Goal: Task Accomplishment & Management: Complete application form

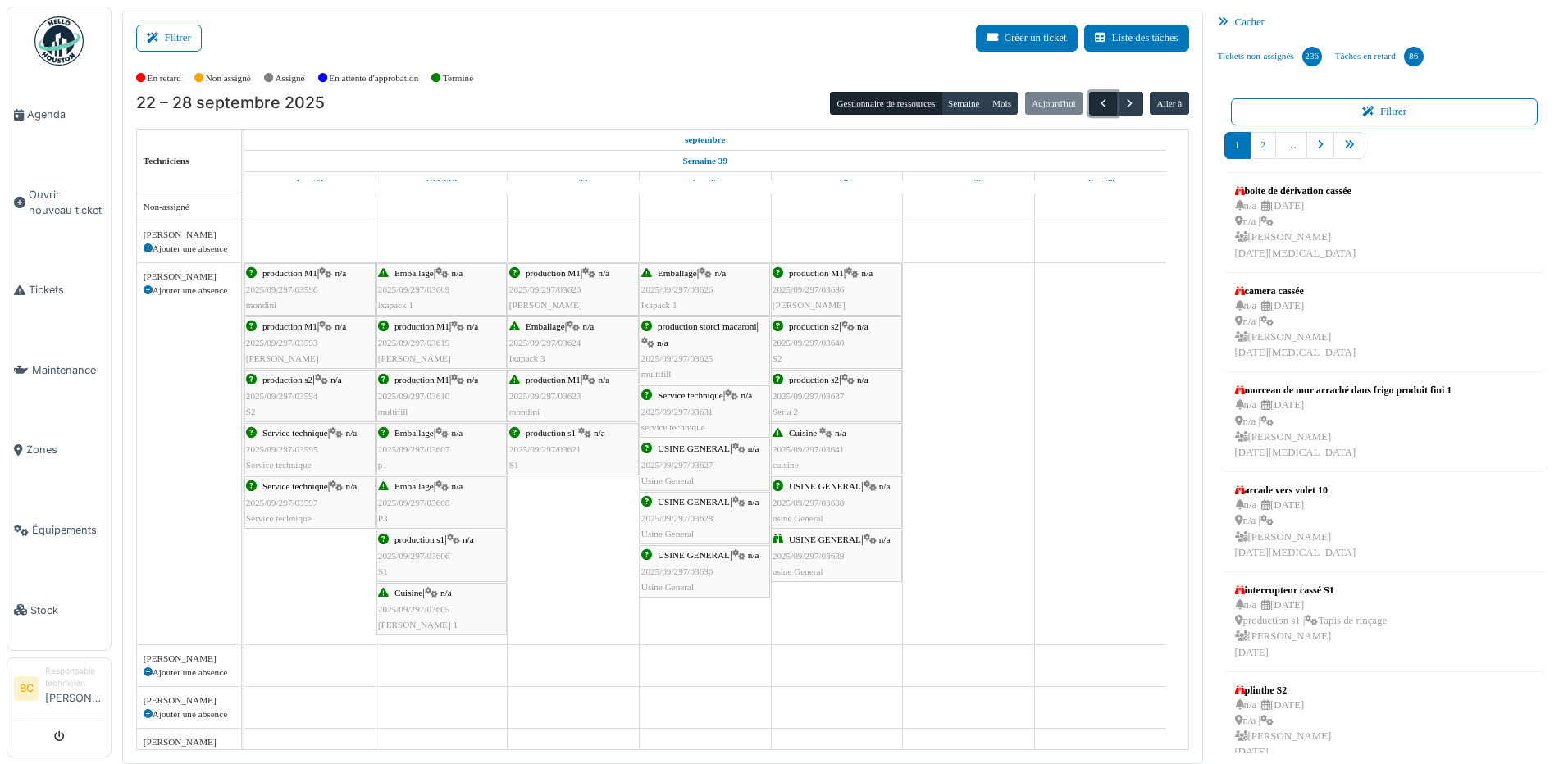
click at [1096, 105] on span "button" at bounding box center [1102, 104] width 14 height 14
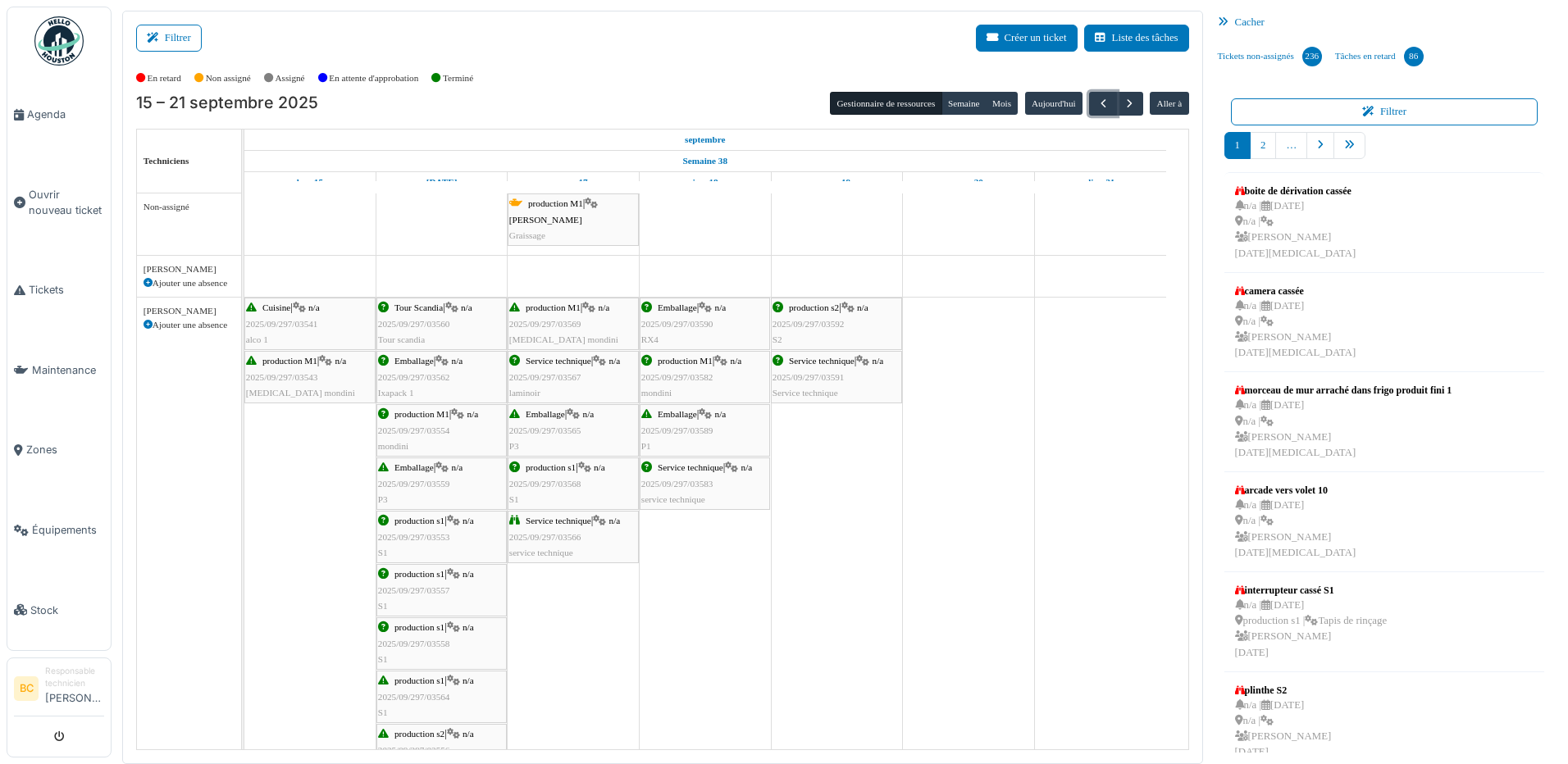
click at [547, 434] on span "2025/09/297/03565" at bounding box center [545, 430] width 72 height 10
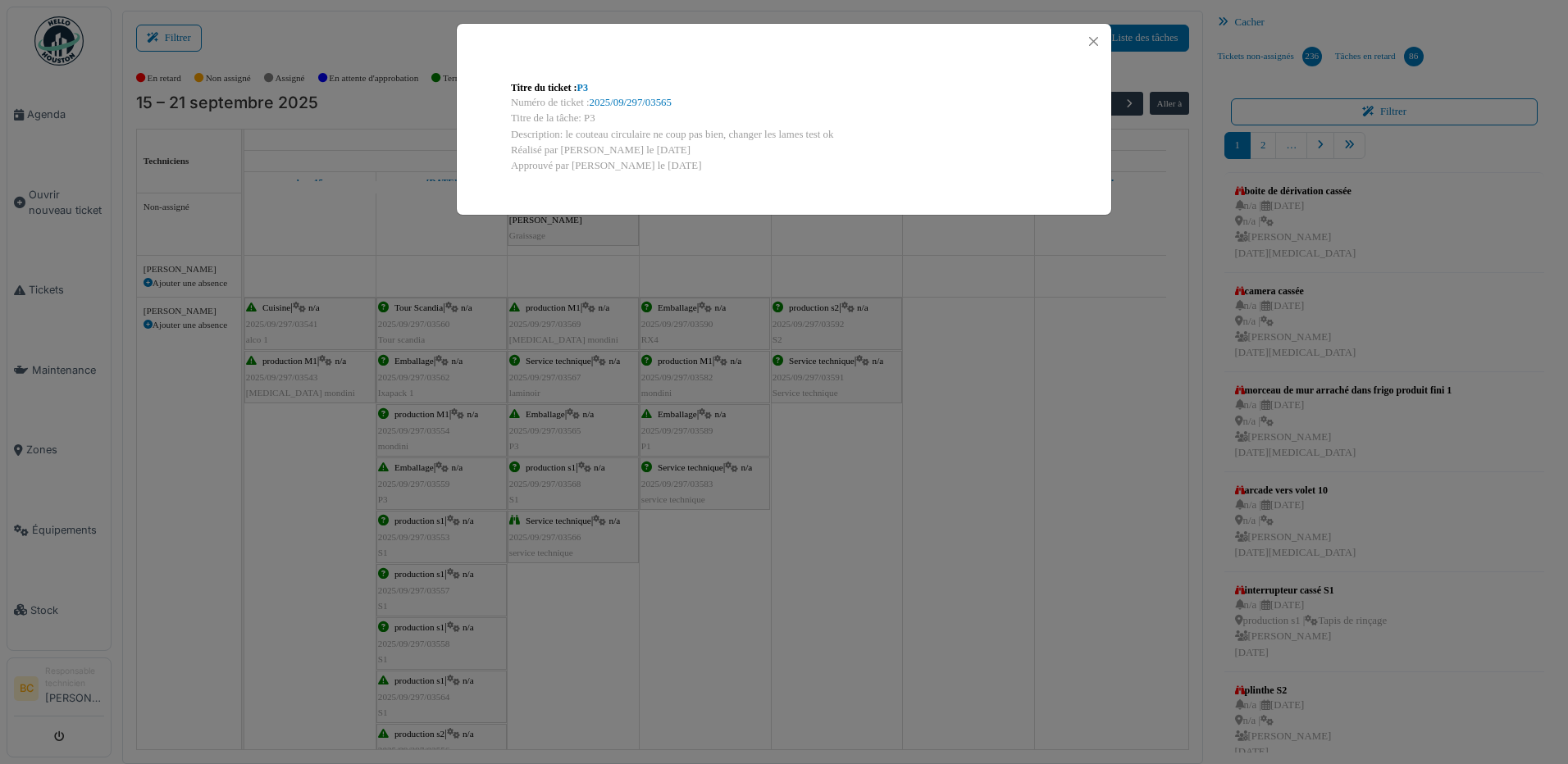
click at [547, 434] on div "Titre du ticket : P3 Numéro de ticket : 2025/09/297/03565 Titre de la tâche: P3…" at bounding box center [784, 382] width 1568 height 764
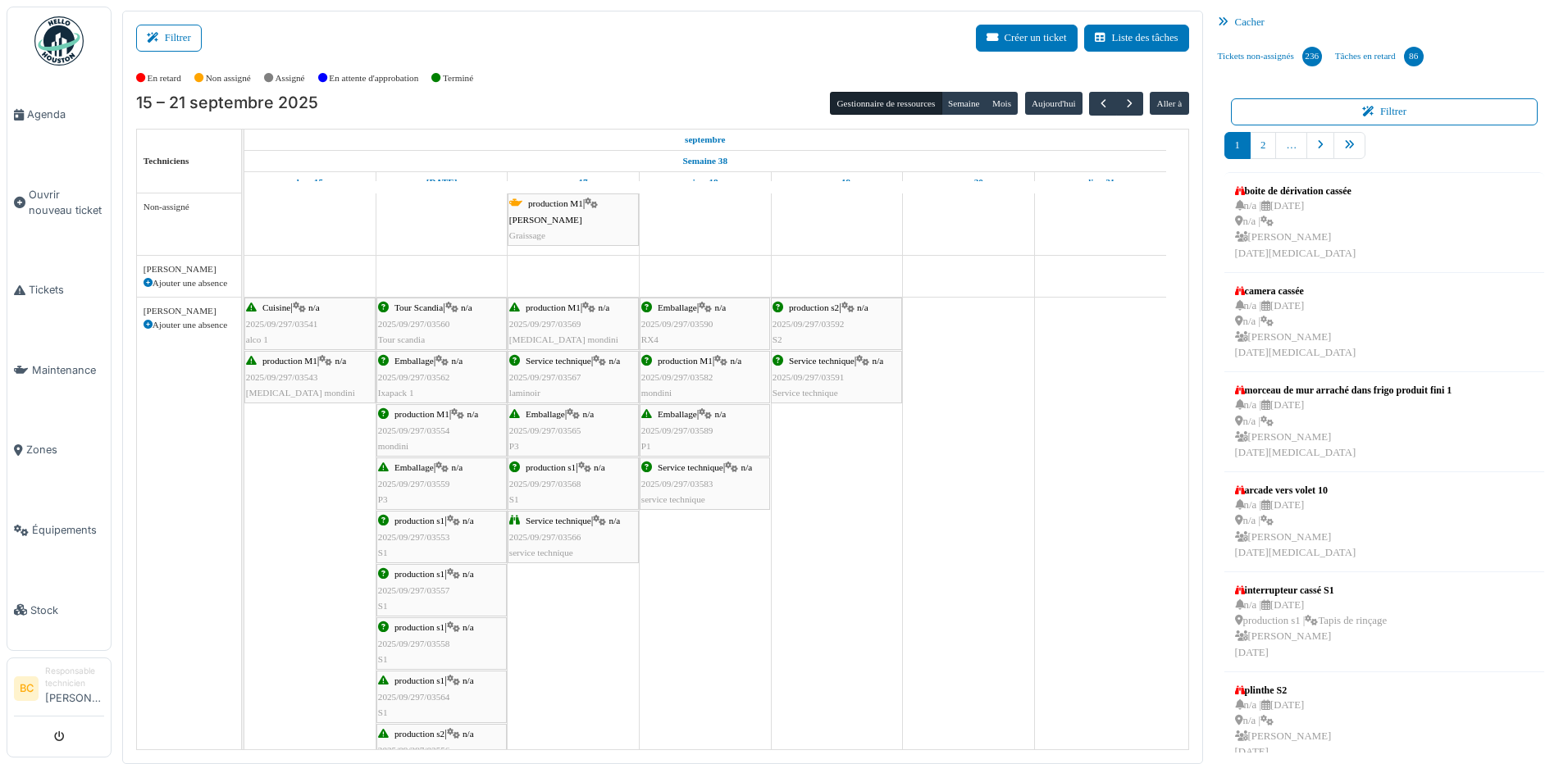
click at [658, 427] on span "2025/09/297/03589" at bounding box center [677, 430] width 72 height 10
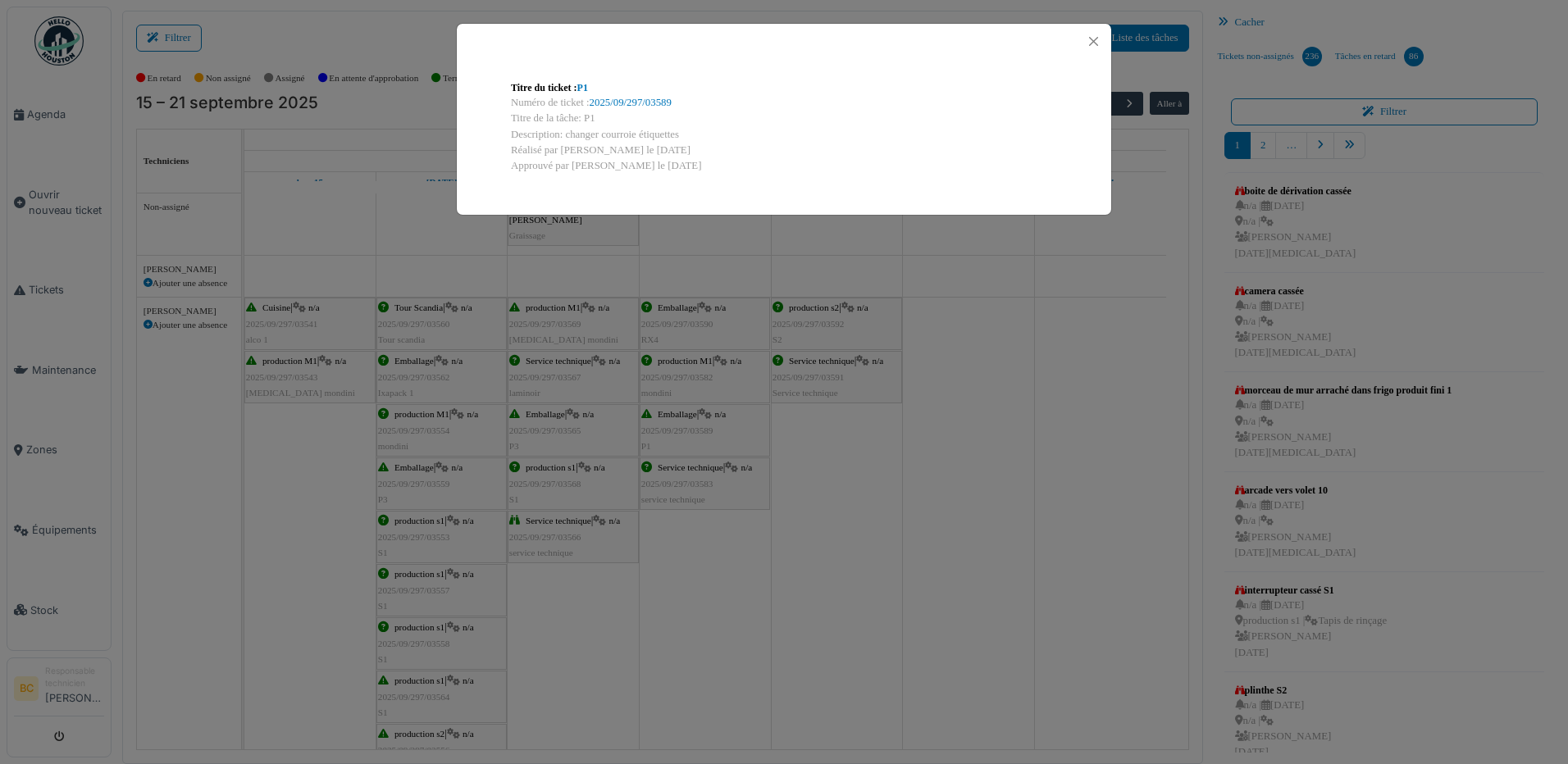
click at [658, 427] on div "Titre du ticket : P1 Numéro de ticket : 2025/09/297/03589 Titre de la tâche: P1…" at bounding box center [784, 382] width 1568 height 764
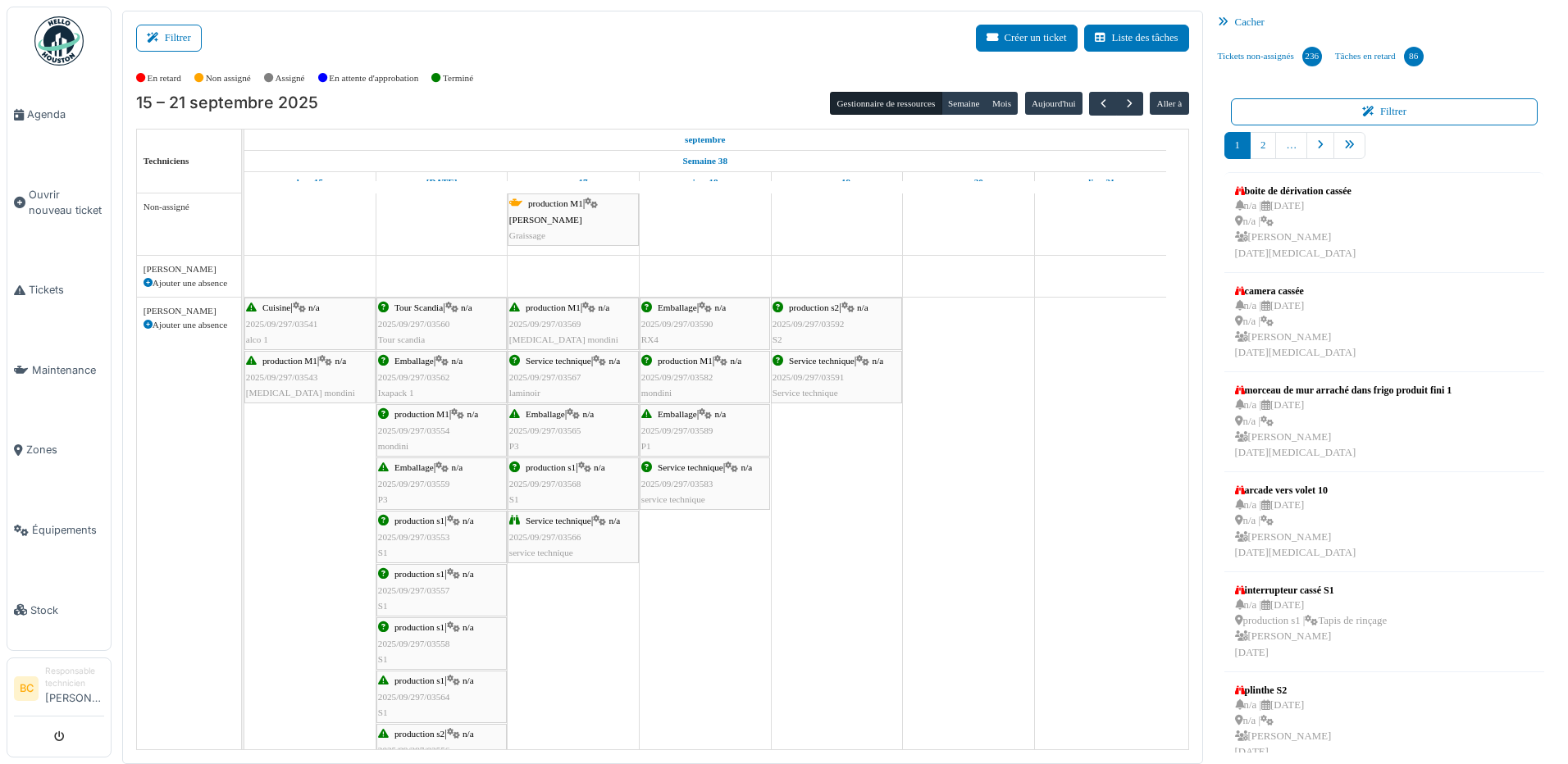
click at [404, 471] on span "Emballage" at bounding box center [413, 467] width 39 height 10
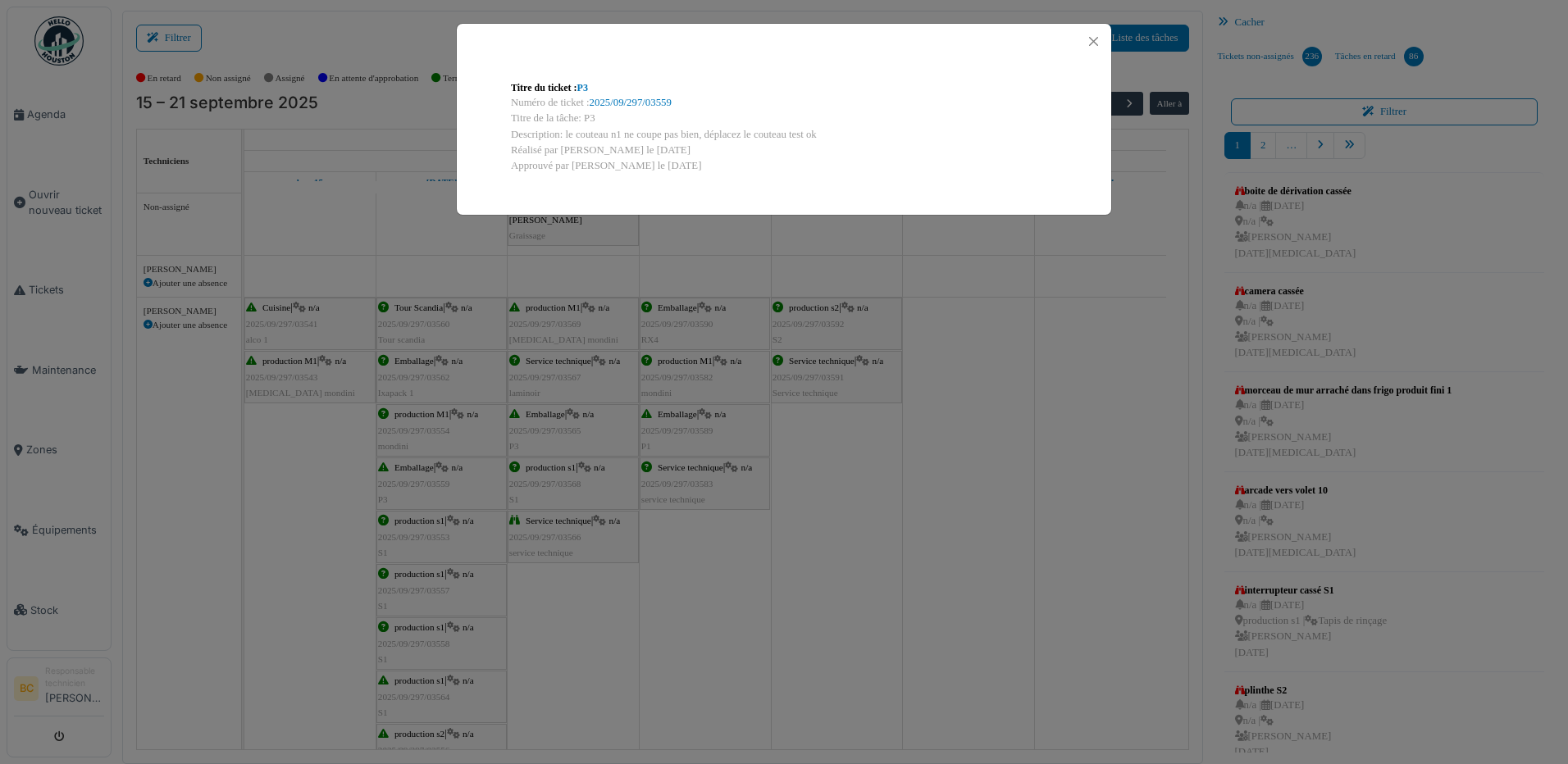
drag, startPoint x: 584, startPoint y: 115, endPoint x: 830, endPoint y: 135, distance: 246.8
click at [830, 135] on div "Titre du ticket : P3 Numéro de ticket : 2025/09/297/03559 Titre de la tâche: P3…" at bounding box center [784, 126] width 573 height 120
copy div "P3 Description: le couteau n1 ne coupe pas bien, déplacez le couteau test ok"
click at [943, 493] on div "Titre du ticket : P3 Numéro de ticket : 2025/09/297/03559 Titre de la tâche: P3…" at bounding box center [784, 382] width 1568 height 764
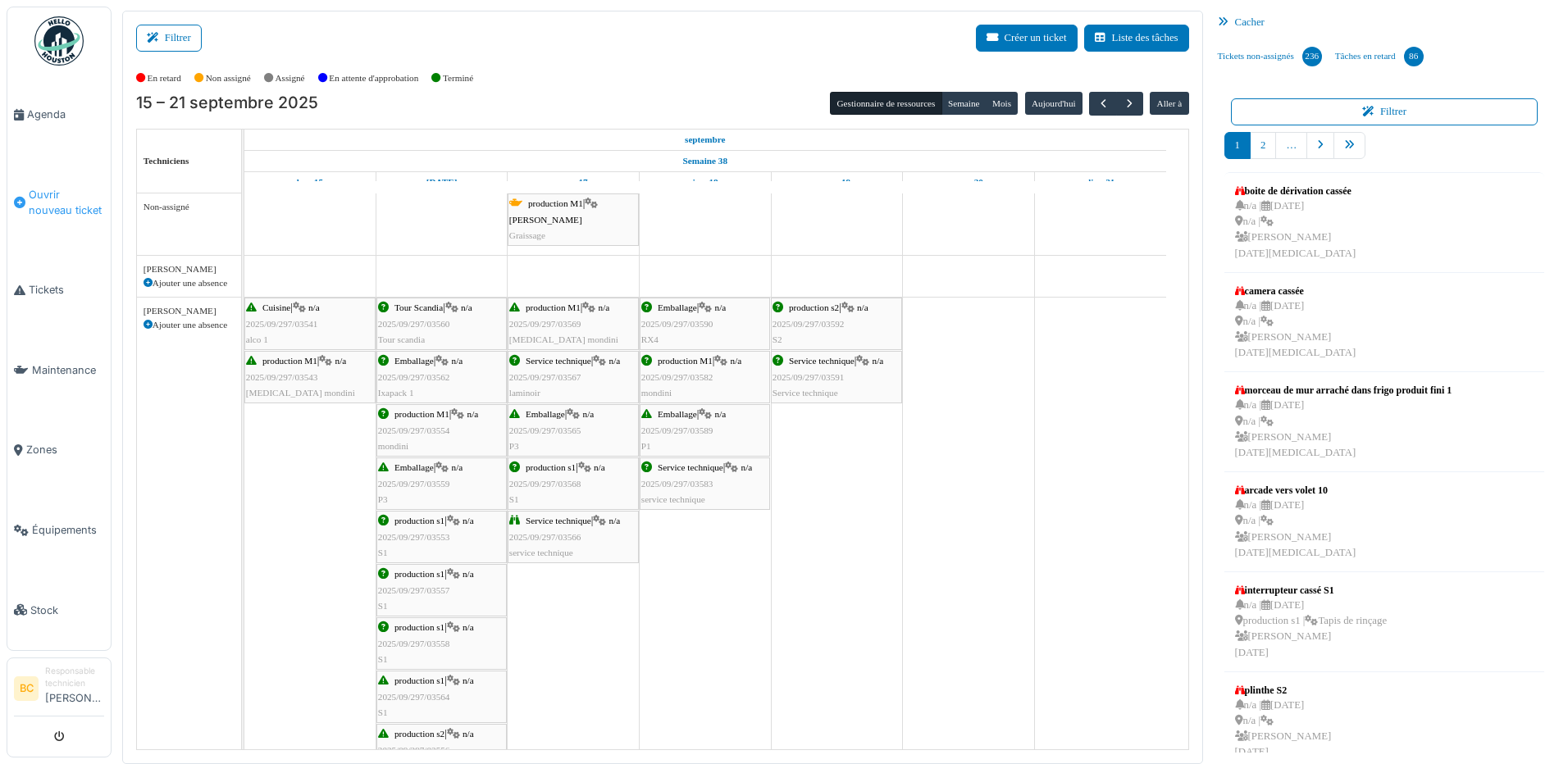
click at [73, 191] on span "Ouvrir nouveau ticket" at bounding box center [66, 202] width 75 height 31
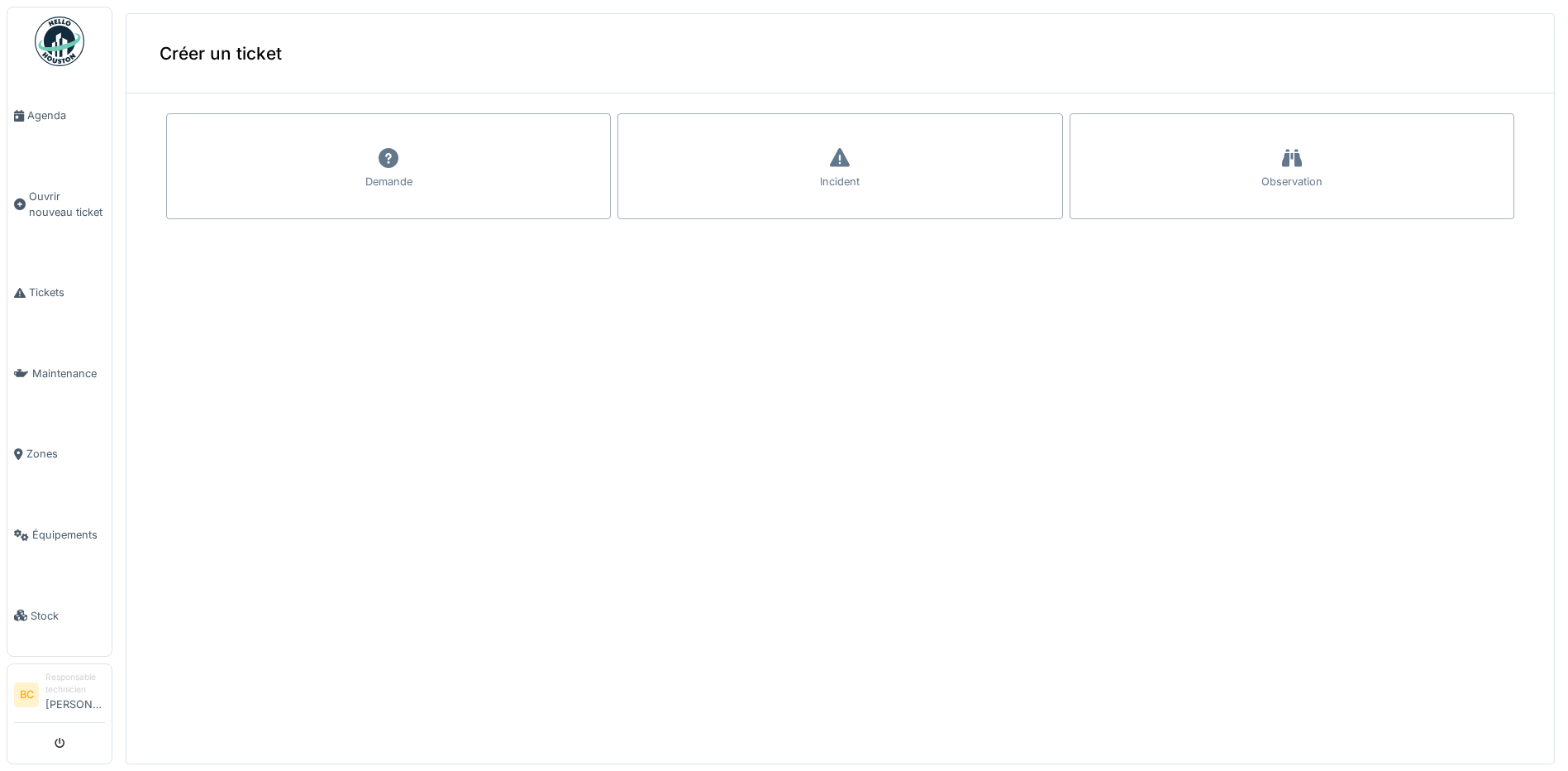
click at [256, 161] on div "Demande" at bounding box center [388, 166] width 444 height 106
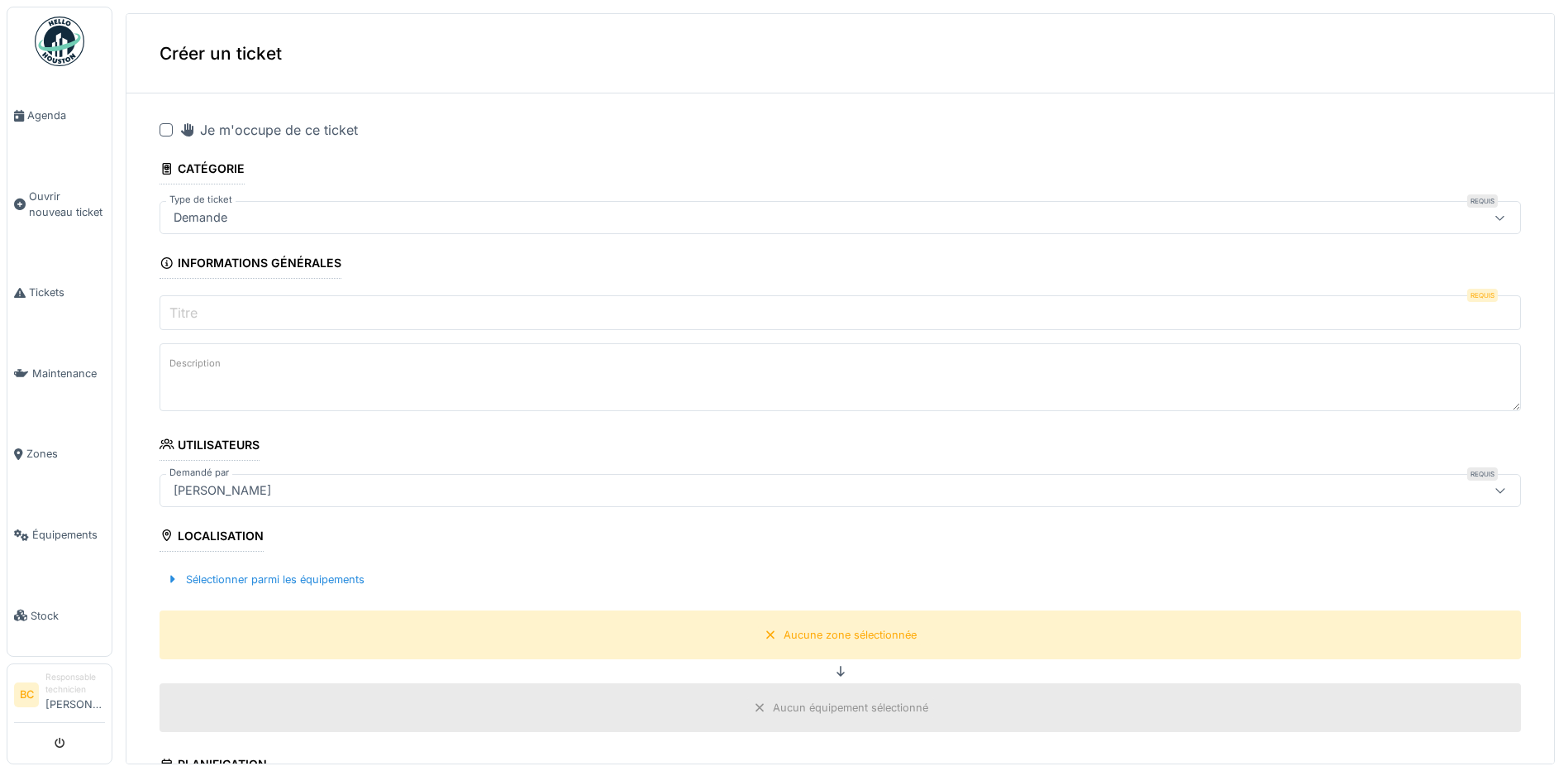
click at [165, 130] on div at bounding box center [166, 129] width 13 height 13
click at [217, 307] on input "Titre" at bounding box center [841, 312] width 1362 height 35
paste input "**********"
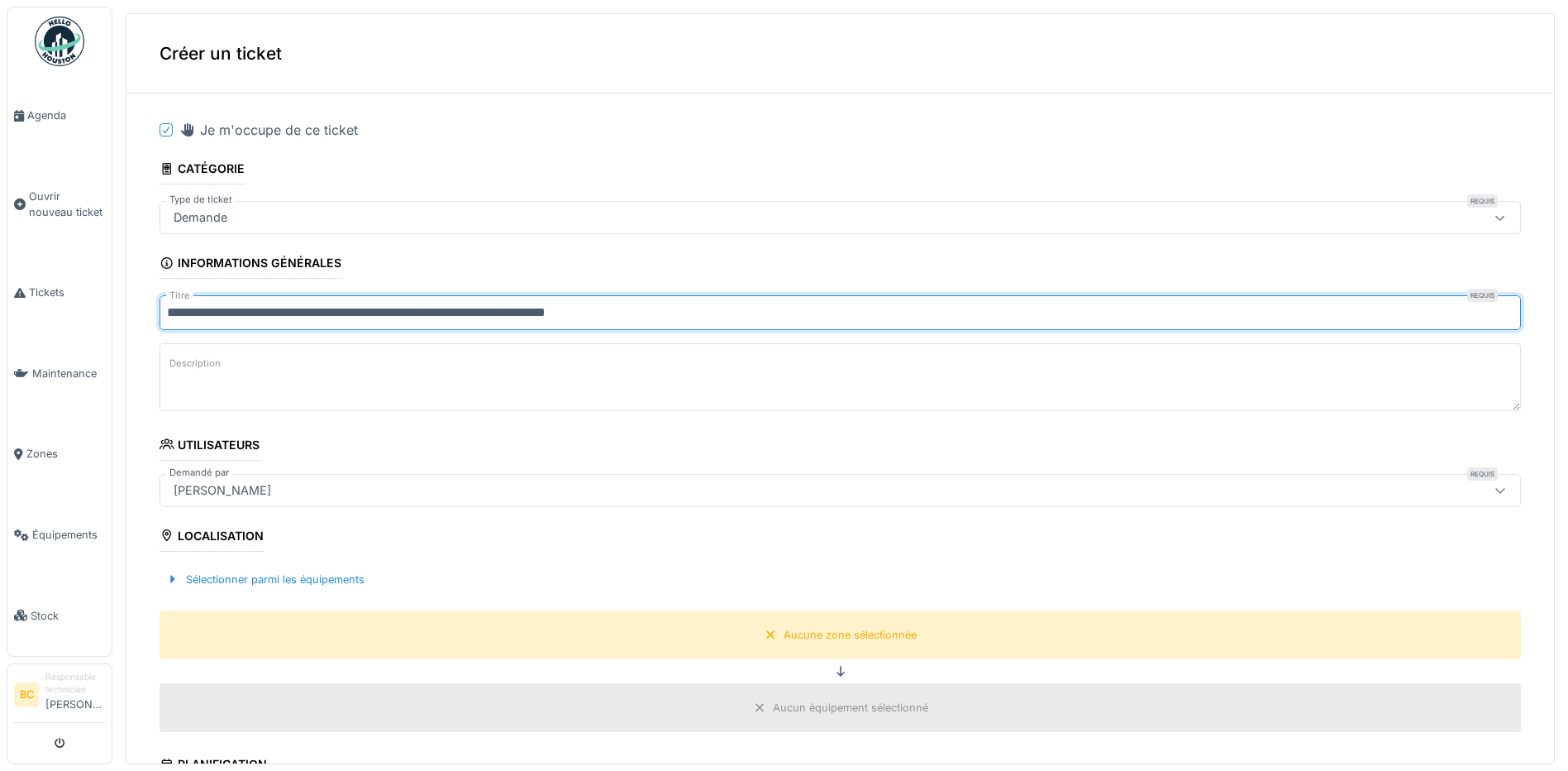
type input "**********"
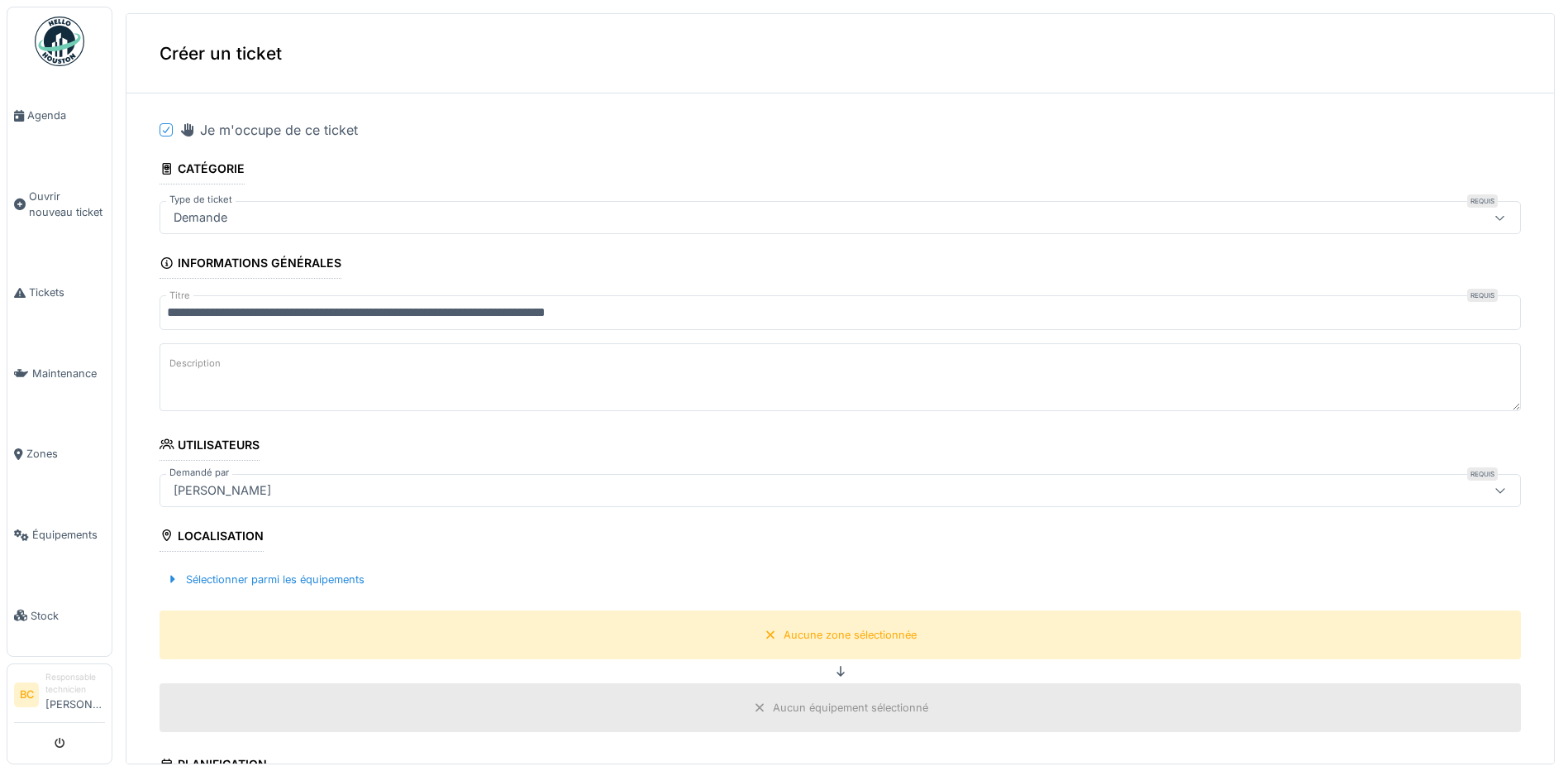
click at [218, 361] on label "Description" at bounding box center [195, 363] width 58 height 20
click at [218, 361] on textarea "Description" at bounding box center [841, 376] width 1362 height 67
paste textarea "**********"
click at [245, 385] on textarea "**********" at bounding box center [841, 376] width 1362 height 67
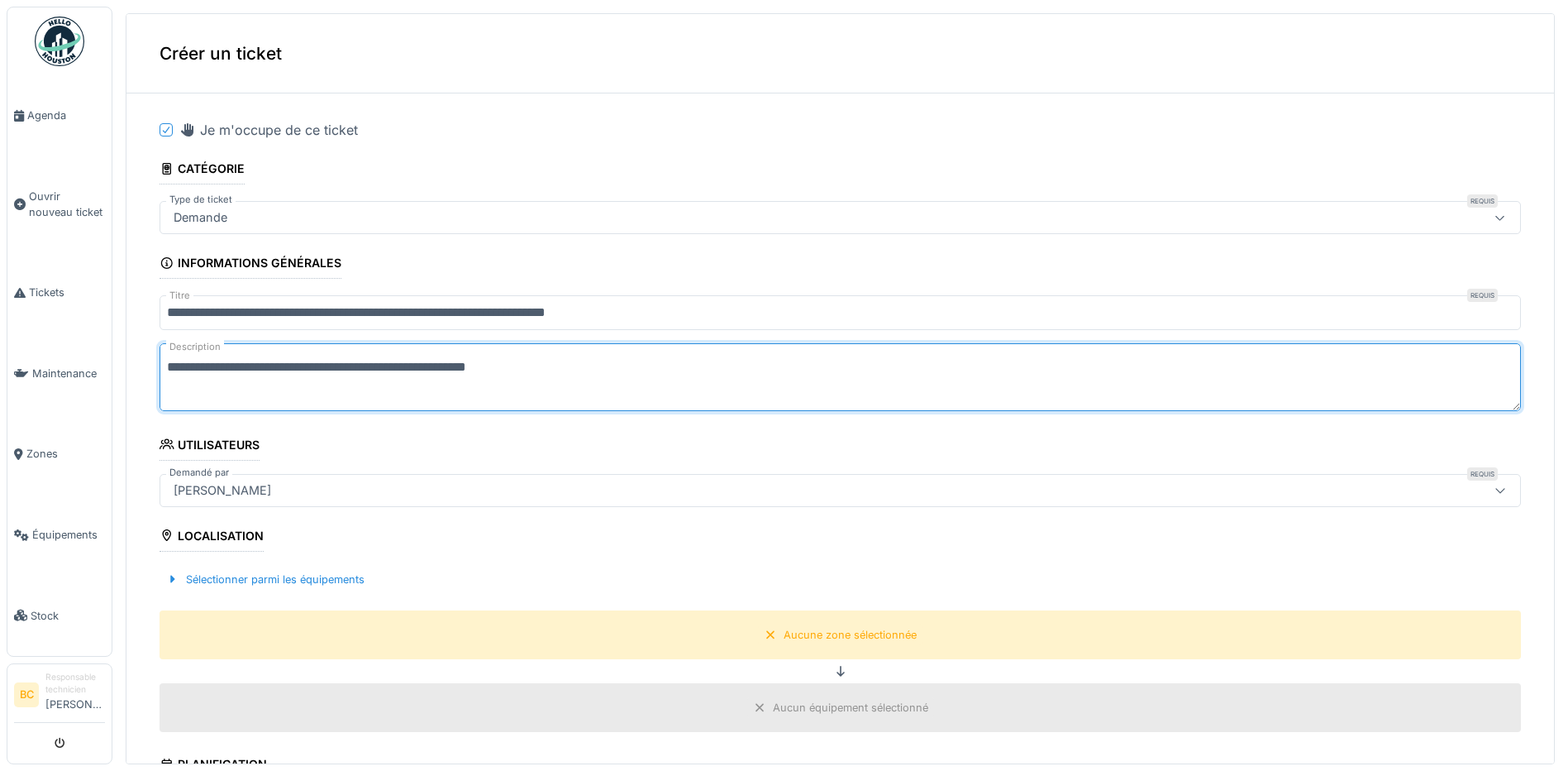
click at [248, 366] on textarea "**********" at bounding box center [841, 376] width 1362 height 67
type textarea "**********"
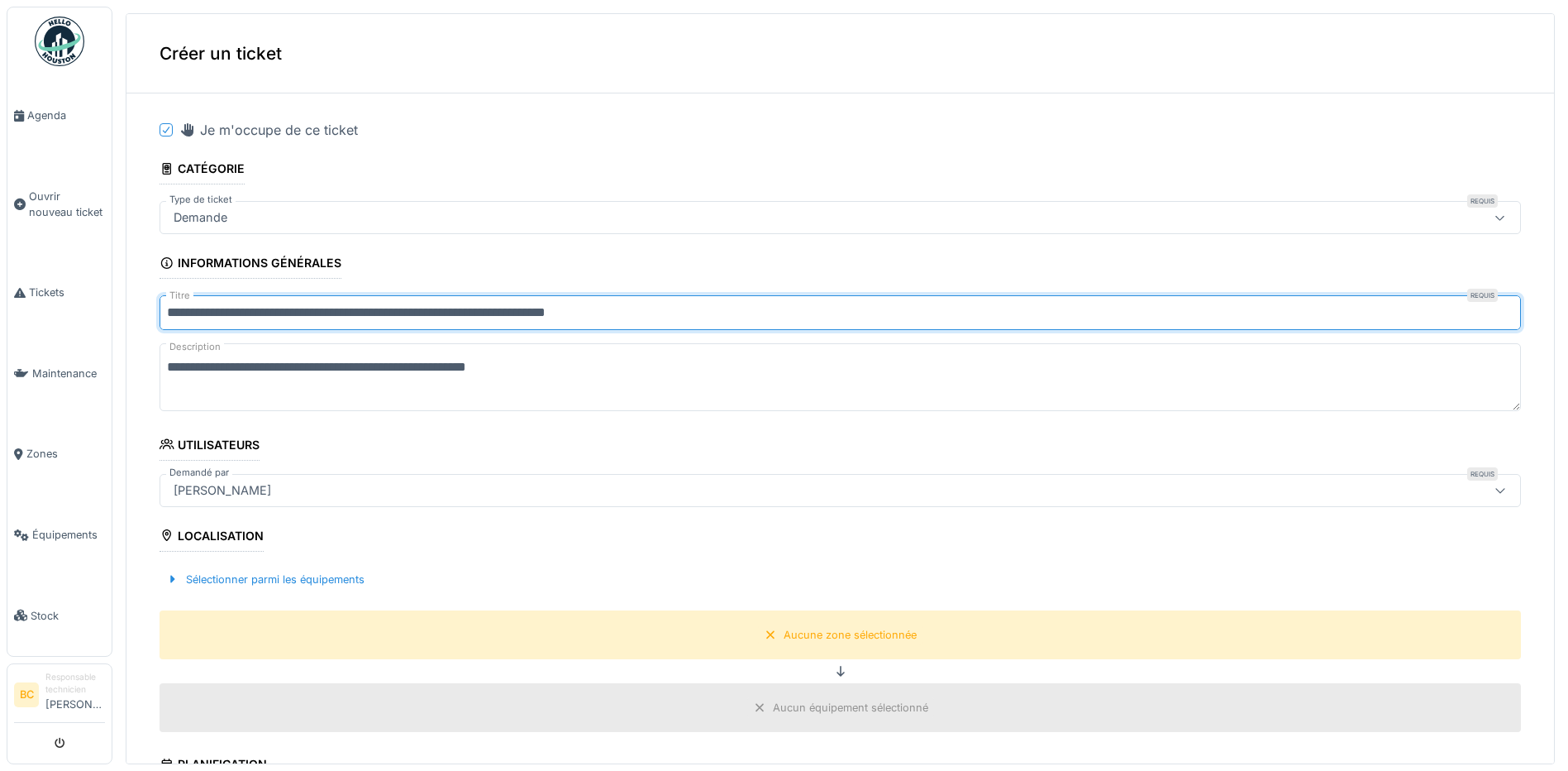
click at [653, 312] on input "**********" at bounding box center [841, 312] width 1362 height 35
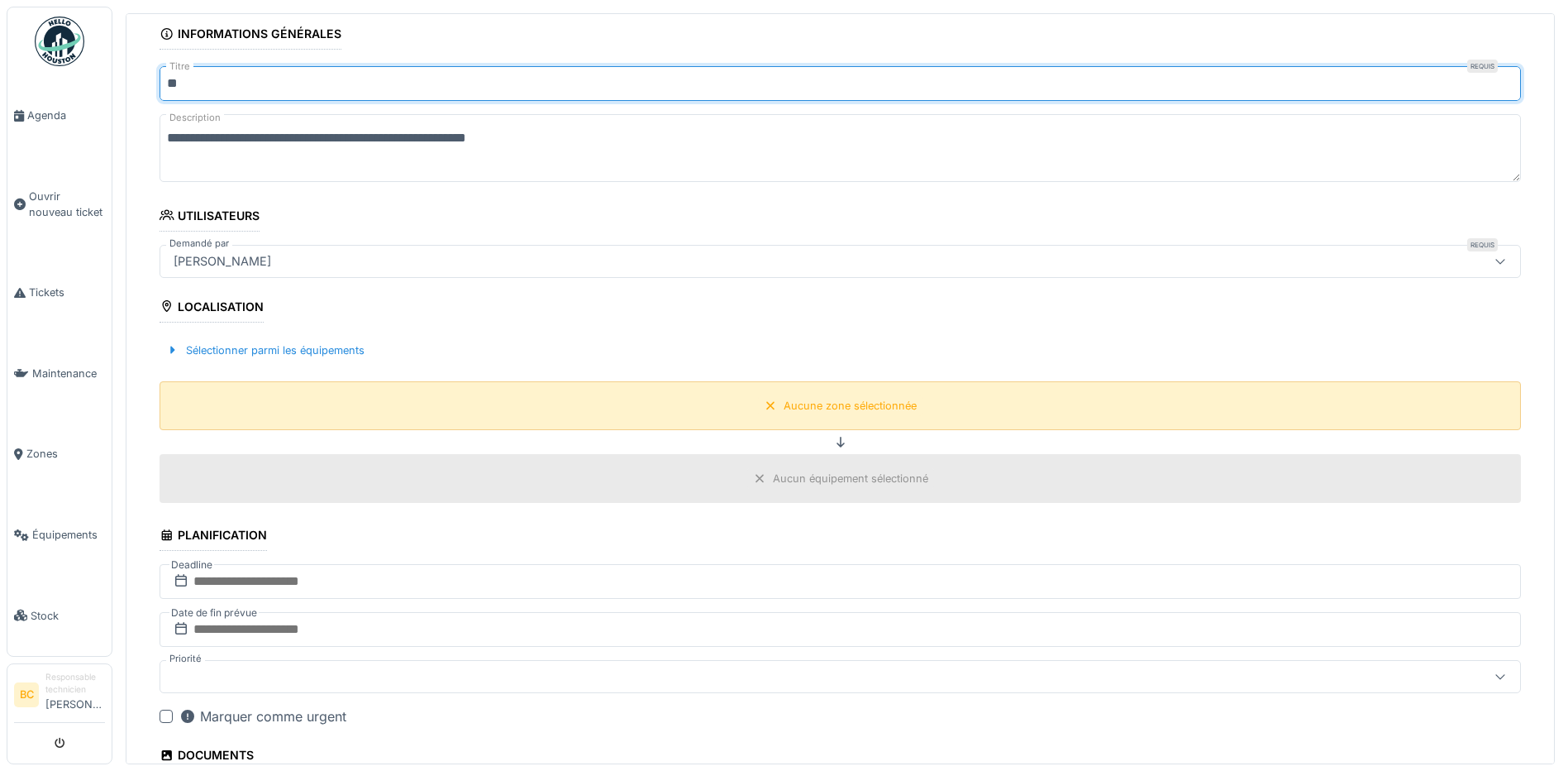
scroll to position [248, 0]
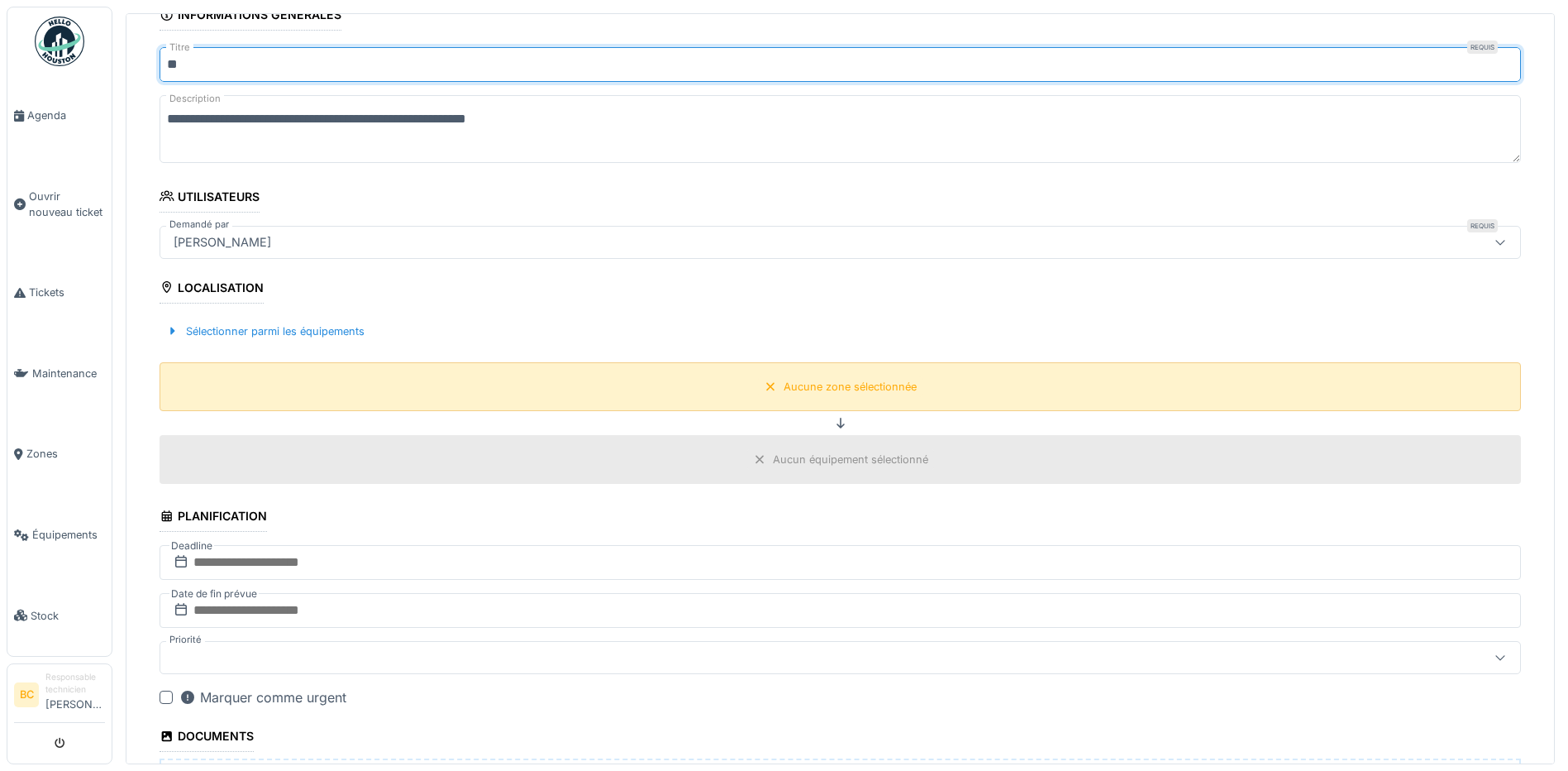
type input "**"
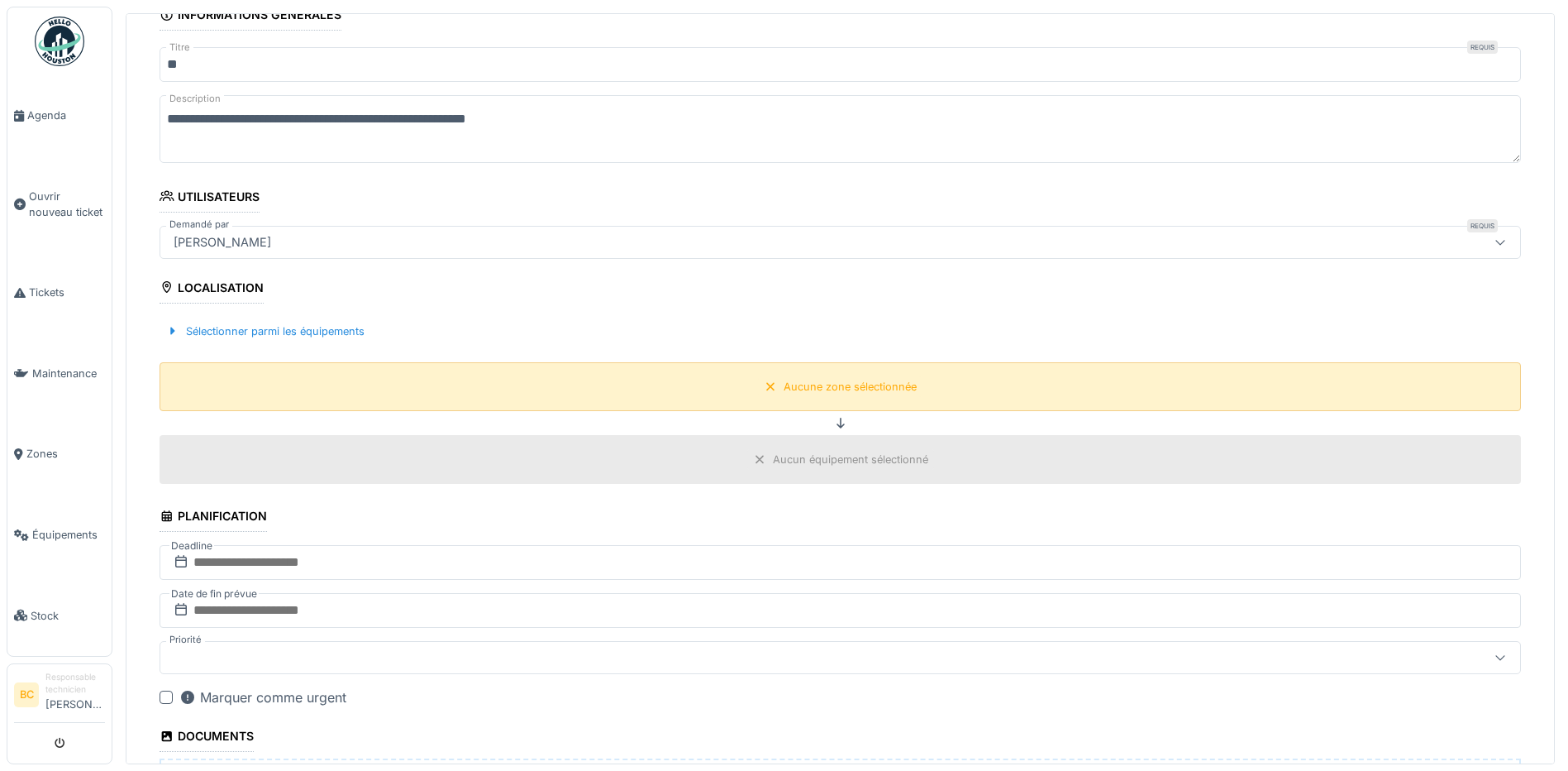
click at [809, 382] on div "Aucune zone sélectionnée" at bounding box center [850, 386] width 133 height 16
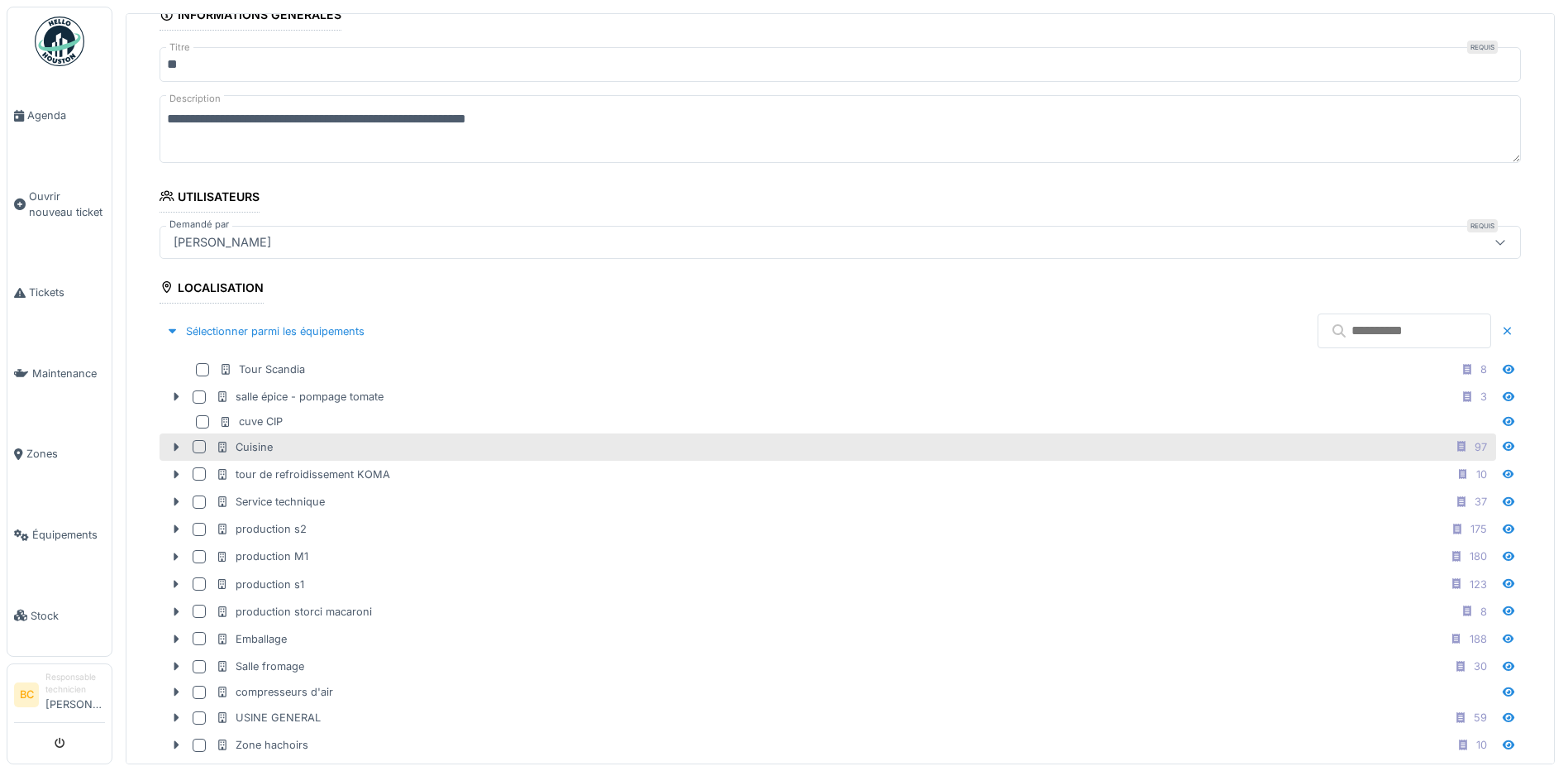
scroll to position [331, 0]
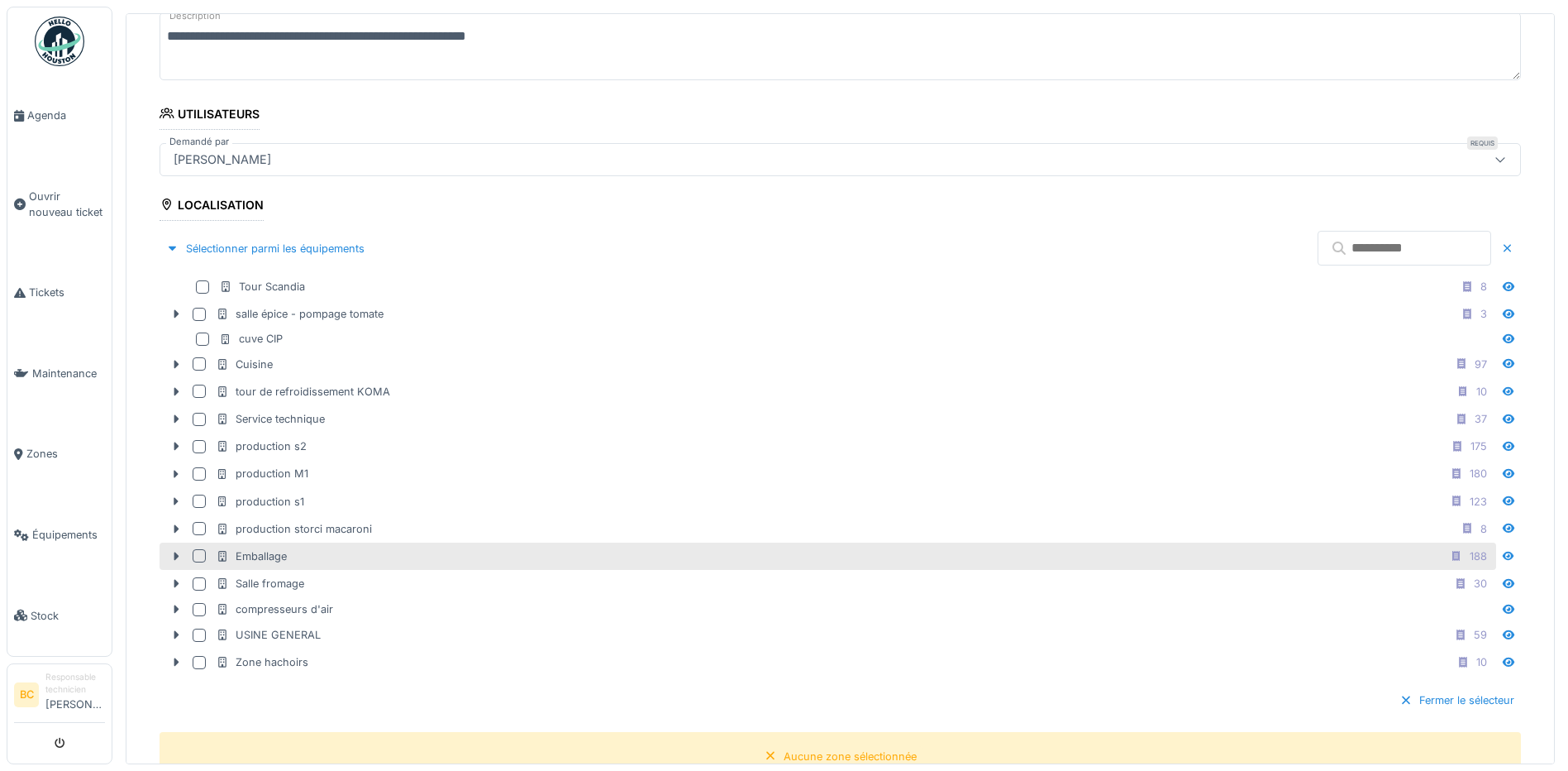
click at [371, 543] on div "Emballage 188" at bounding box center [828, 557] width 1337 height 28
click at [365, 564] on div "Emballage 188" at bounding box center [855, 557] width 1277 height 20
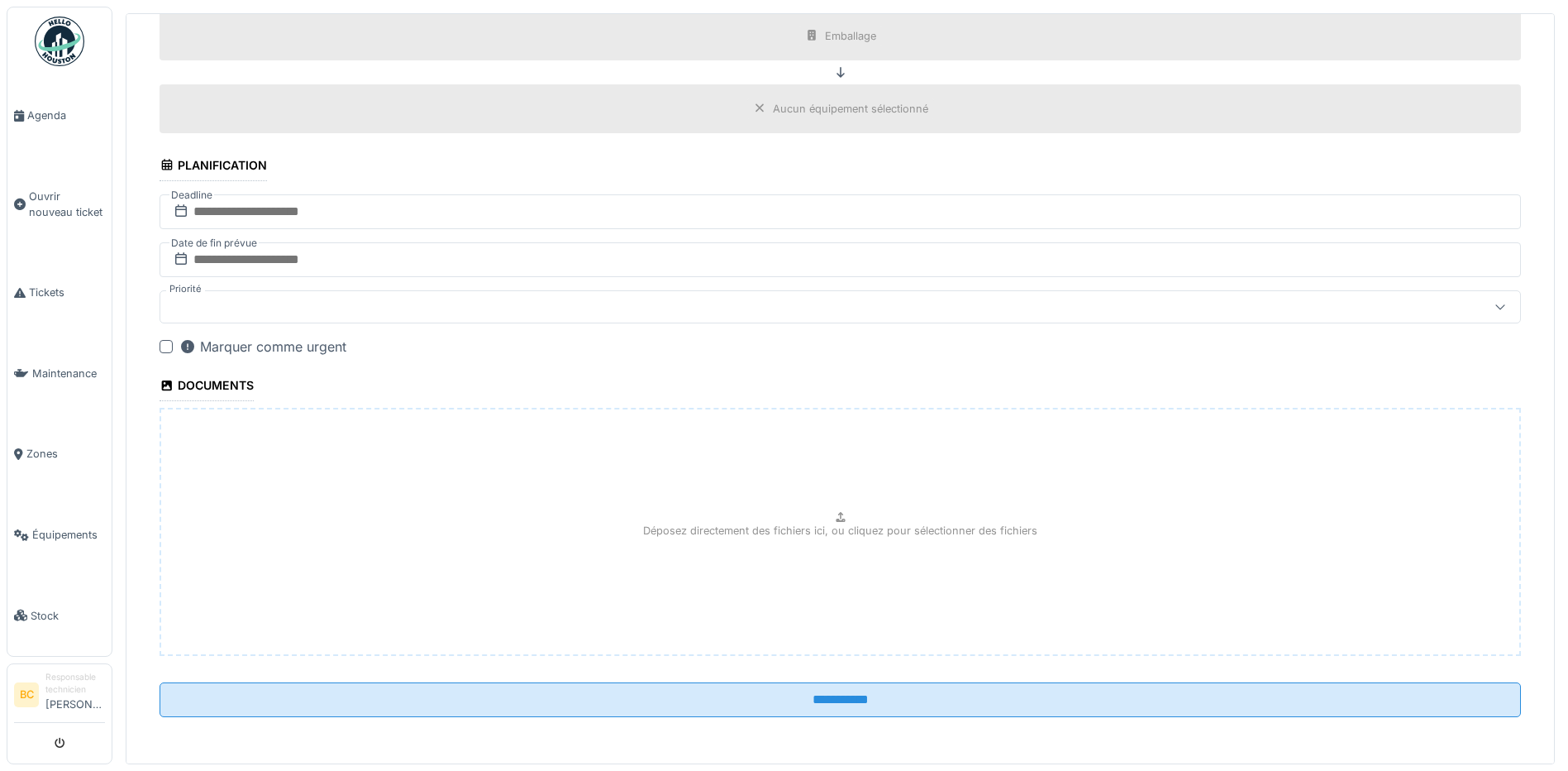
scroll to position [6, 0]
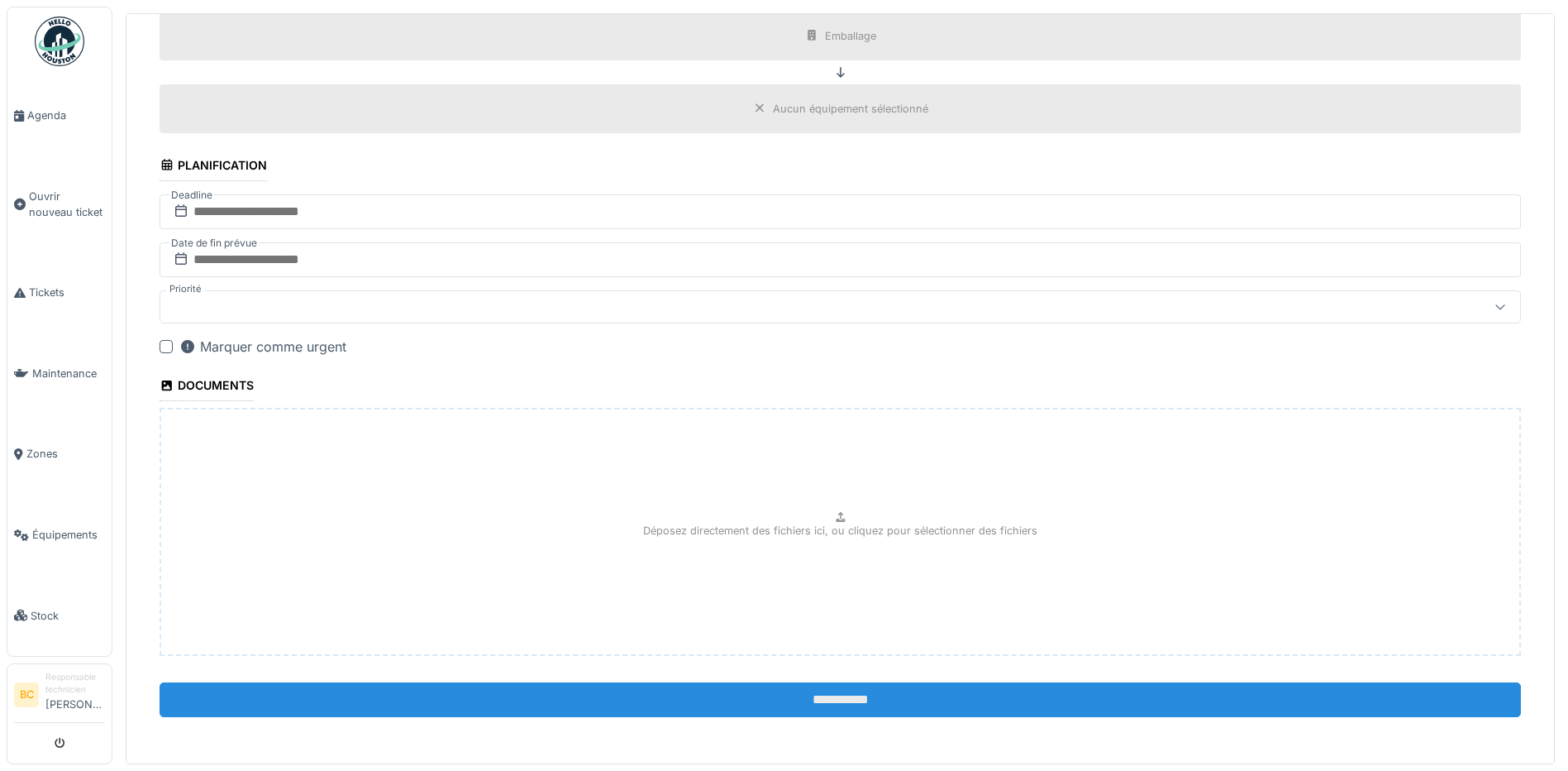
click at [778, 698] on input "**********" at bounding box center [841, 700] width 1362 height 35
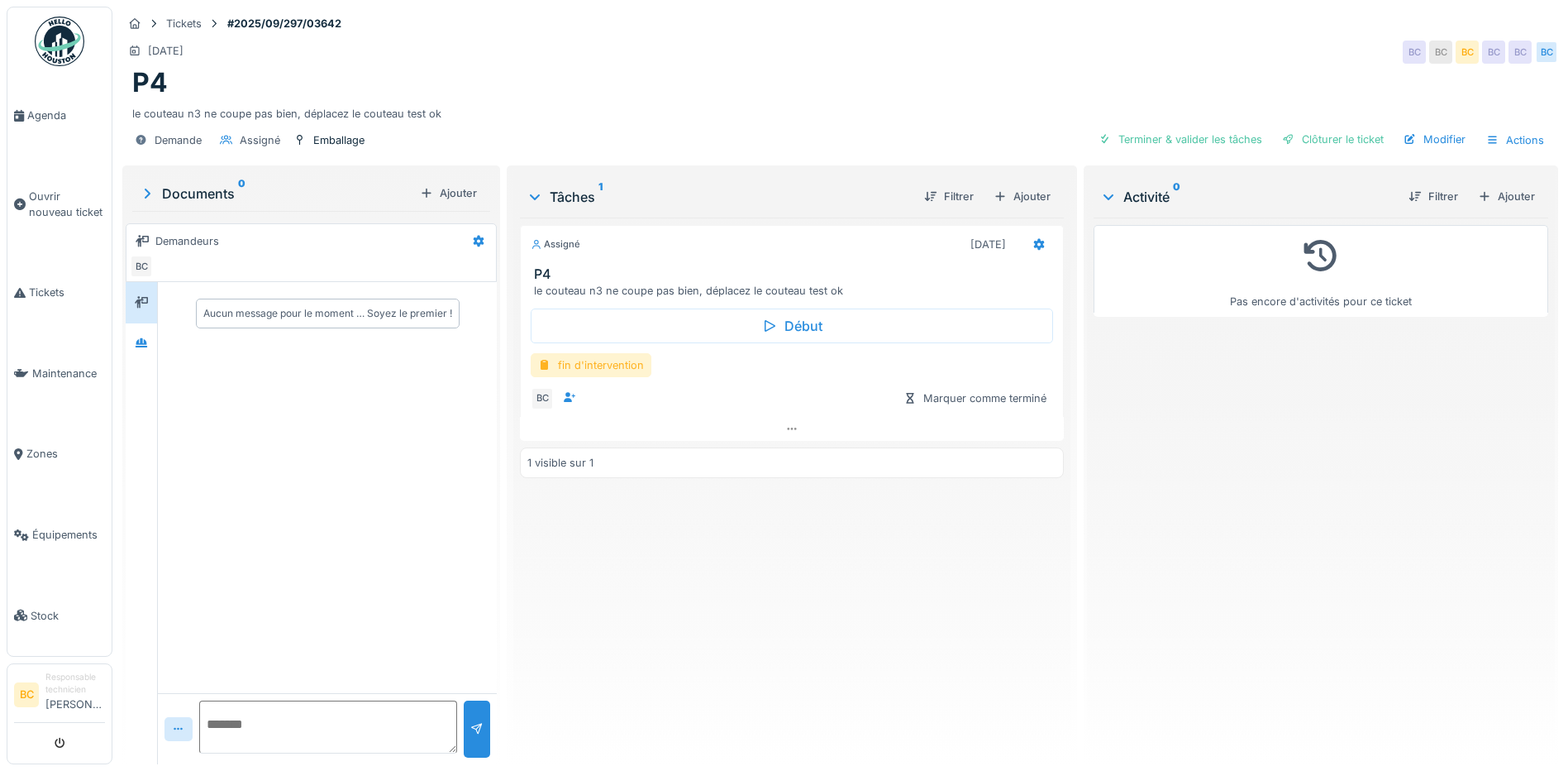
click at [615, 369] on div "fin d'intervention" at bounding box center [590, 365] width 121 height 24
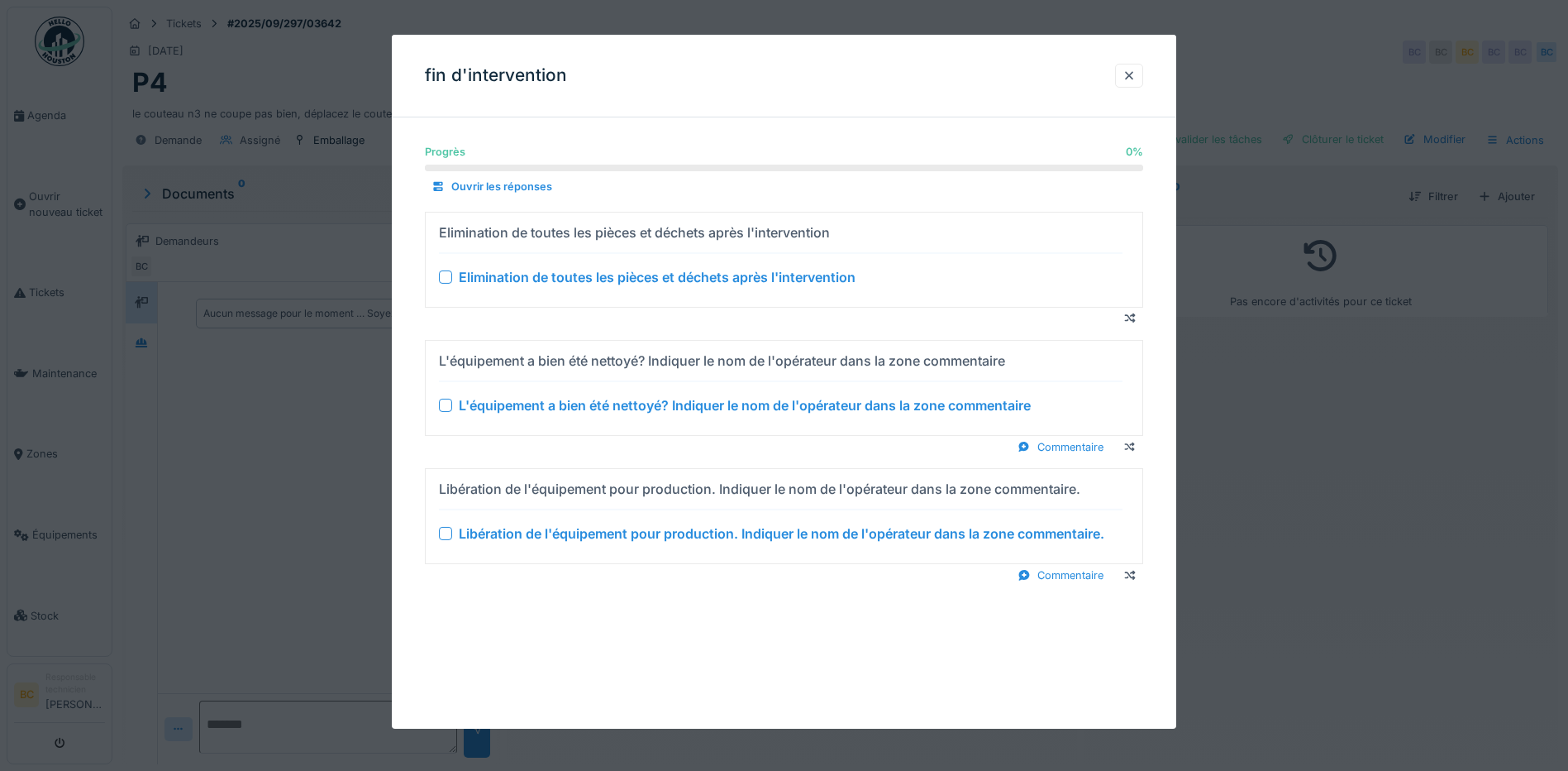
click at [596, 281] on div "Elimination de toutes les pièces et déchets après l'intervention" at bounding box center [657, 276] width 396 height 19
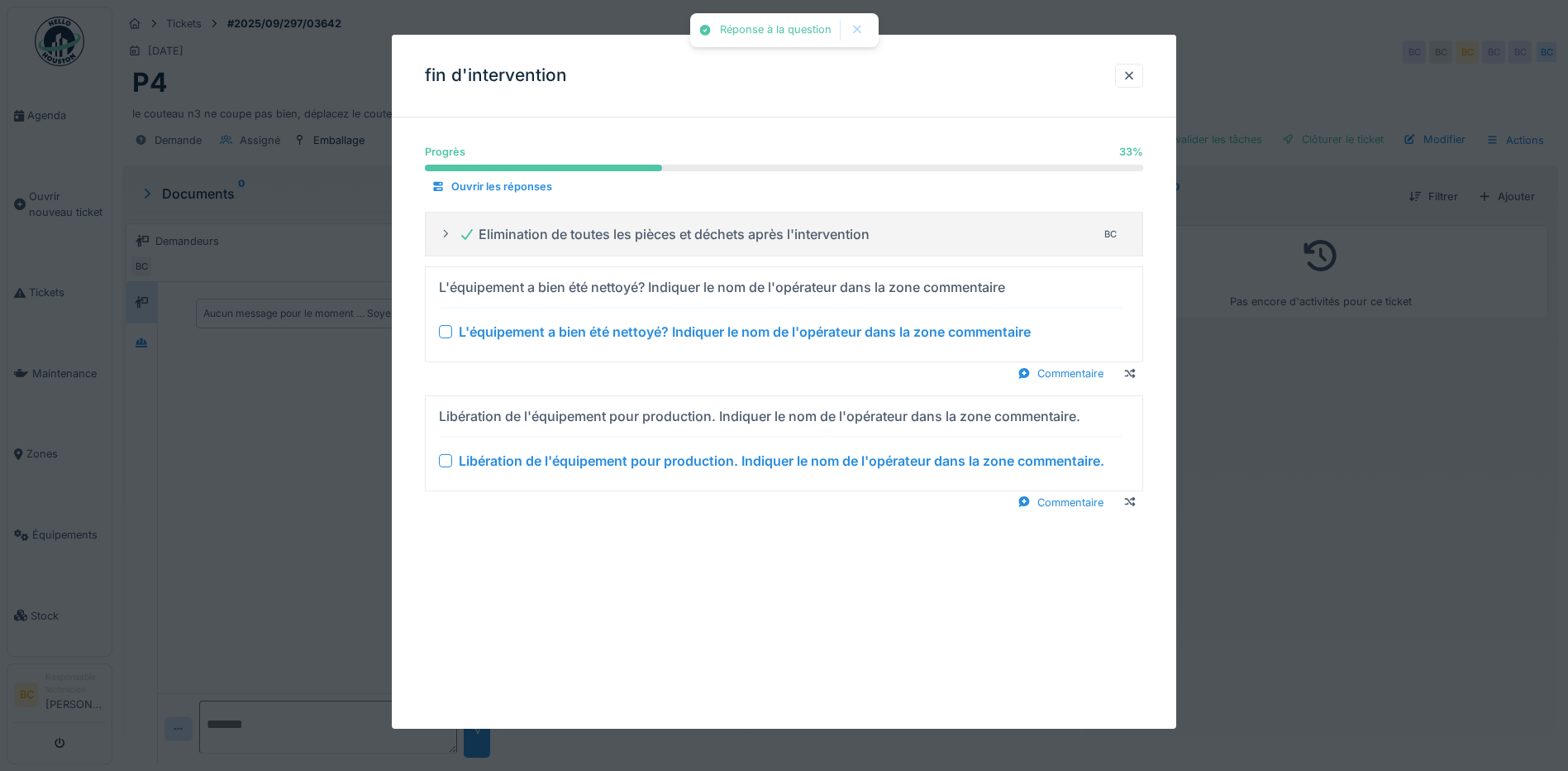
click at [619, 327] on div "L'équipement a bien été nettoyé? Indiquer le nom de l'opérateur dans la zone co…" at bounding box center [745, 331] width 572 height 19
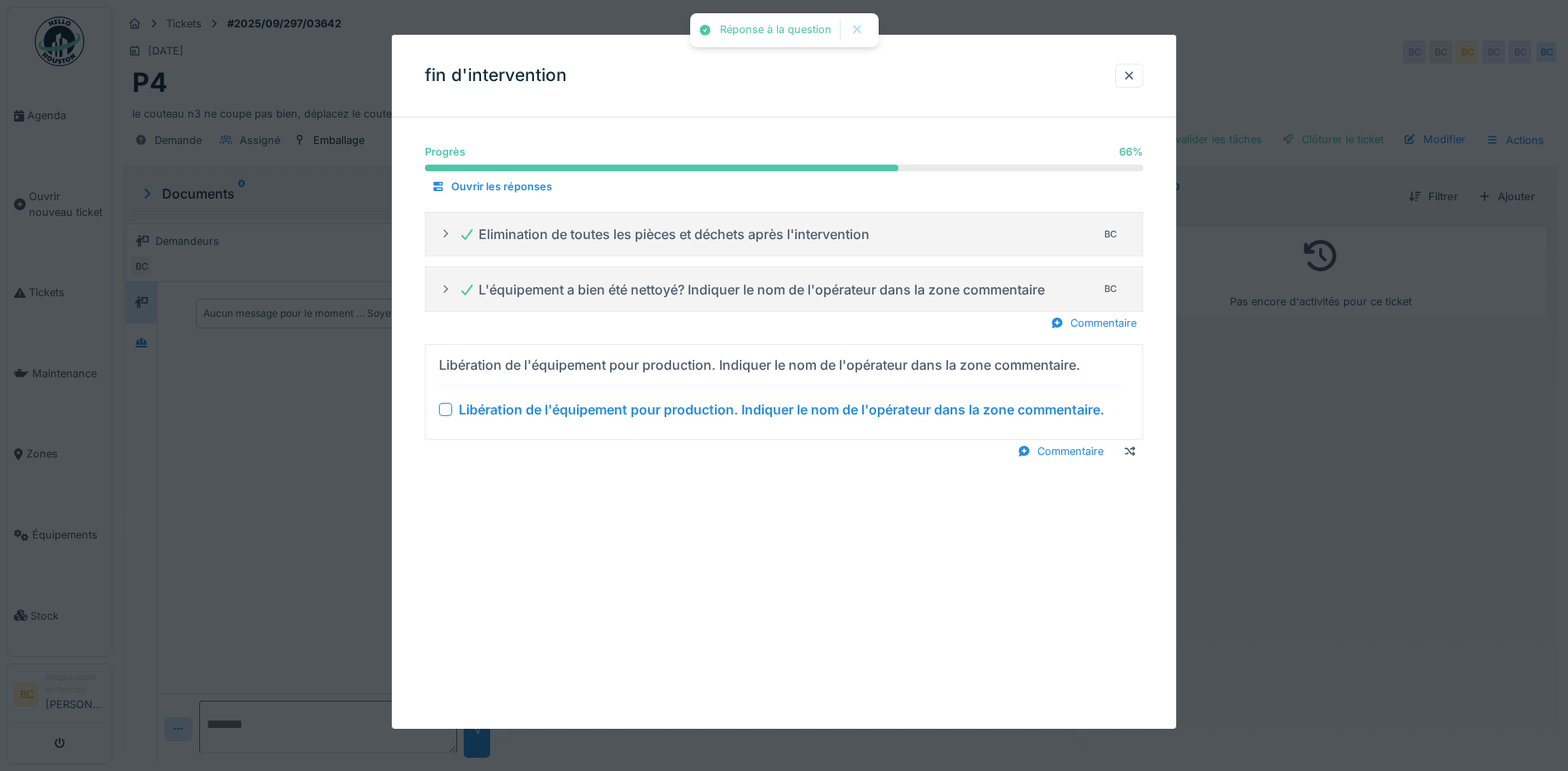
drag, startPoint x: 647, startPoint y: 405, endPoint x: 943, endPoint y: 428, distance: 296.9
click at [649, 405] on div "Libération de l'équipement pour production. Indiquer le nom de l'opérateur dans…" at bounding box center [782, 409] width 646 height 19
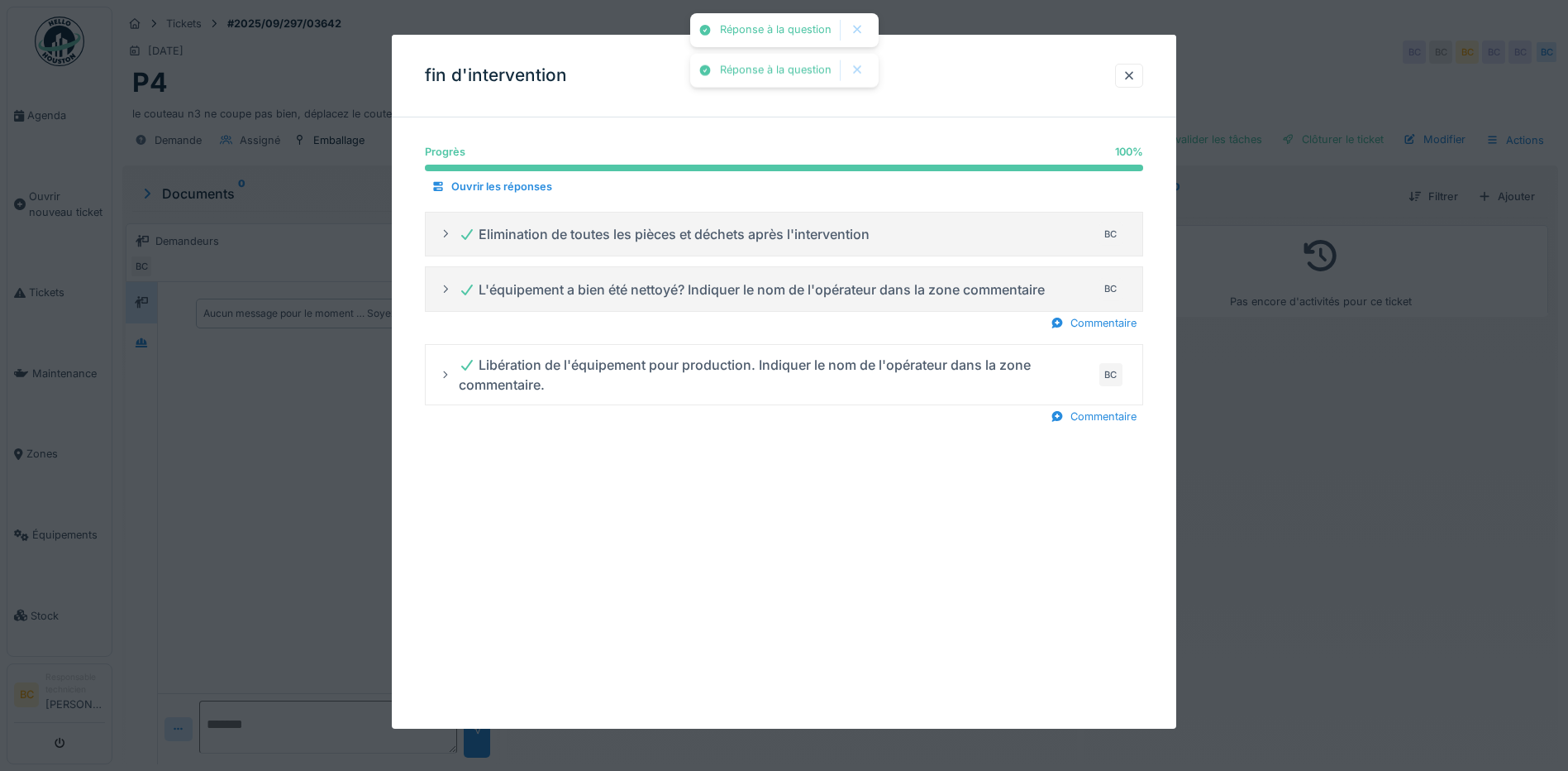
click at [1292, 422] on div at bounding box center [784, 386] width 1568 height 771
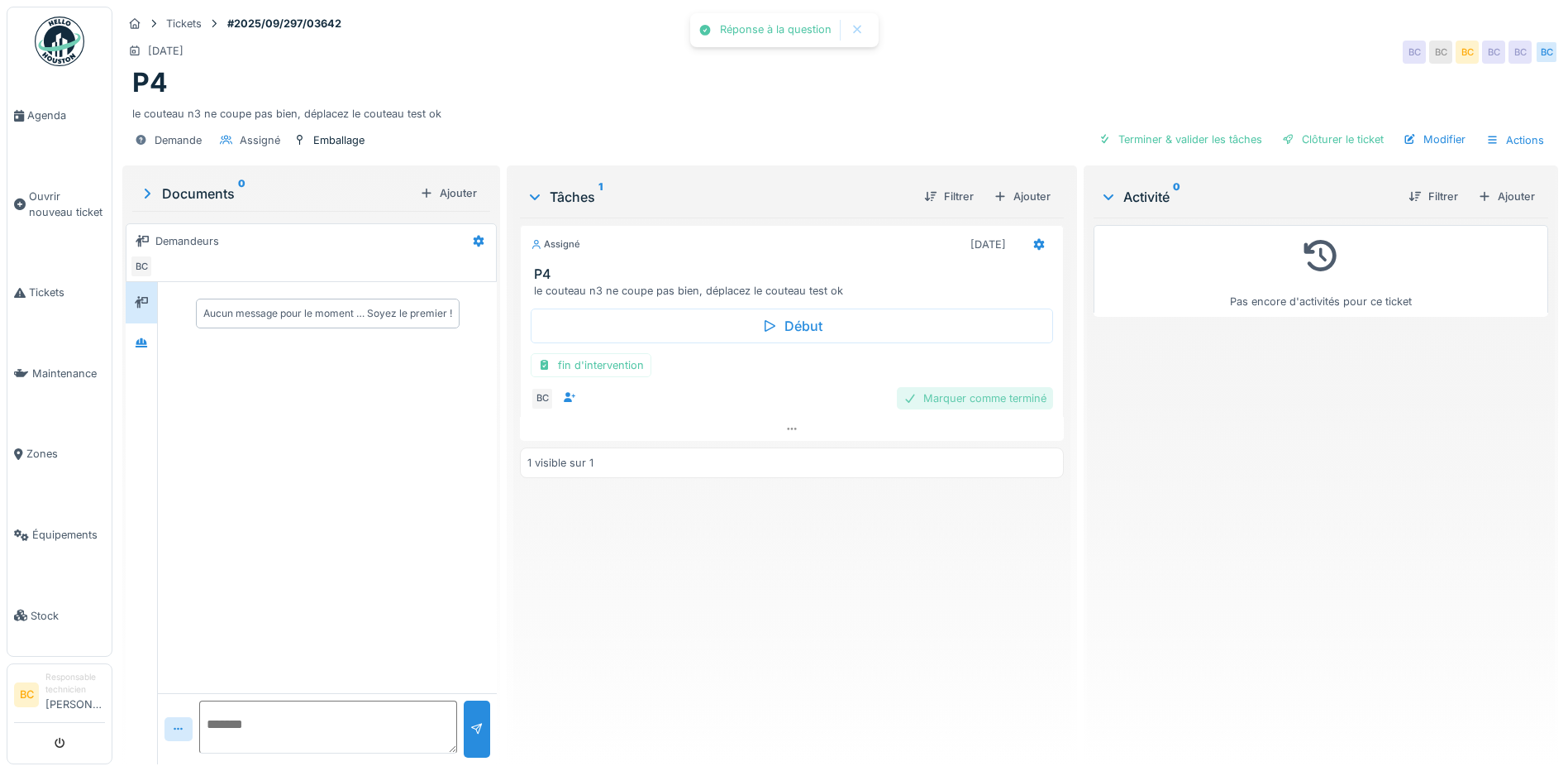
click at [940, 398] on div "Marquer comme terminé" at bounding box center [975, 398] width 156 height 22
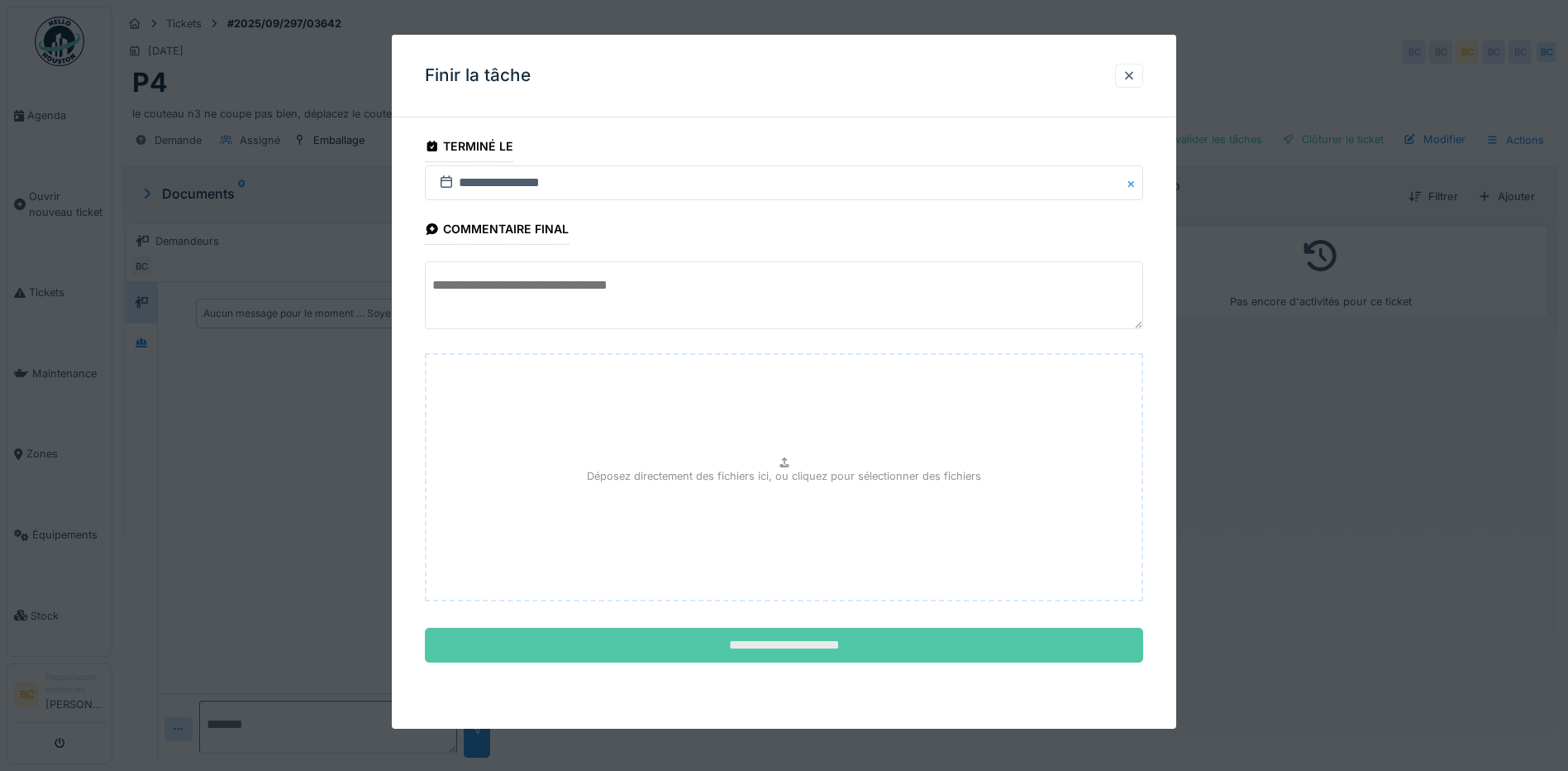
click at [778, 646] on input "**********" at bounding box center [784, 645] width 719 height 35
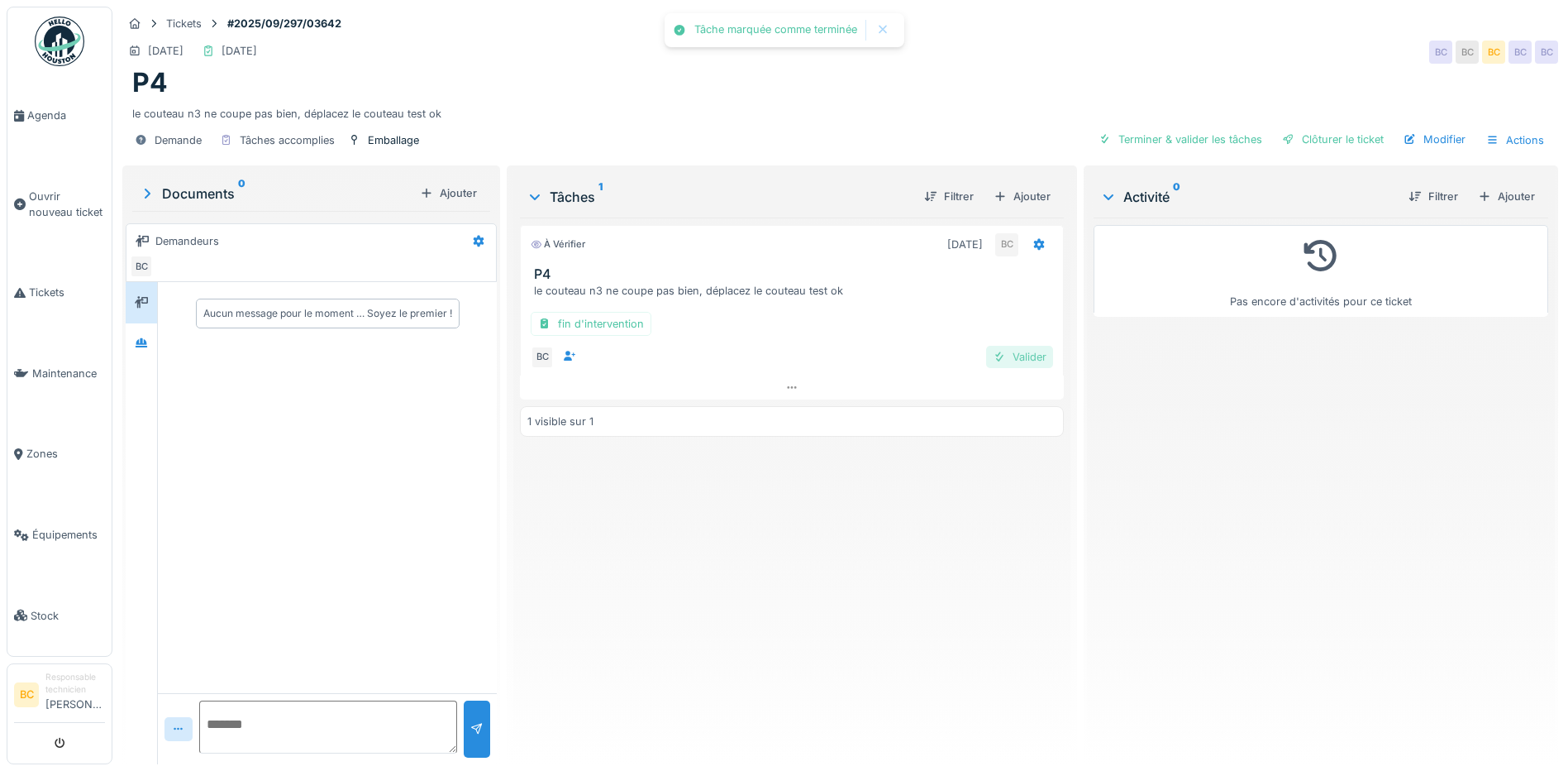
click at [1012, 355] on div "Valider" at bounding box center [1019, 357] width 67 height 22
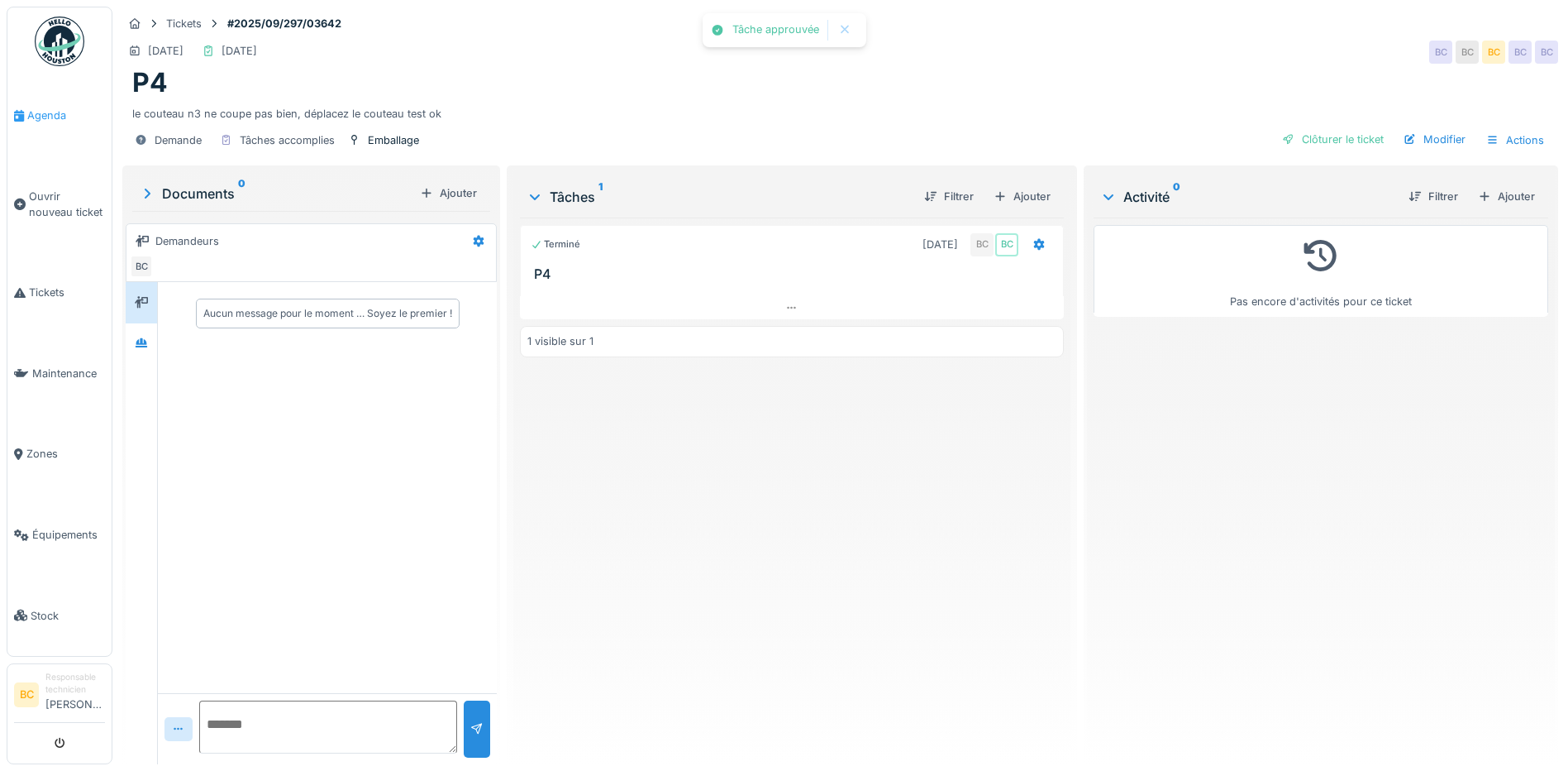
click at [52, 111] on span "Agenda" at bounding box center [67, 115] width 78 height 16
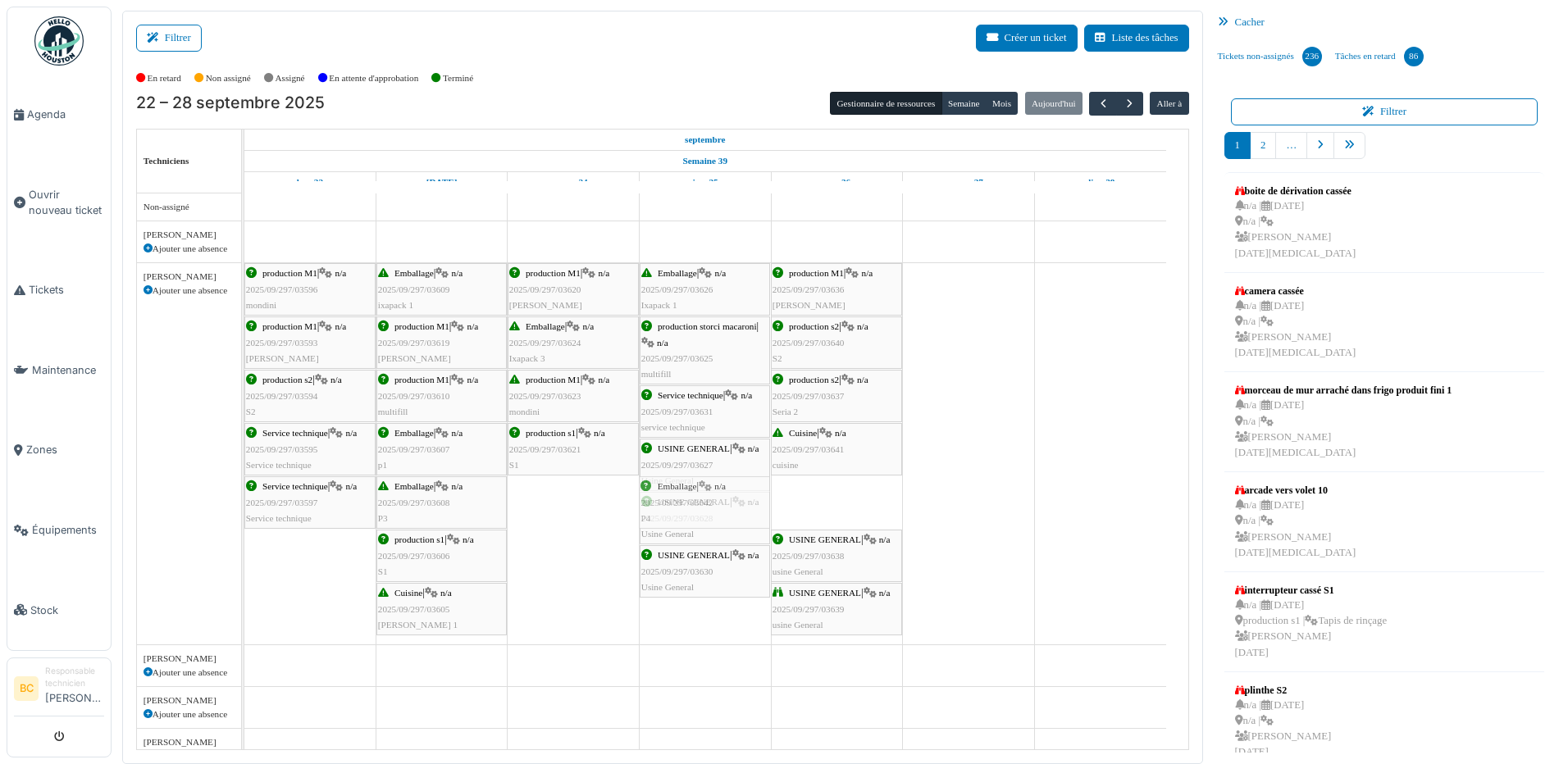
drag, startPoint x: 807, startPoint y: 506, endPoint x: 740, endPoint y: 502, distance: 67.1
click at [245, 501] on div "production M1 | n/a 2025/09/297/03596 mondini Emballage | n/a 2025/09/297/03609…" at bounding box center [245, 453] width 0 height 381
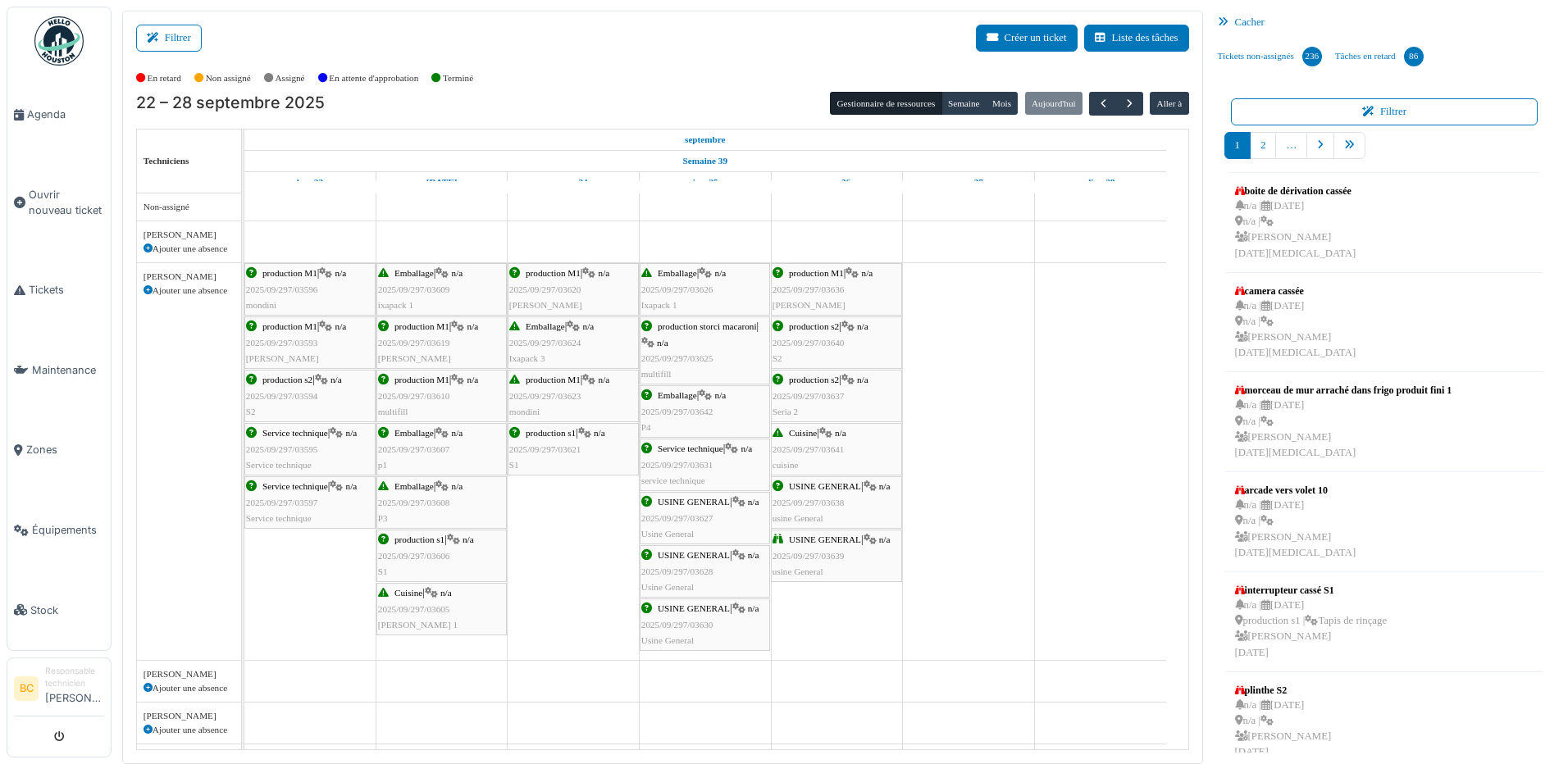
click at [801, 292] on span "2025/09/297/03636" at bounding box center [808, 289] width 72 height 10
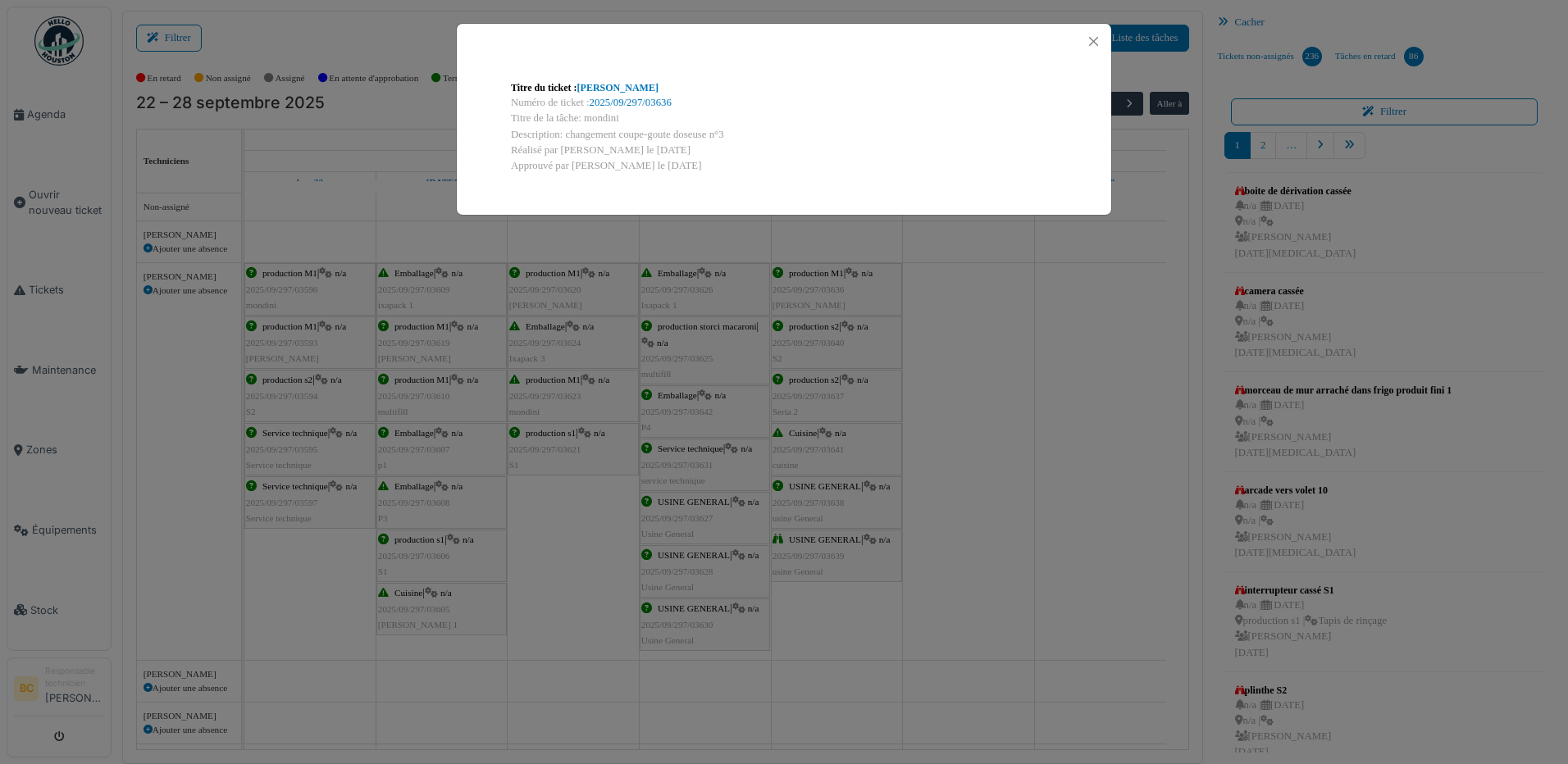
drag, startPoint x: 581, startPoint y: 116, endPoint x: 740, endPoint y: 128, distance: 159.5
click at [740, 128] on div "Titre du ticket : Mondini Numéro de ticket : 2025/09/297/03636 Titre de la tâch…" at bounding box center [784, 126] width 573 height 120
copy div "mondini Description: changement coupe-goute doseuse n°3"
click at [1040, 370] on div "Titre du ticket : Mondini Numéro de ticket : 2025/09/297/03636 Titre de la tâch…" at bounding box center [784, 382] width 1568 height 764
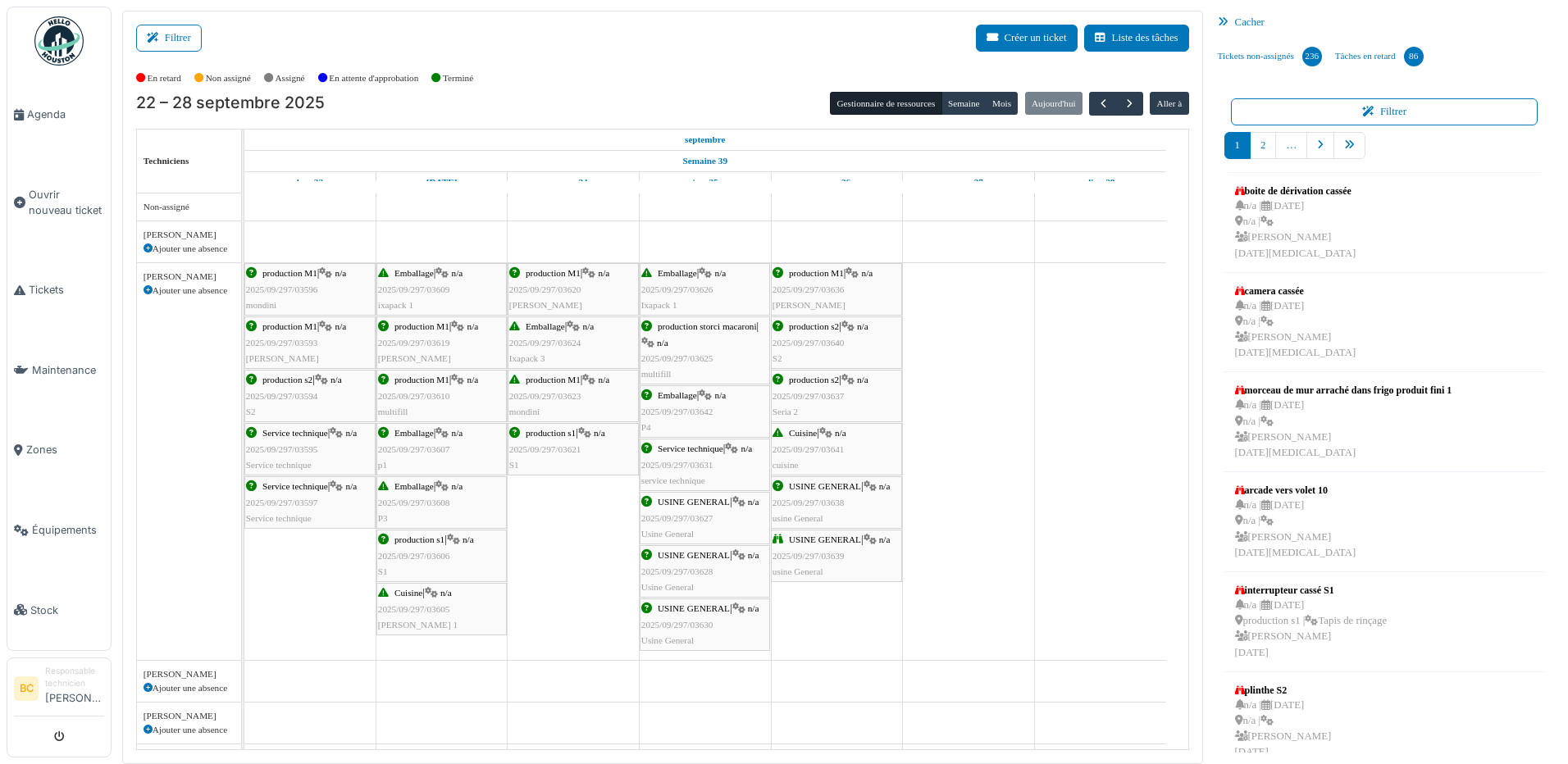
click at [812, 339] on span "2025/09/297/03640" at bounding box center [808, 343] width 72 height 10
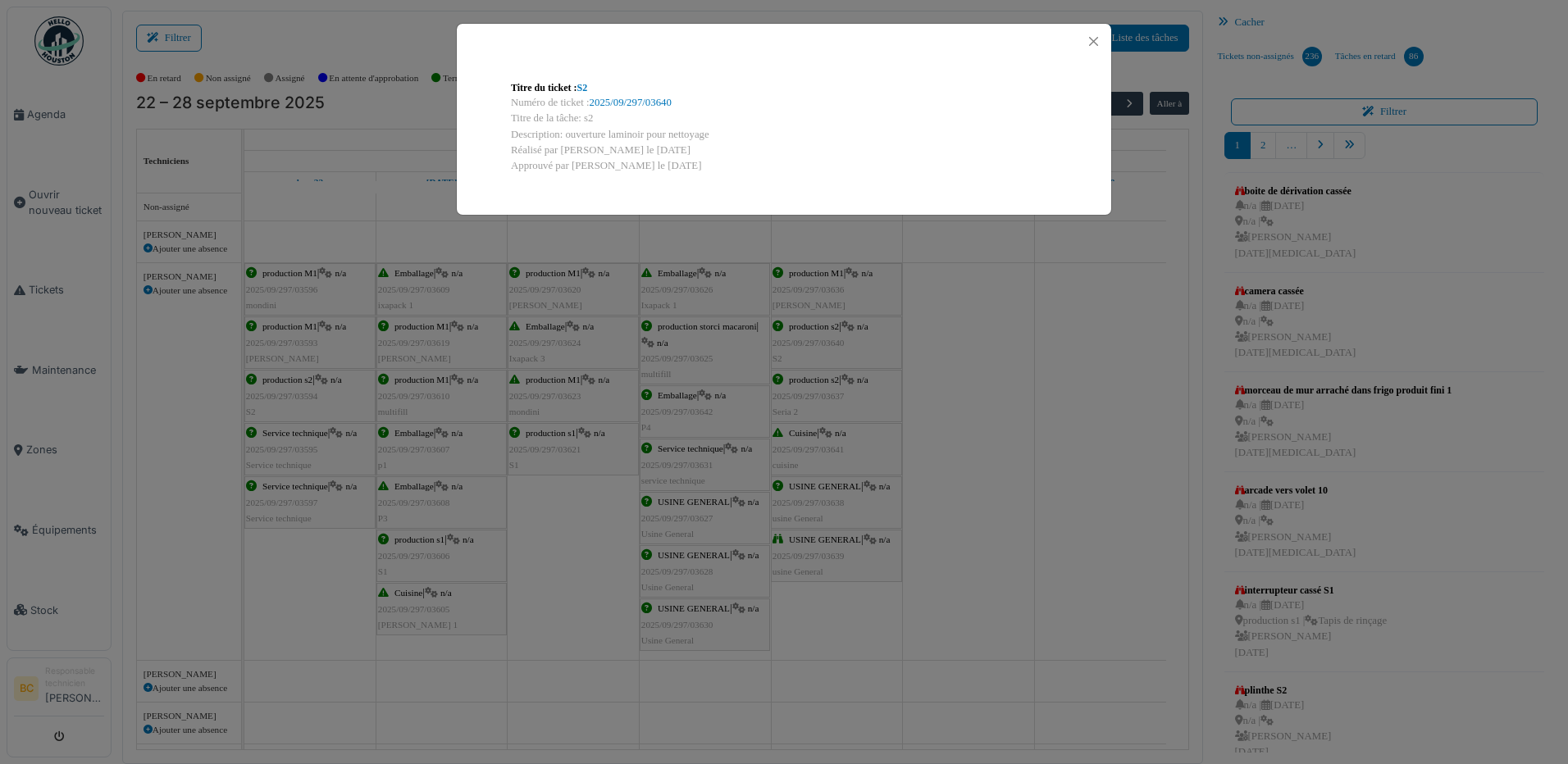
click at [1036, 398] on div "Titre du ticket : S2 Numéro de ticket : 2025/09/297/03640 Titre de la tâche: s2…" at bounding box center [784, 382] width 1568 height 764
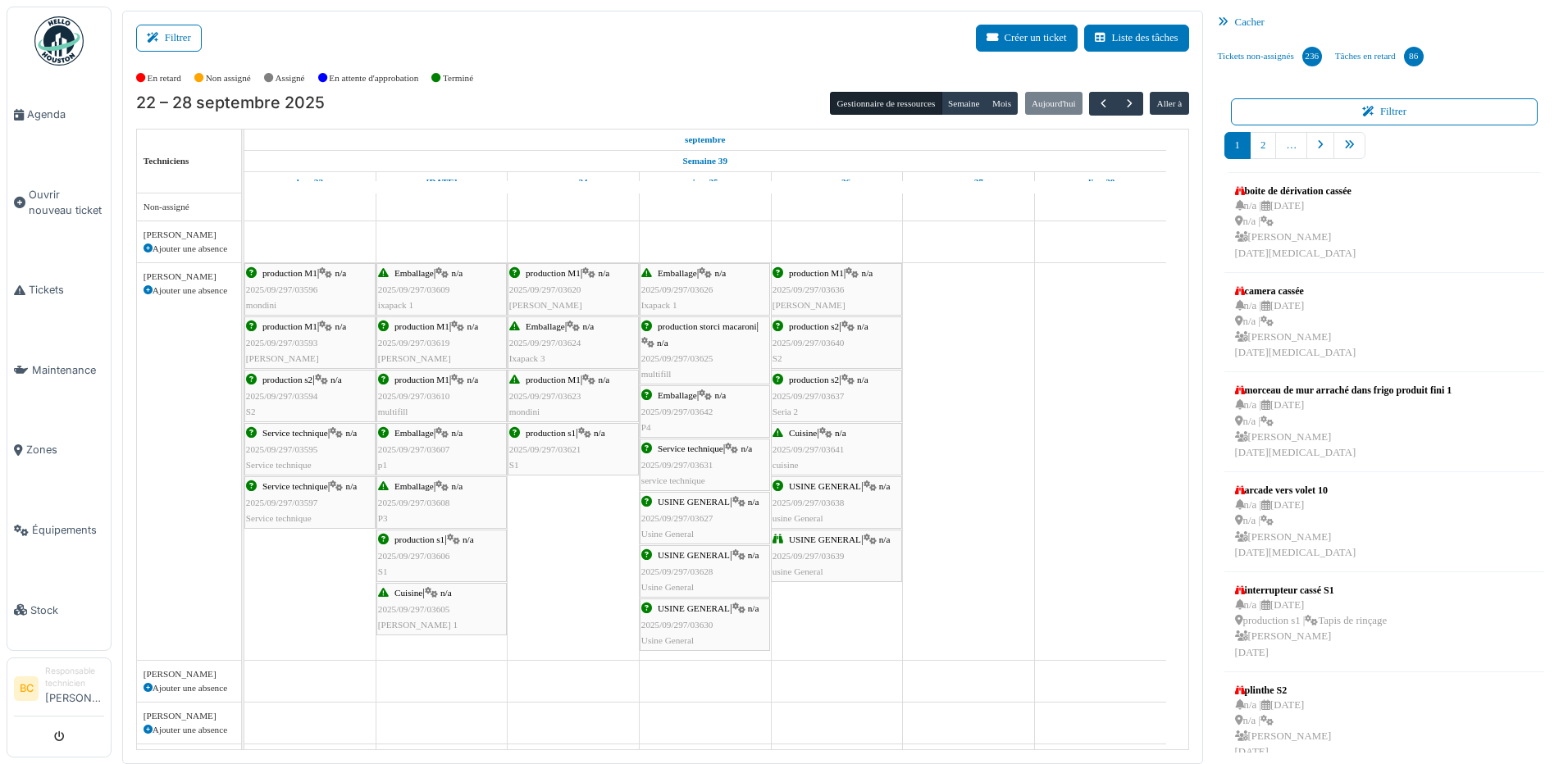
click at [824, 389] on div "production s2 | n/a 2025/09/297/03637 Seria 2" at bounding box center [837, 396] width 128 height 48
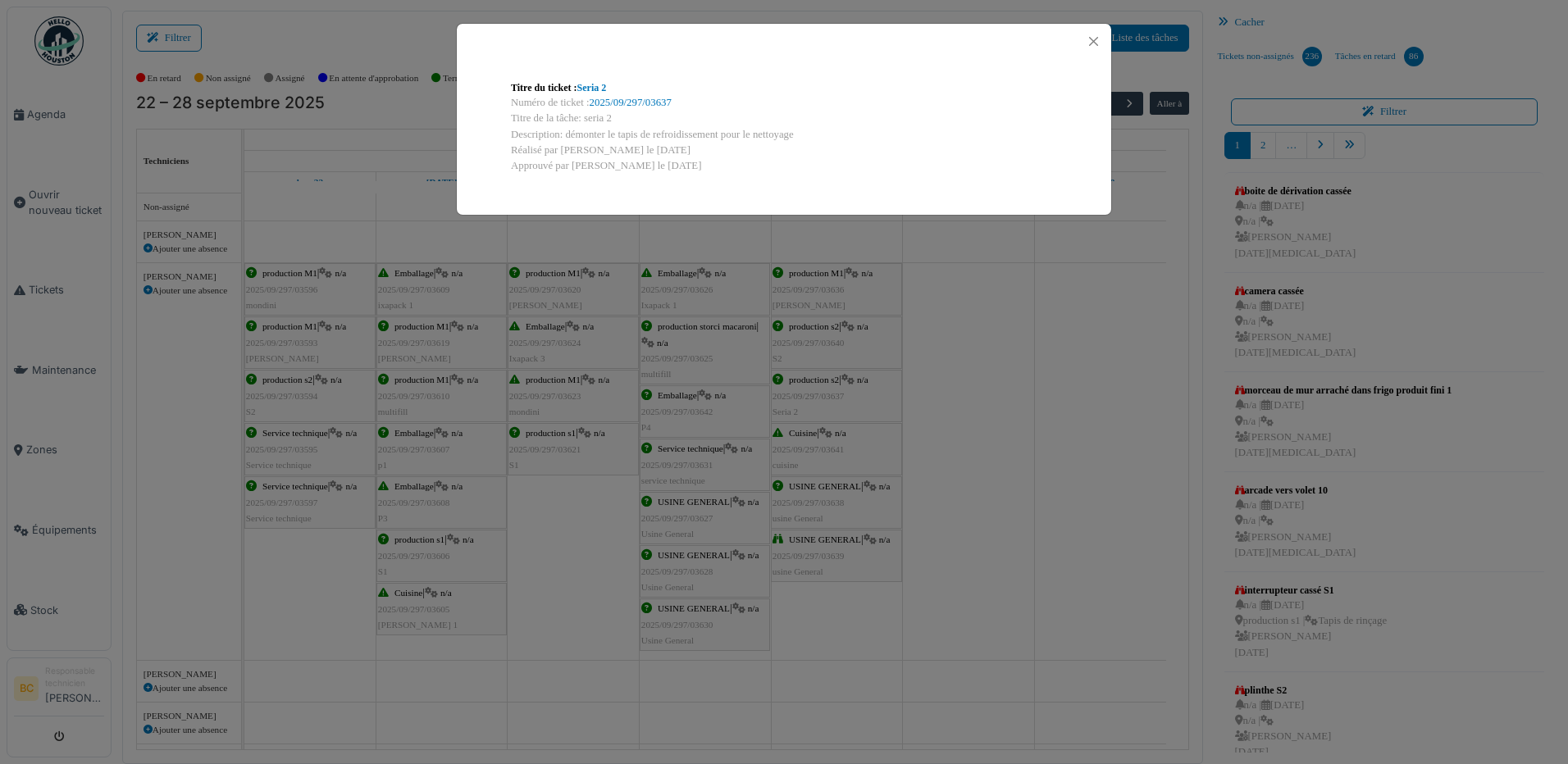
drag, startPoint x: 581, startPoint y: 119, endPoint x: 838, endPoint y: 136, distance: 257.6
click at [838, 136] on div "Titre du ticket : Seria 2 Numéro de ticket : 2025/09/297/03637 Titre de la tâch…" at bounding box center [784, 126] width 573 height 120
copy div "seria 2 Description: démonter le tapis de refroidissement pour le nettoyage"
click at [797, 339] on div "Titre du ticket : Seria 2 Numéro de ticket : 2025/09/297/03637 Titre de la tâch…" at bounding box center [784, 382] width 1568 height 764
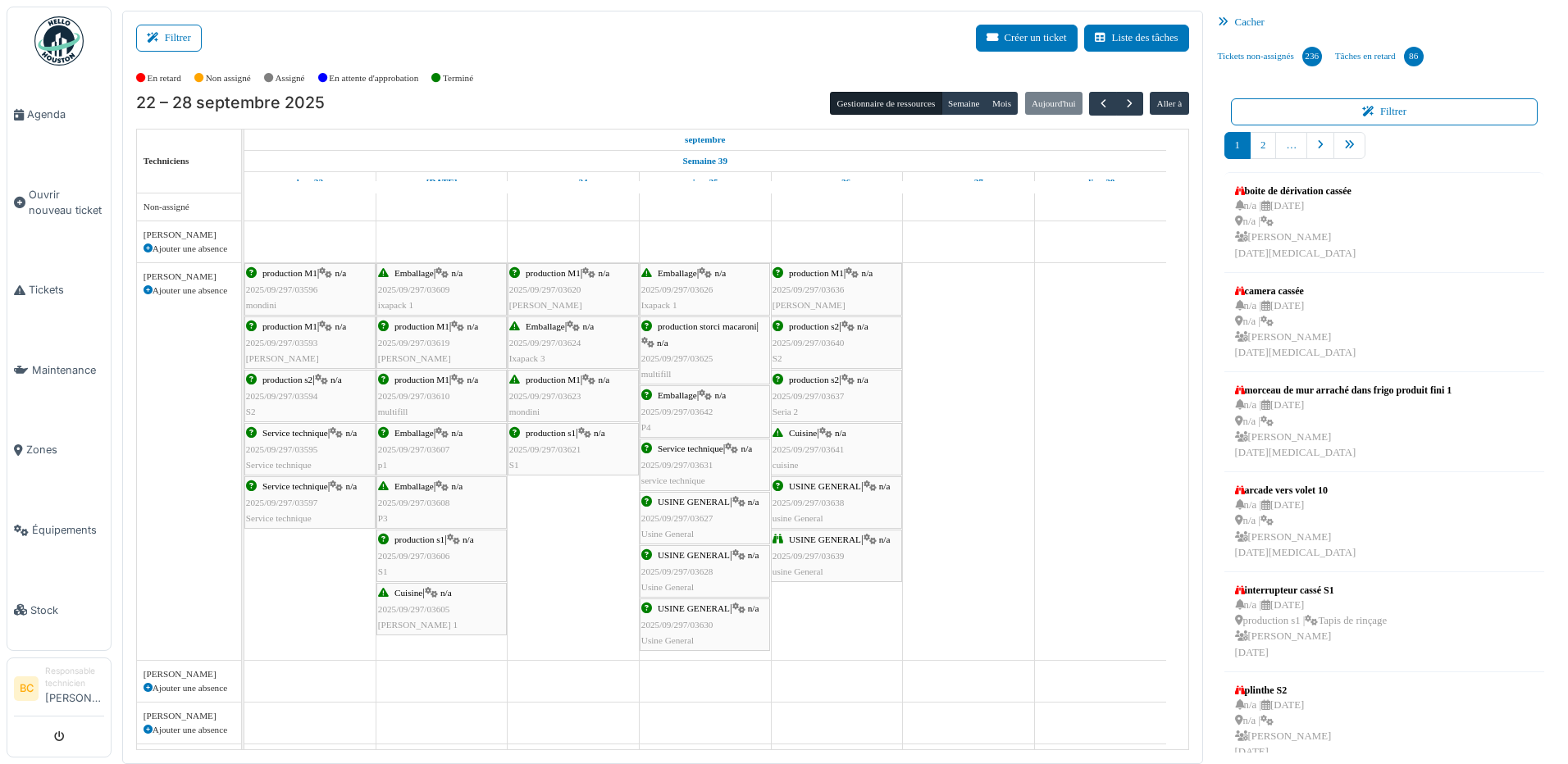
click at [797, 339] on span "2025/09/297/03640" at bounding box center [808, 343] width 72 height 10
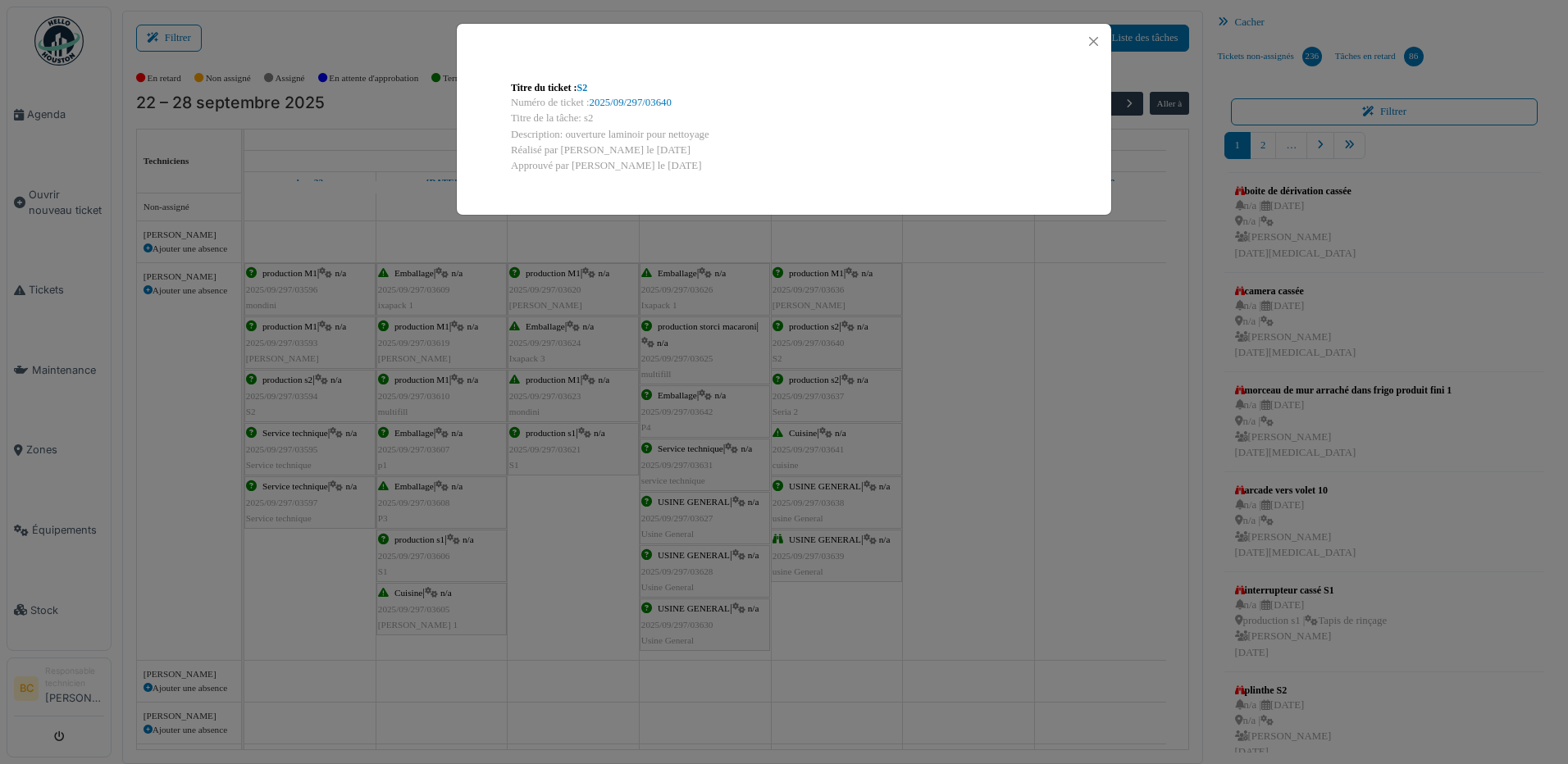
drag, startPoint x: 565, startPoint y: 134, endPoint x: 713, endPoint y: 128, distance: 148.1
click at [713, 128] on div "Description: ouverture laminoir pour nettoyage" at bounding box center [784, 135] width 546 height 16
copy div "ouverture laminoir pour nettoyage"
click at [527, 660] on div "Titre du ticket : S2 Numéro de ticket : 2025/09/297/03640 Titre de la tâche: s2…" at bounding box center [784, 382] width 1568 height 764
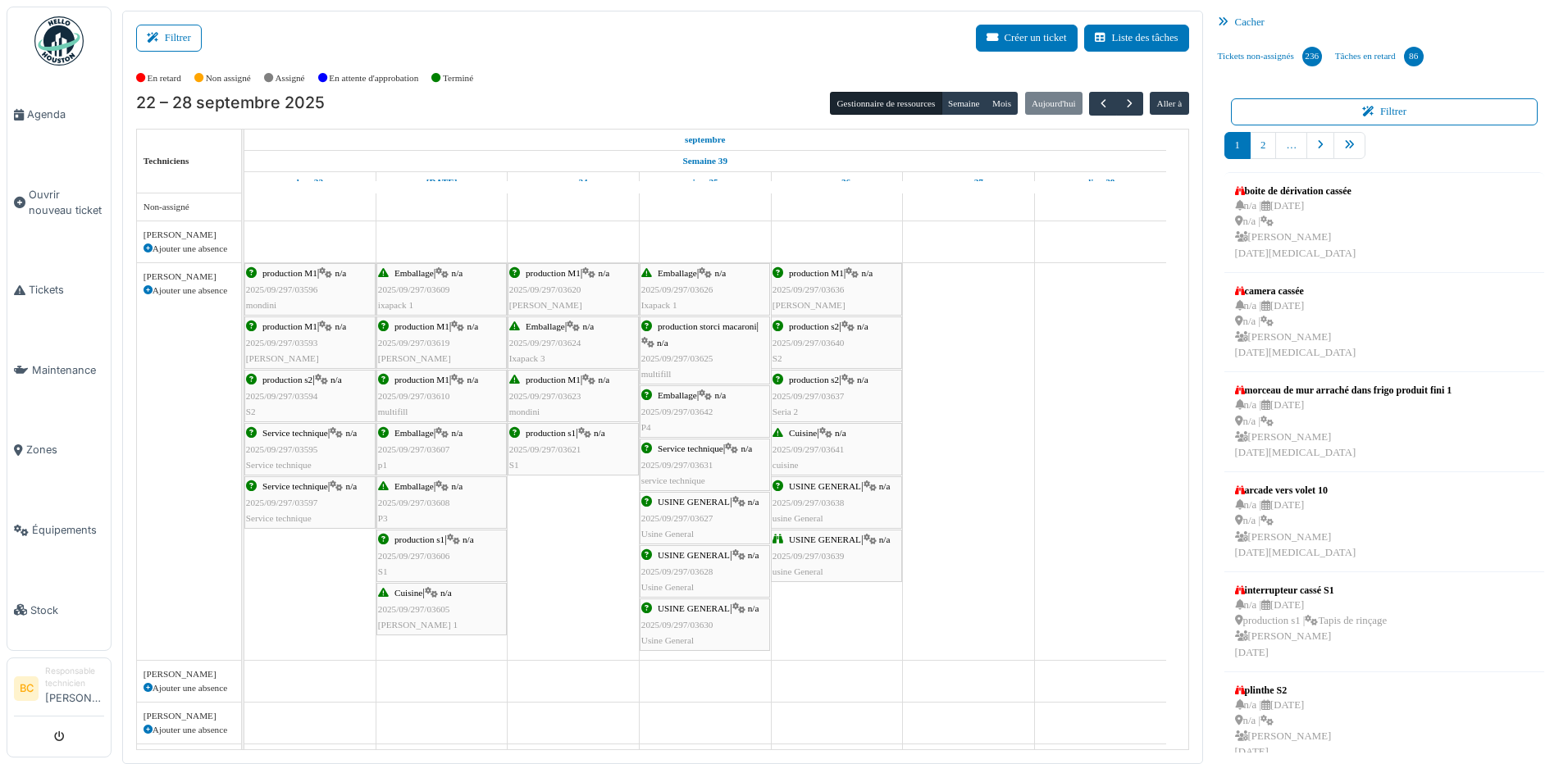
click at [818, 451] on span "2025/09/297/03641" at bounding box center [808, 449] width 72 height 10
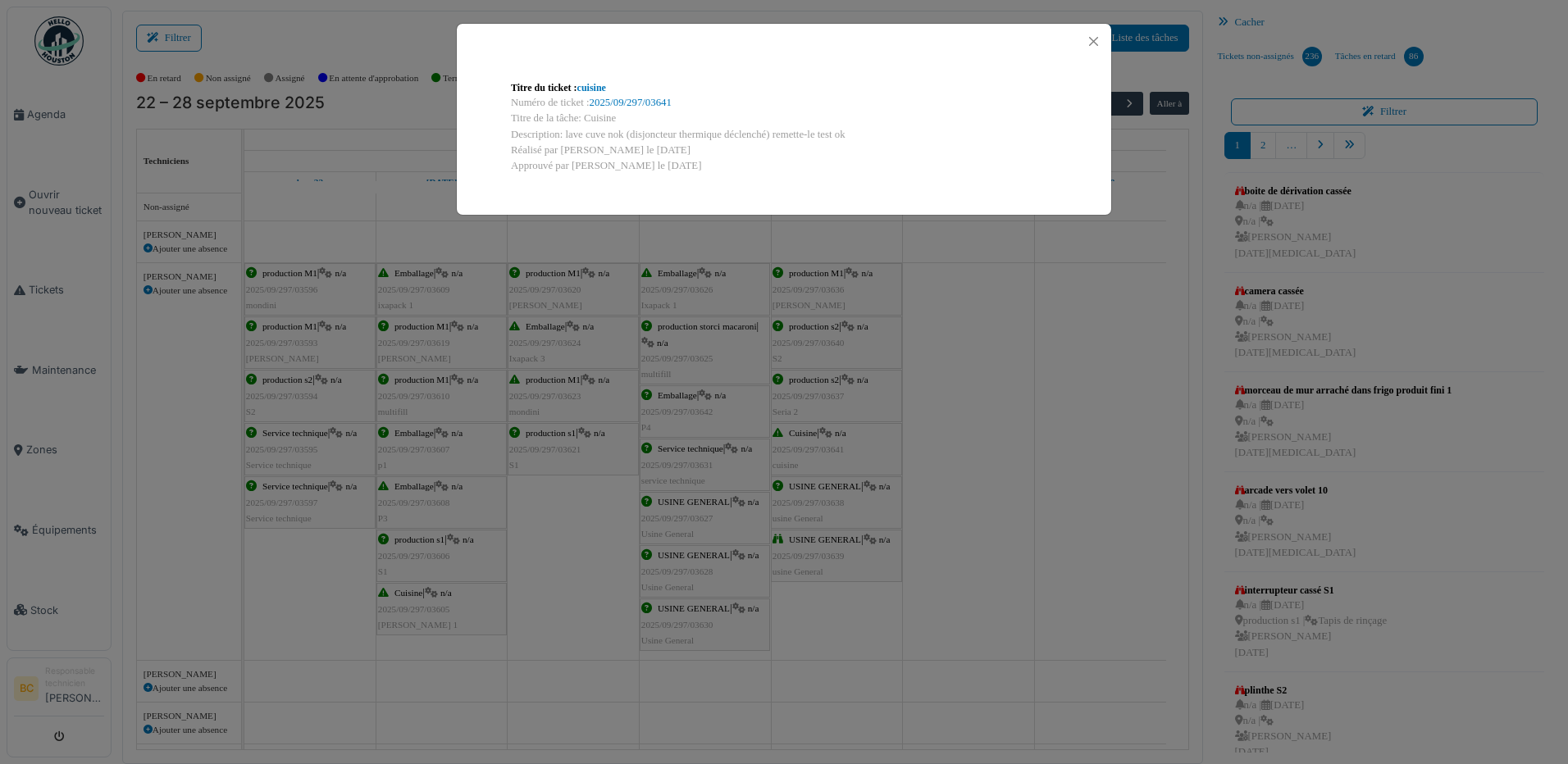
drag, startPoint x: 585, startPoint y: 114, endPoint x: 853, endPoint y: 133, distance: 268.7
click at [853, 133] on div "Titre du ticket : cuisine Numéro de ticket : 2025/09/297/03641 Titre de la tâch…" at bounding box center [784, 126] width 573 height 120
copy div "Cuisine Description: lave cuve nok (disjoncteur thermique déclenché) remette-le…"
click at [802, 500] on div "Titre du ticket : cuisine Numéro de ticket : 2025/09/297/03641 Titre de la tâch…" at bounding box center [784, 382] width 1568 height 764
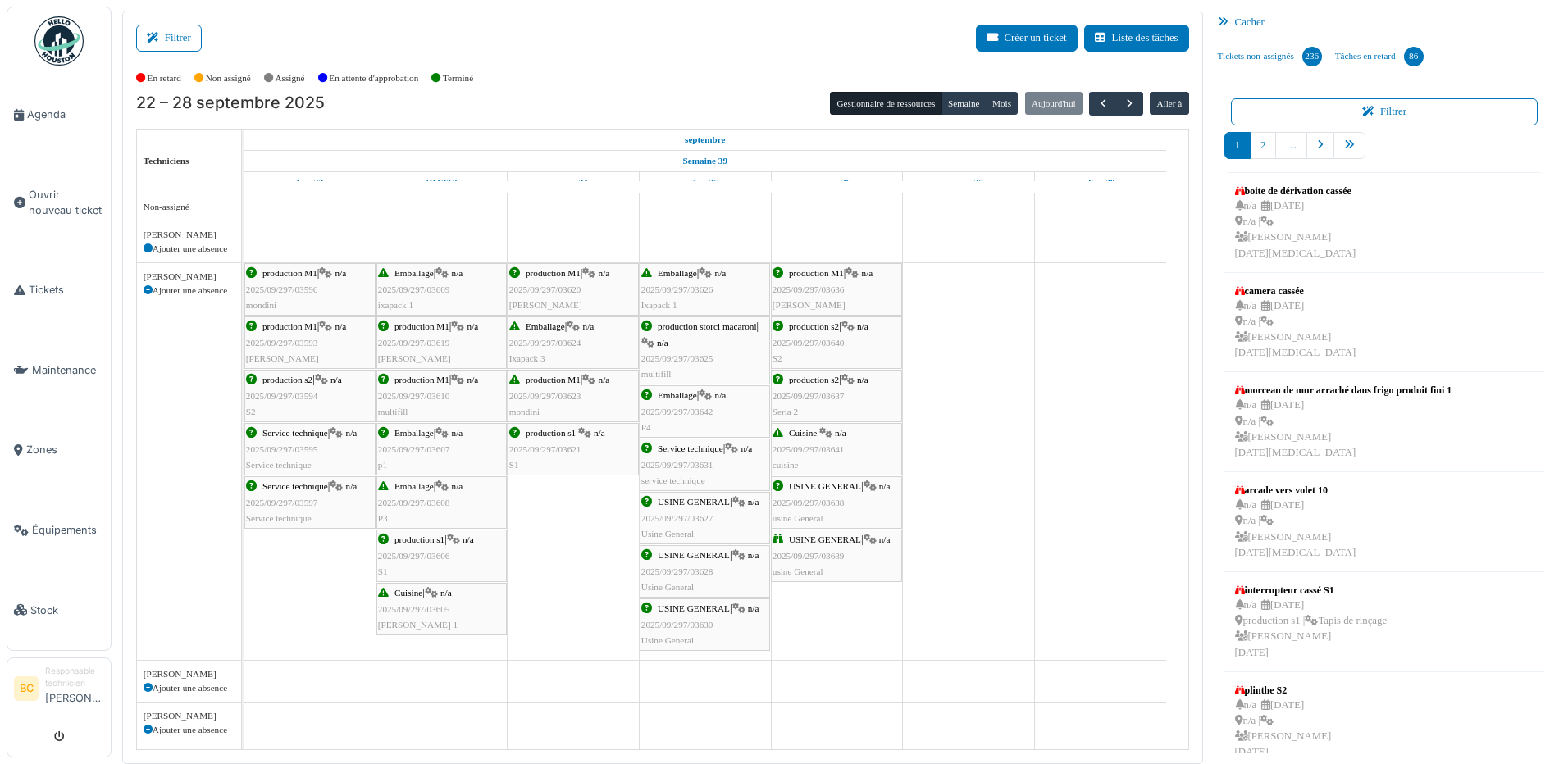
click at [802, 500] on span "2025/09/297/03638" at bounding box center [808, 502] width 72 height 10
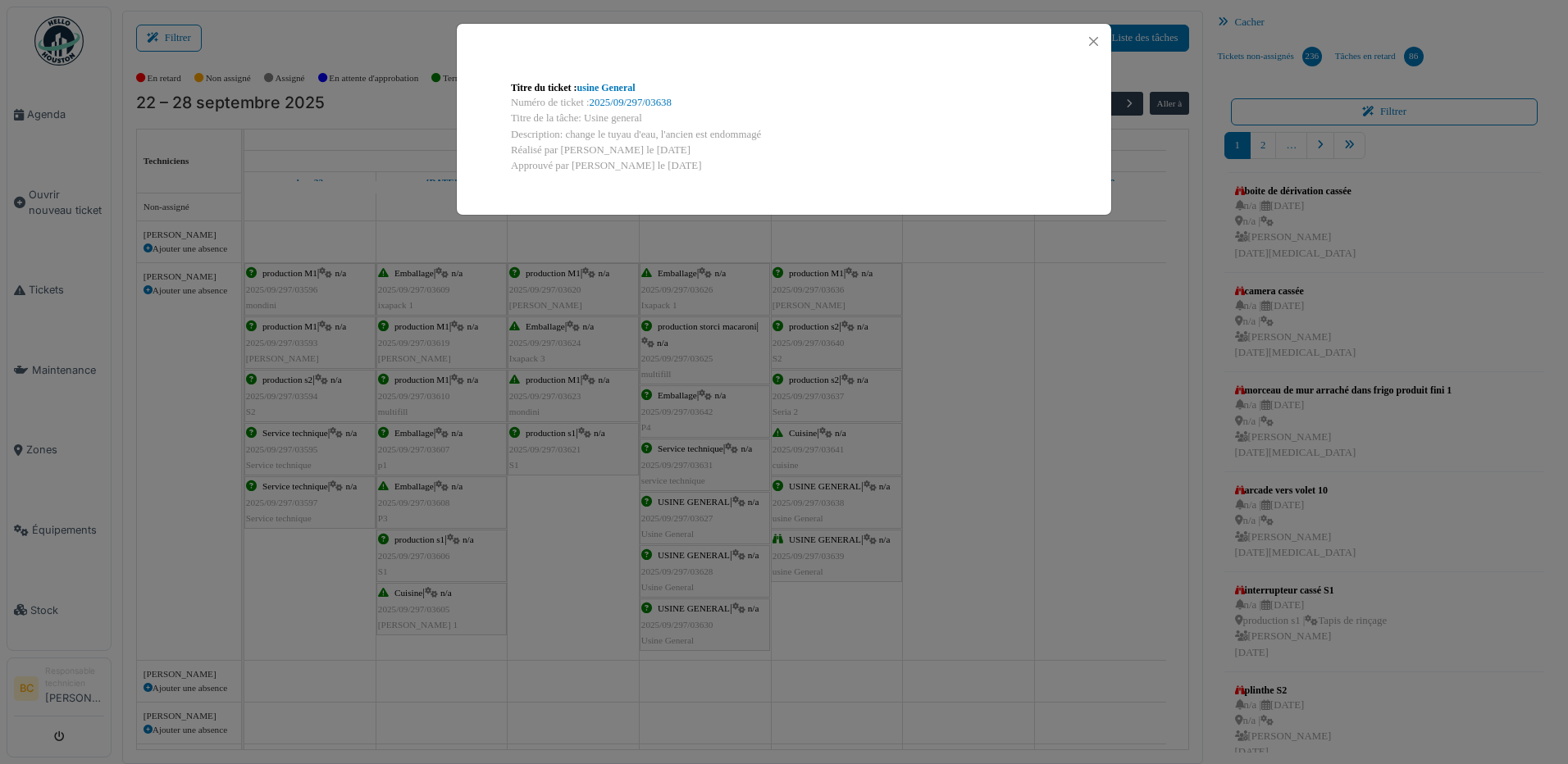
drag, startPoint x: 584, startPoint y: 115, endPoint x: 773, endPoint y: 139, distance: 190.5
click at [773, 139] on div "Titre du ticket : usine General Numéro de ticket : 2025/09/297/03638 Titre de l…" at bounding box center [784, 126] width 573 height 120
copy div "Usine general Description: change le tuyau d'eau, l'ancien est endommagé"
click at [830, 546] on div "Titre du ticket : usine General Numéro de ticket : 2025/09/297/03638 Titre de l…" at bounding box center [784, 382] width 1568 height 764
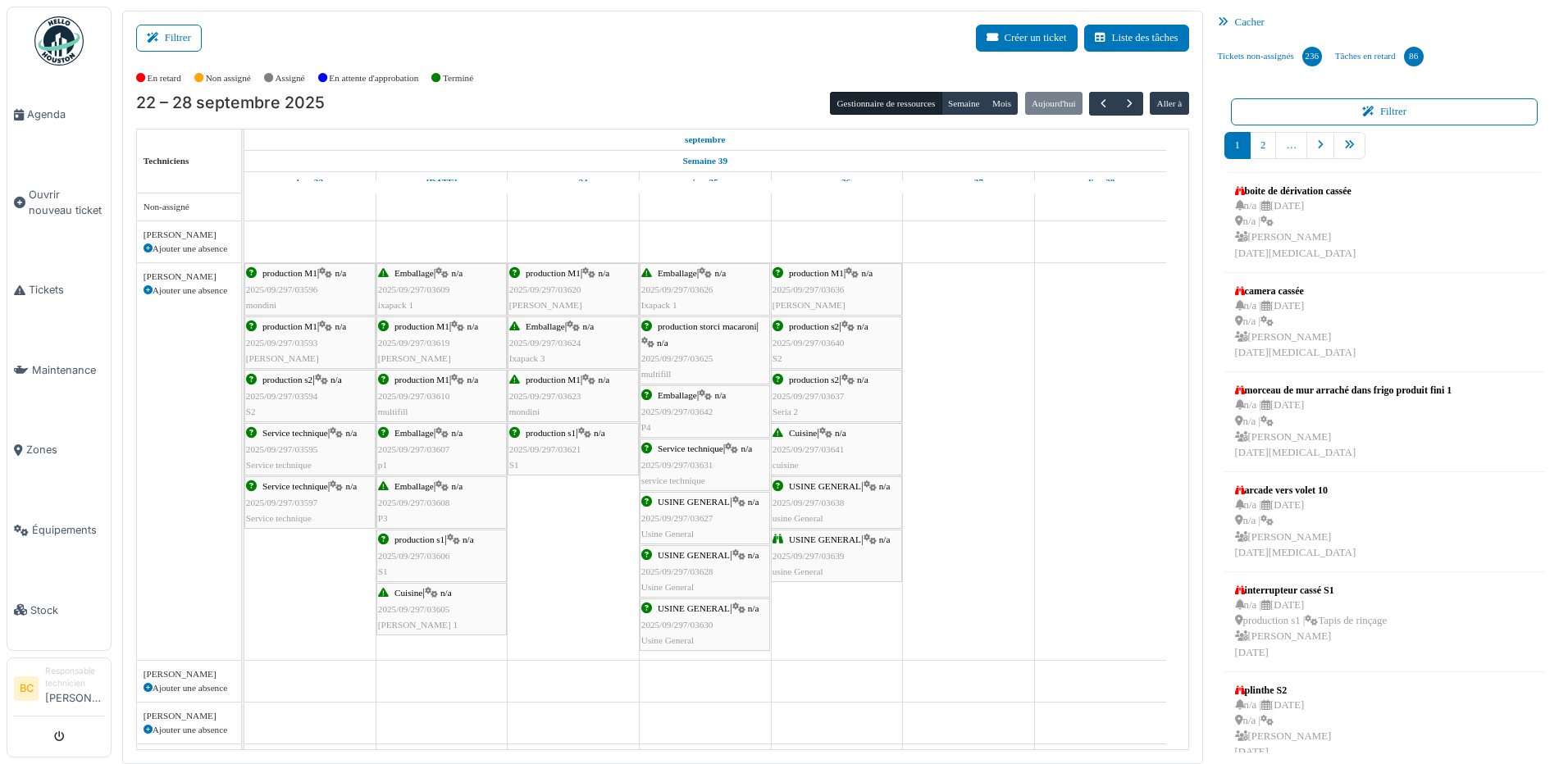
click at [830, 546] on div "USINE GENERAL | n/a 2025/09/297/03639 usine General" at bounding box center [837, 556] width 128 height 48
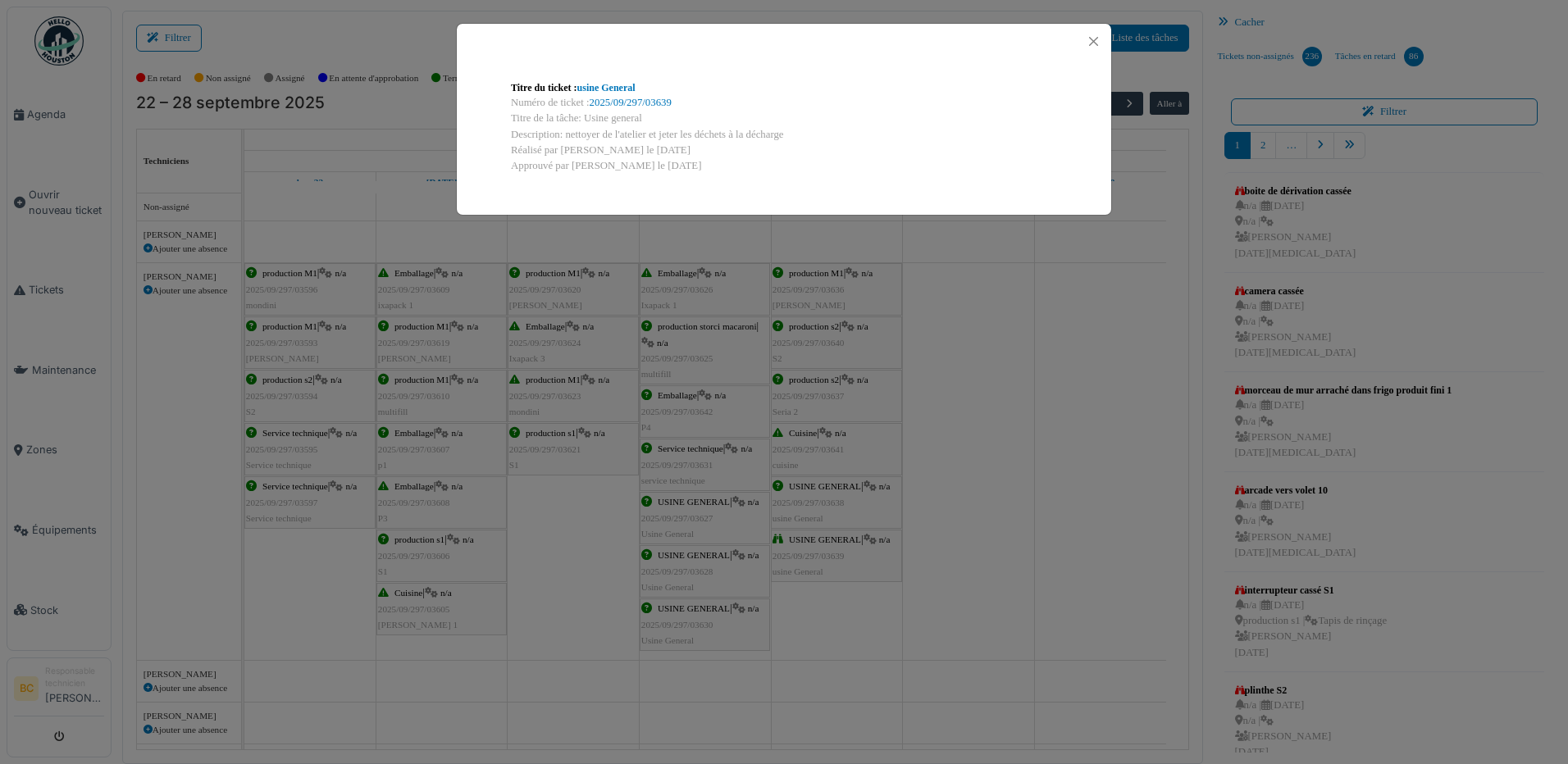
click at [563, 136] on div "Description: nettoyer de l'atelier et jeter les déchets à la décharge" at bounding box center [784, 135] width 546 height 16
click at [620, 99] on link "2025/09/297/03639" at bounding box center [630, 103] width 82 height 12
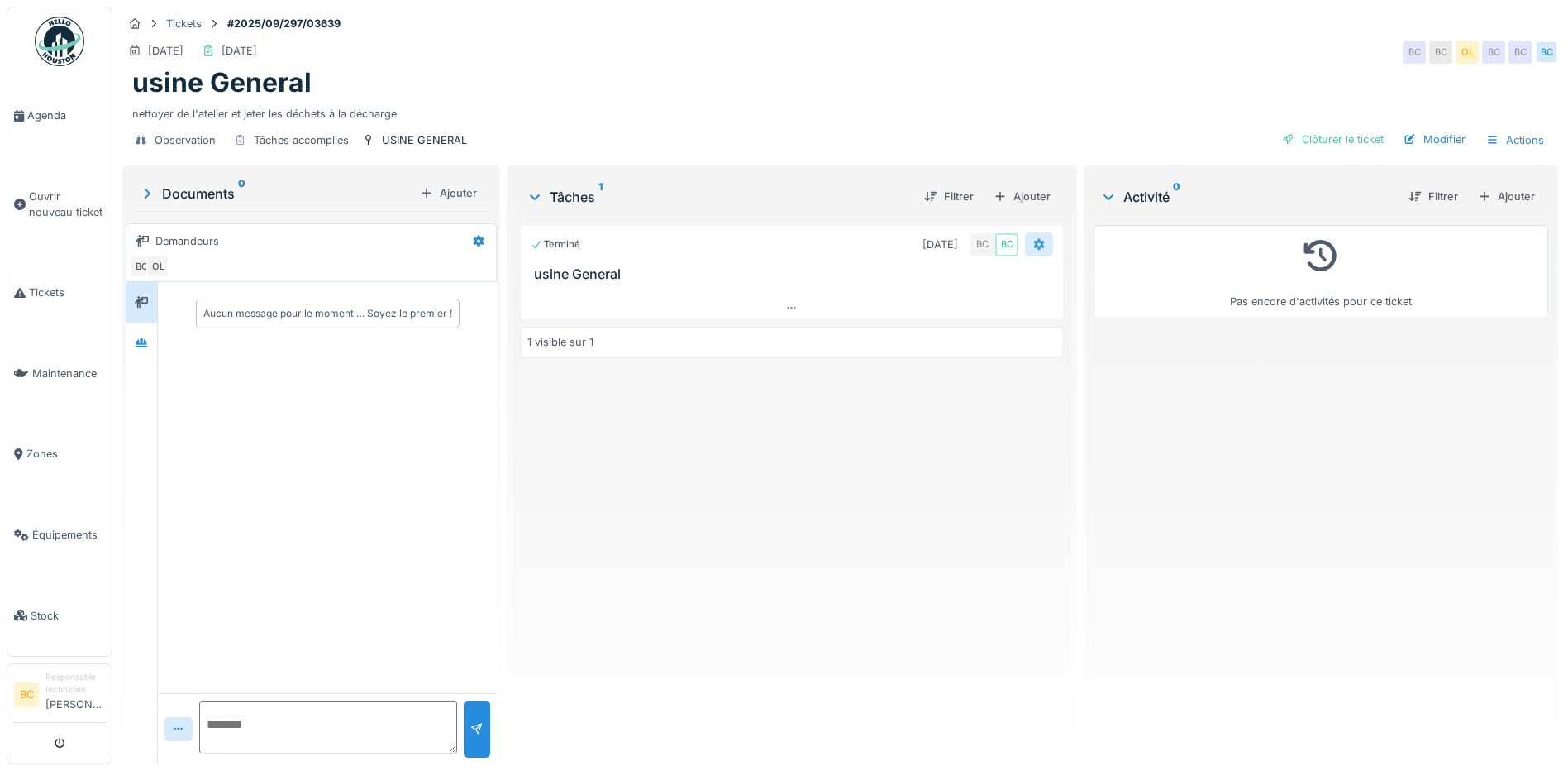
click at [1033, 245] on icon at bounding box center [1039, 245] width 13 height 11
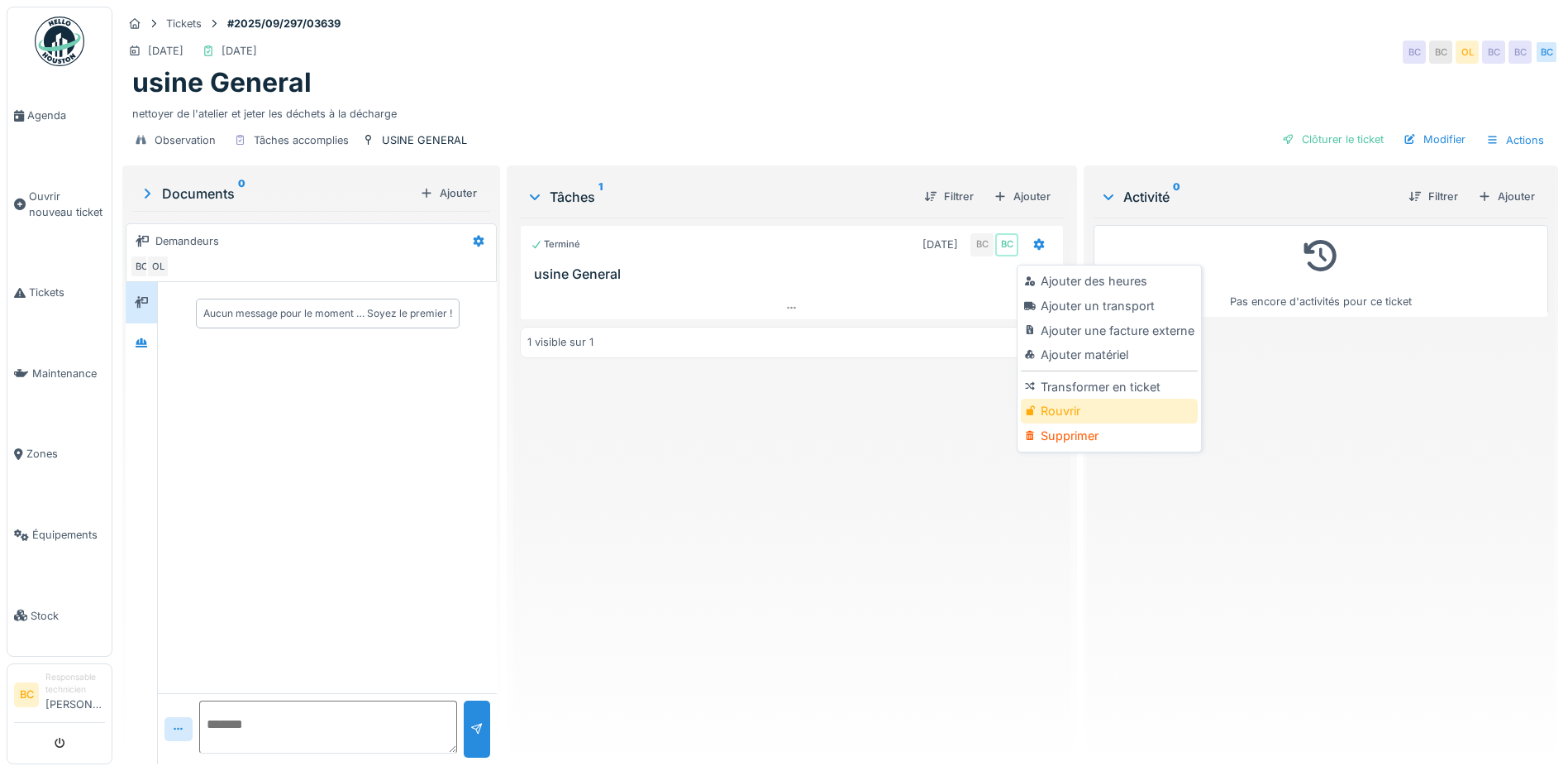
click at [1089, 404] on div "Rouvrir" at bounding box center [1109, 410] width 176 height 25
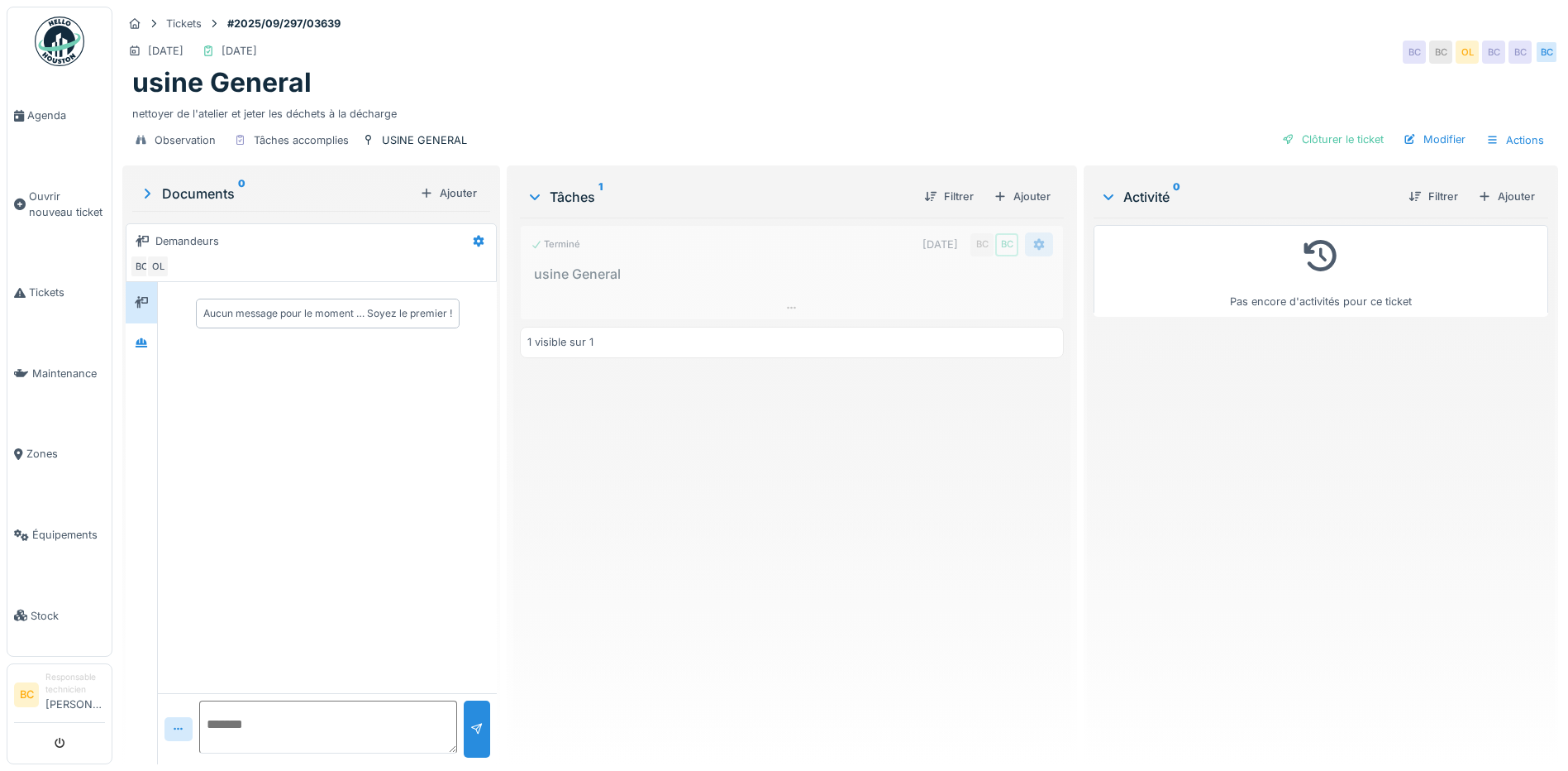
click at [1034, 246] on icon at bounding box center [1039, 245] width 11 height 12
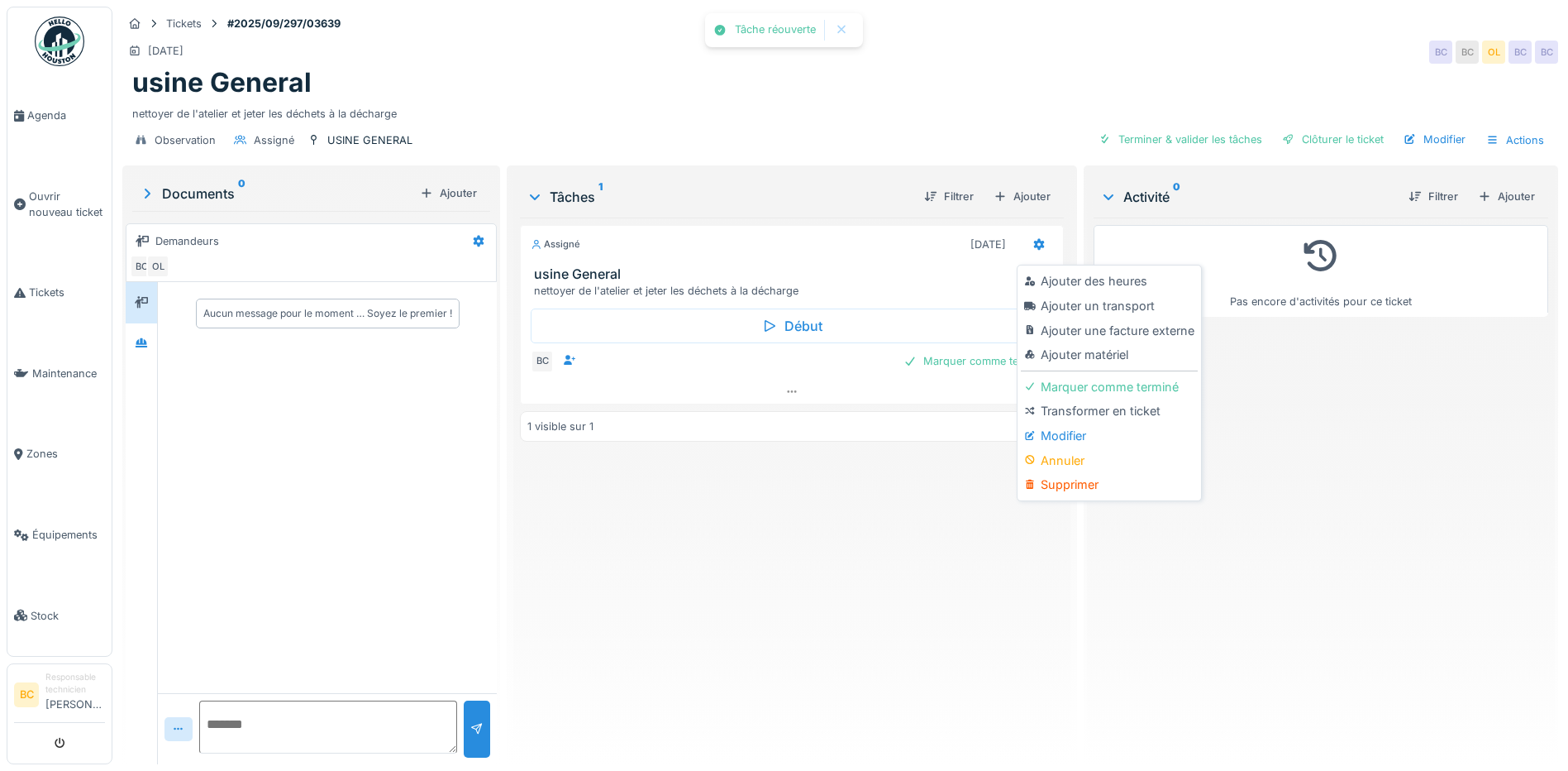
drag, startPoint x: 1088, startPoint y: 436, endPoint x: 1036, endPoint y: 400, distance: 63.2
click at [1088, 437] on div "Modifier" at bounding box center [1109, 435] width 176 height 25
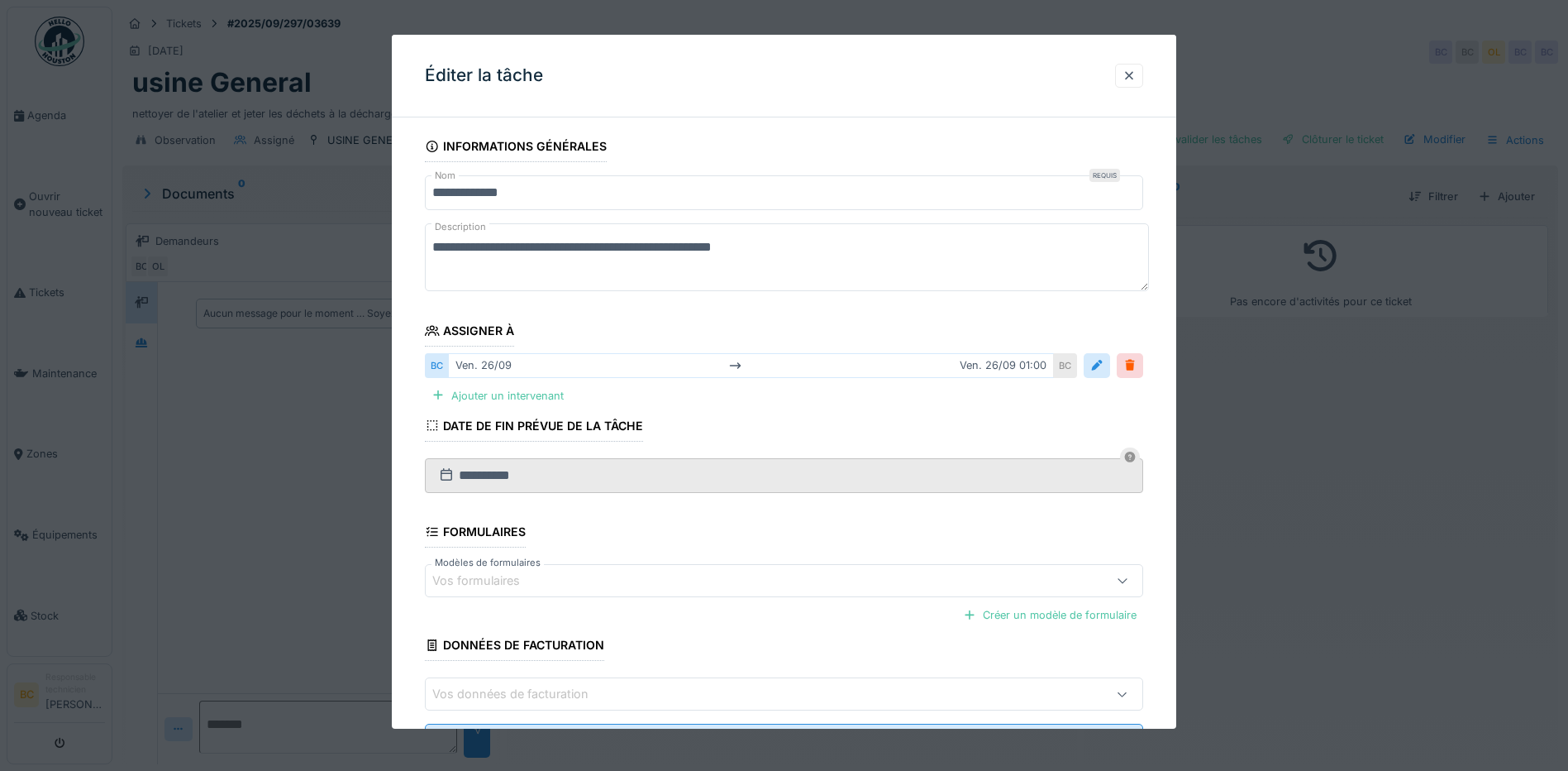
click at [522, 193] on input "**********" at bounding box center [784, 193] width 719 height 35
click at [1254, 364] on div at bounding box center [784, 386] width 1568 height 771
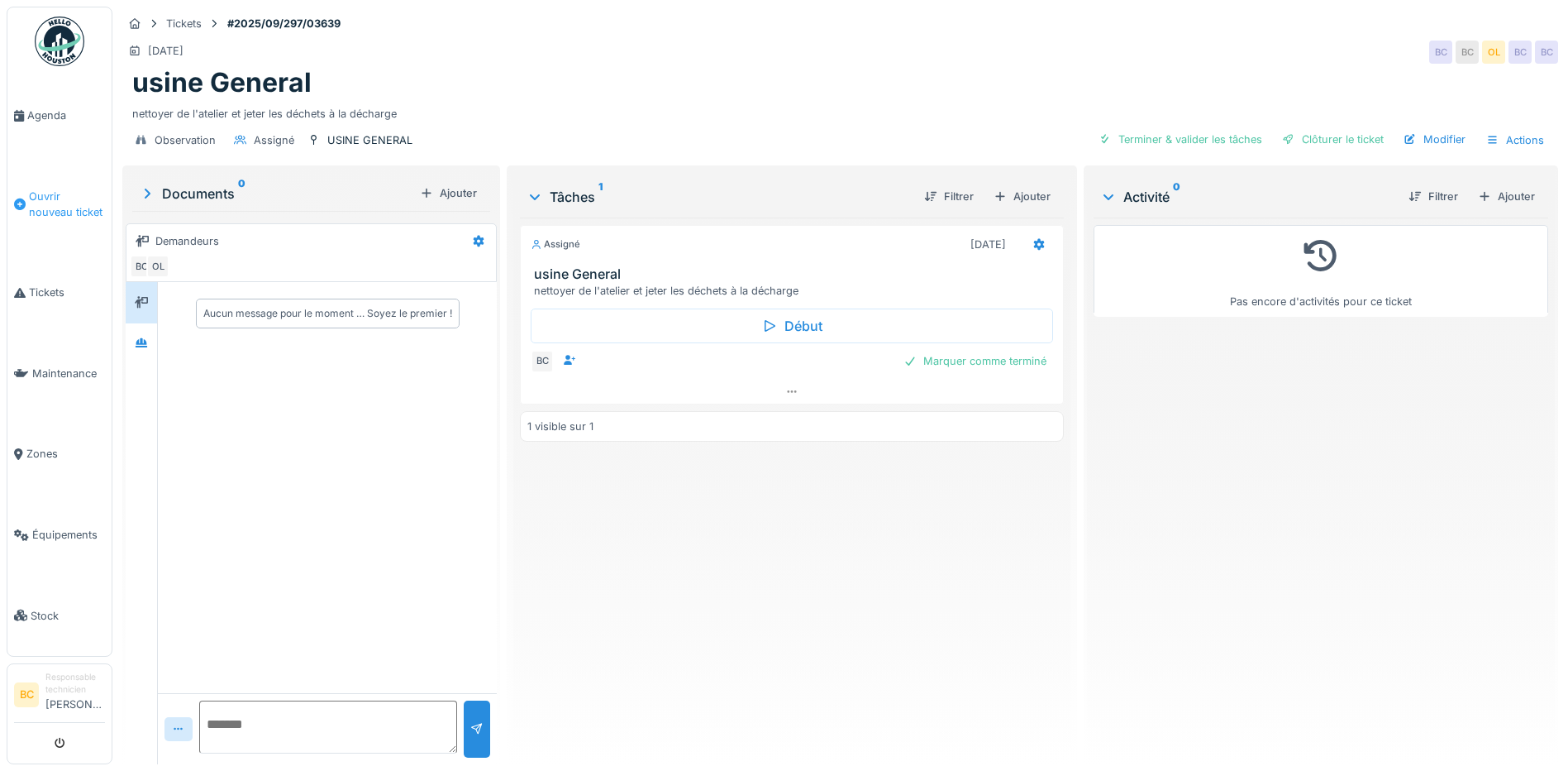
click at [43, 200] on span "Ouvrir nouveau ticket" at bounding box center [67, 204] width 76 height 31
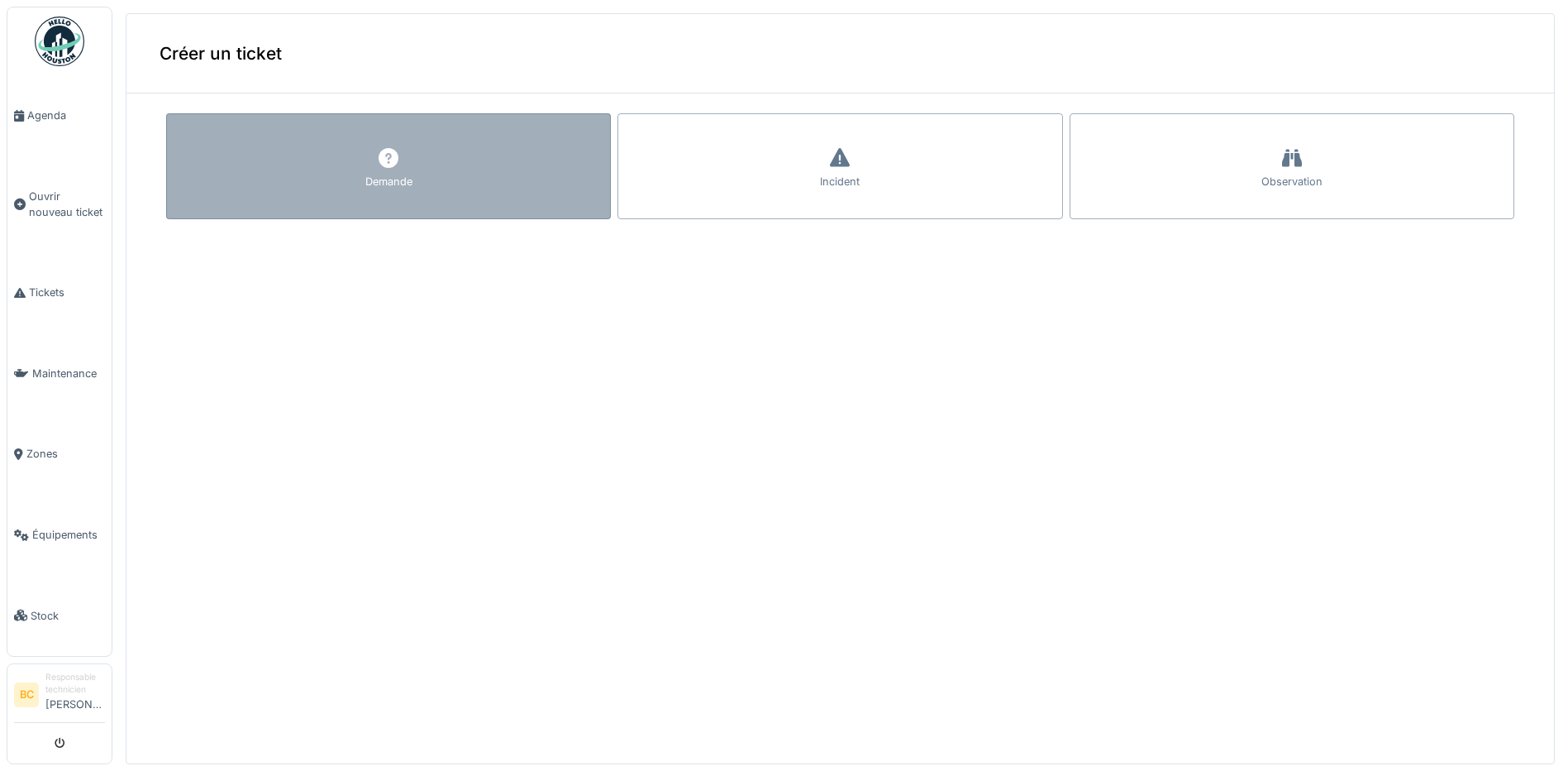
click at [241, 190] on div "Demande" at bounding box center [388, 166] width 444 height 106
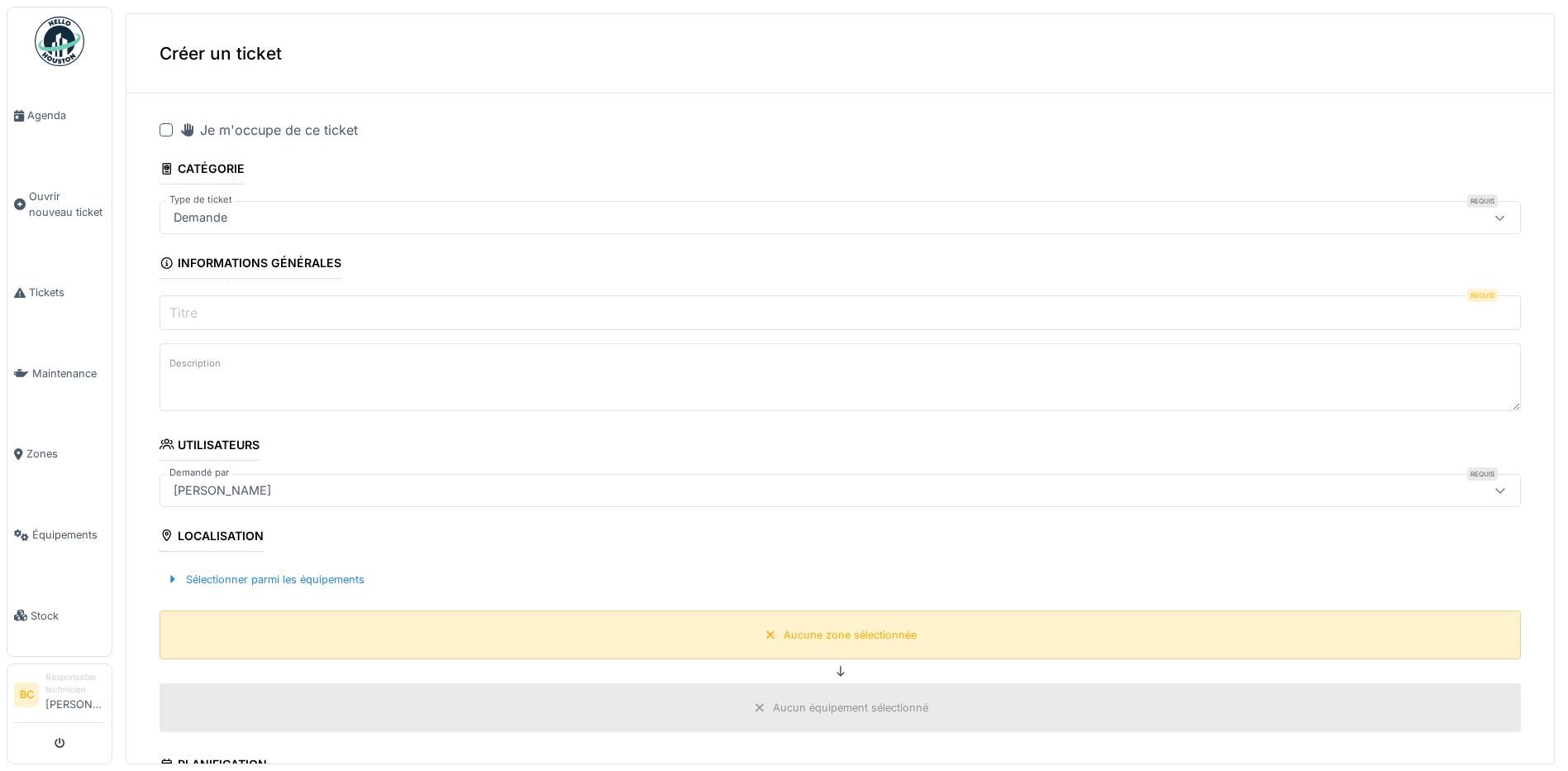
click at [682, 626] on div "Aucune zone sélectionnée" at bounding box center [841, 634] width 1362 height 49
drag, startPoint x: 848, startPoint y: 632, endPoint x: 601, endPoint y: 529, distance: 267.6
click at [848, 633] on div "Aucune zone sélectionnée" at bounding box center [850, 634] width 133 height 16
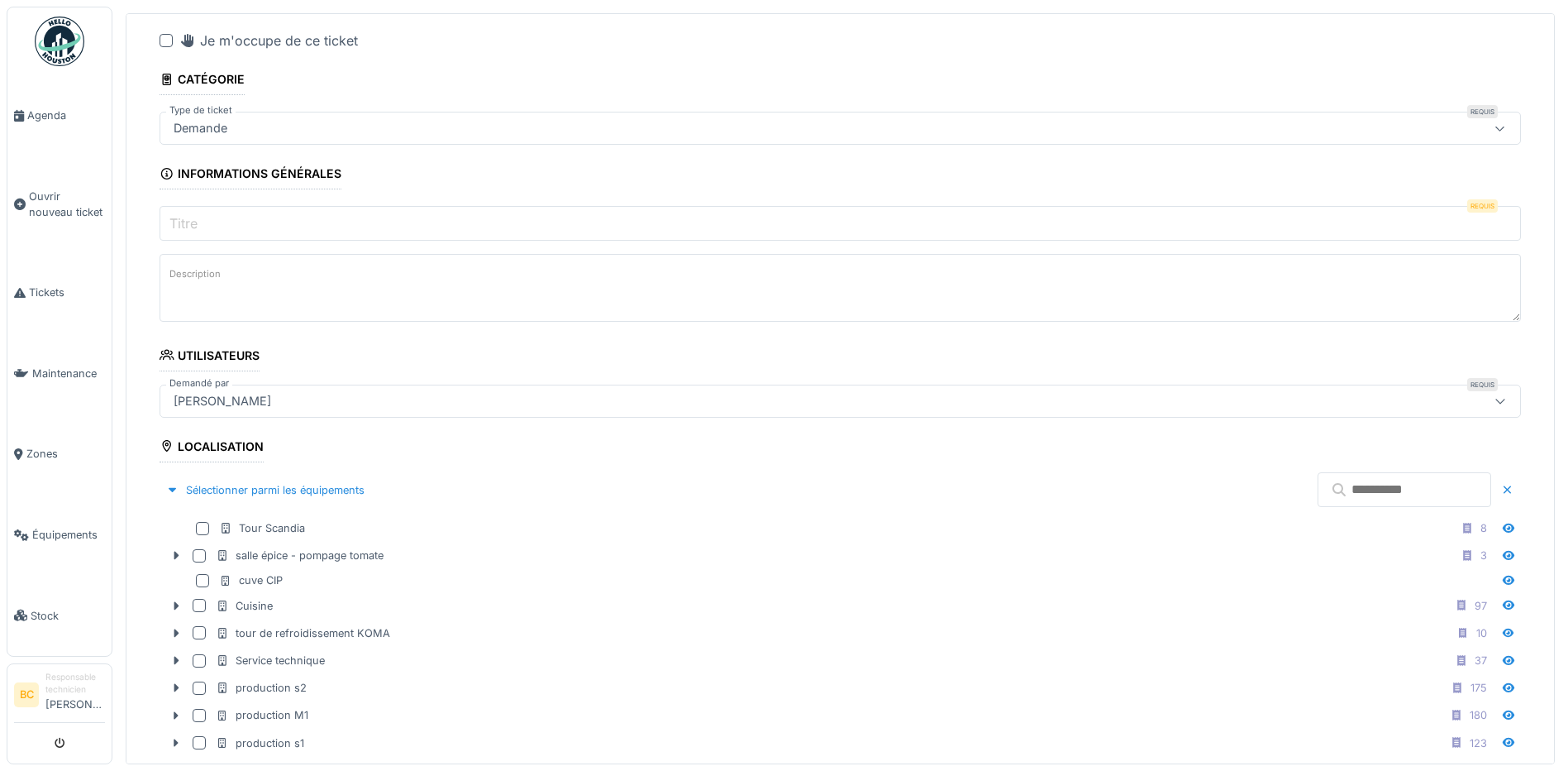
scroll to position [82, 0]
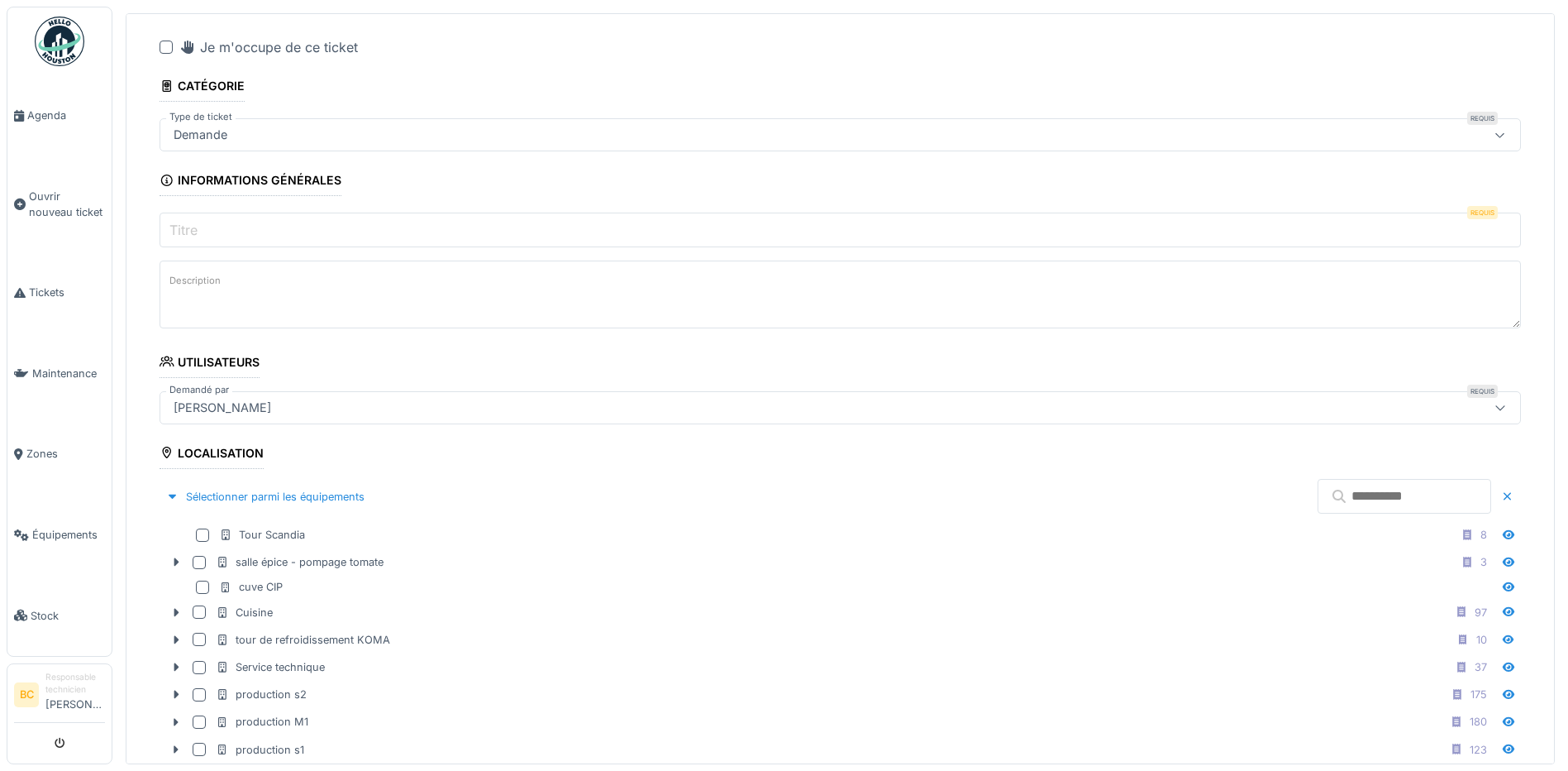
click at [206, 226] on input "Titre" at bounding box center [841, 230] width 1362 height 35
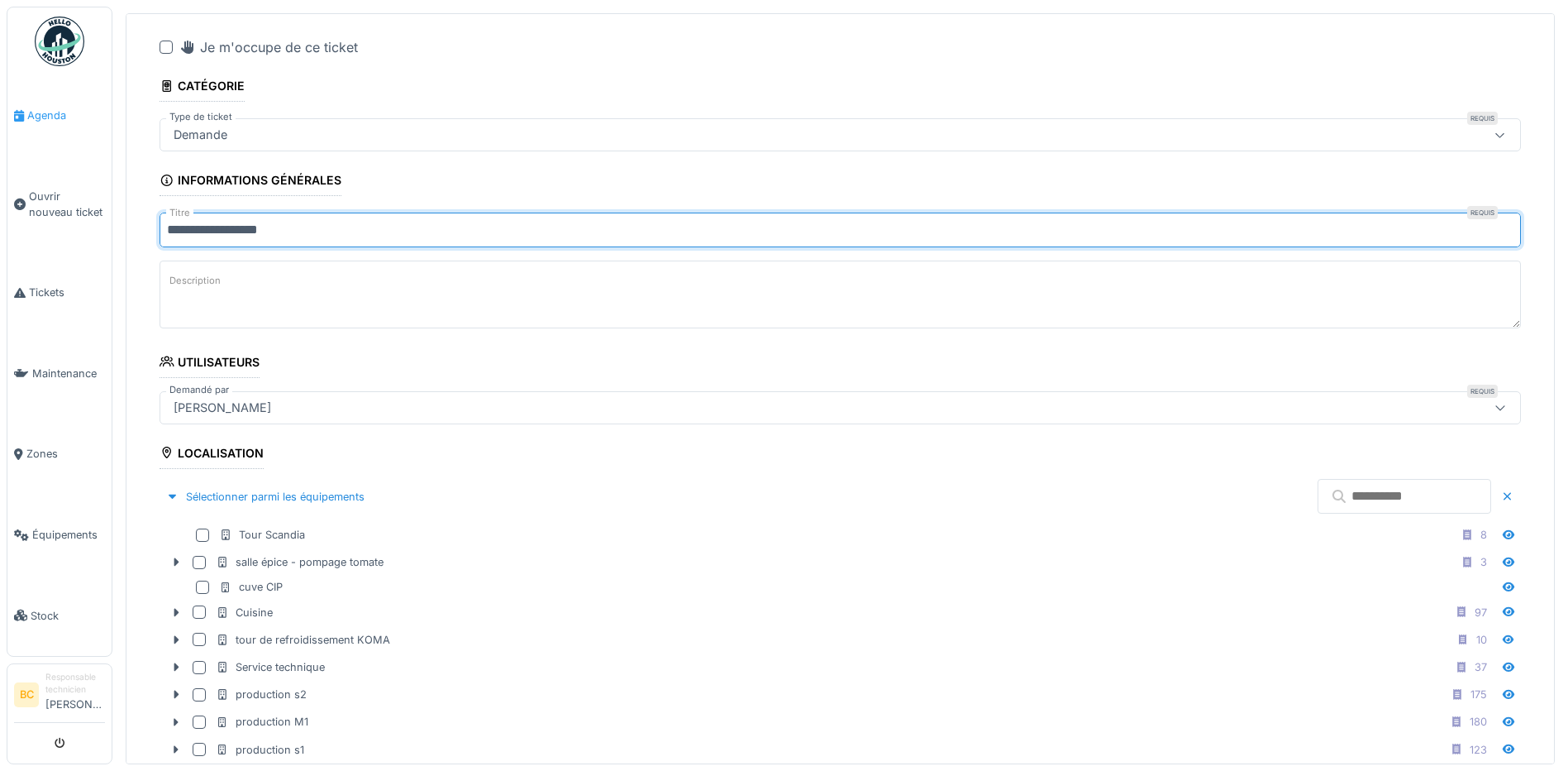
type input "**********"
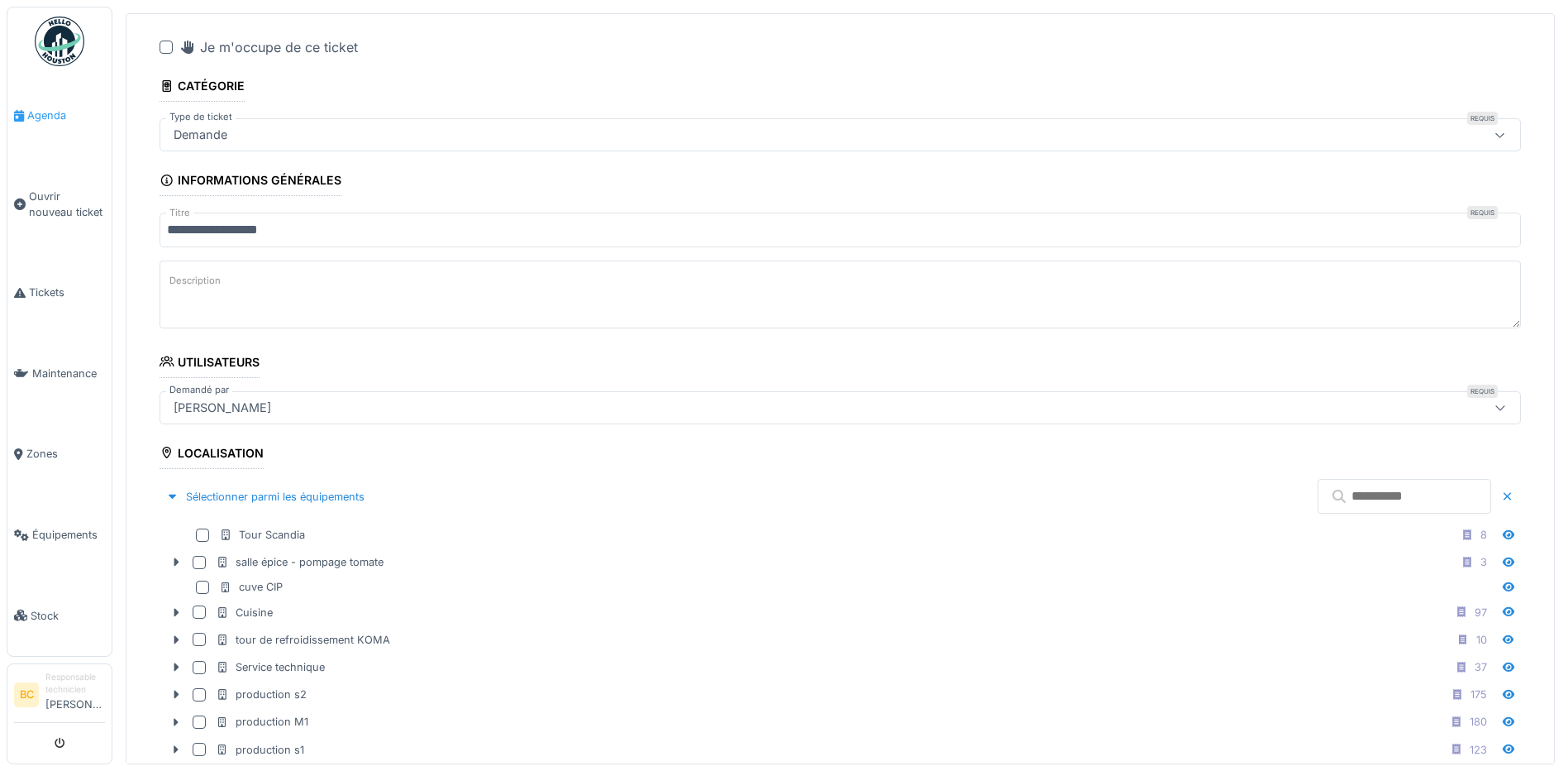
click at [42, 115] on span "Agenda" at bounding box center [67, 115] width 78 height 16
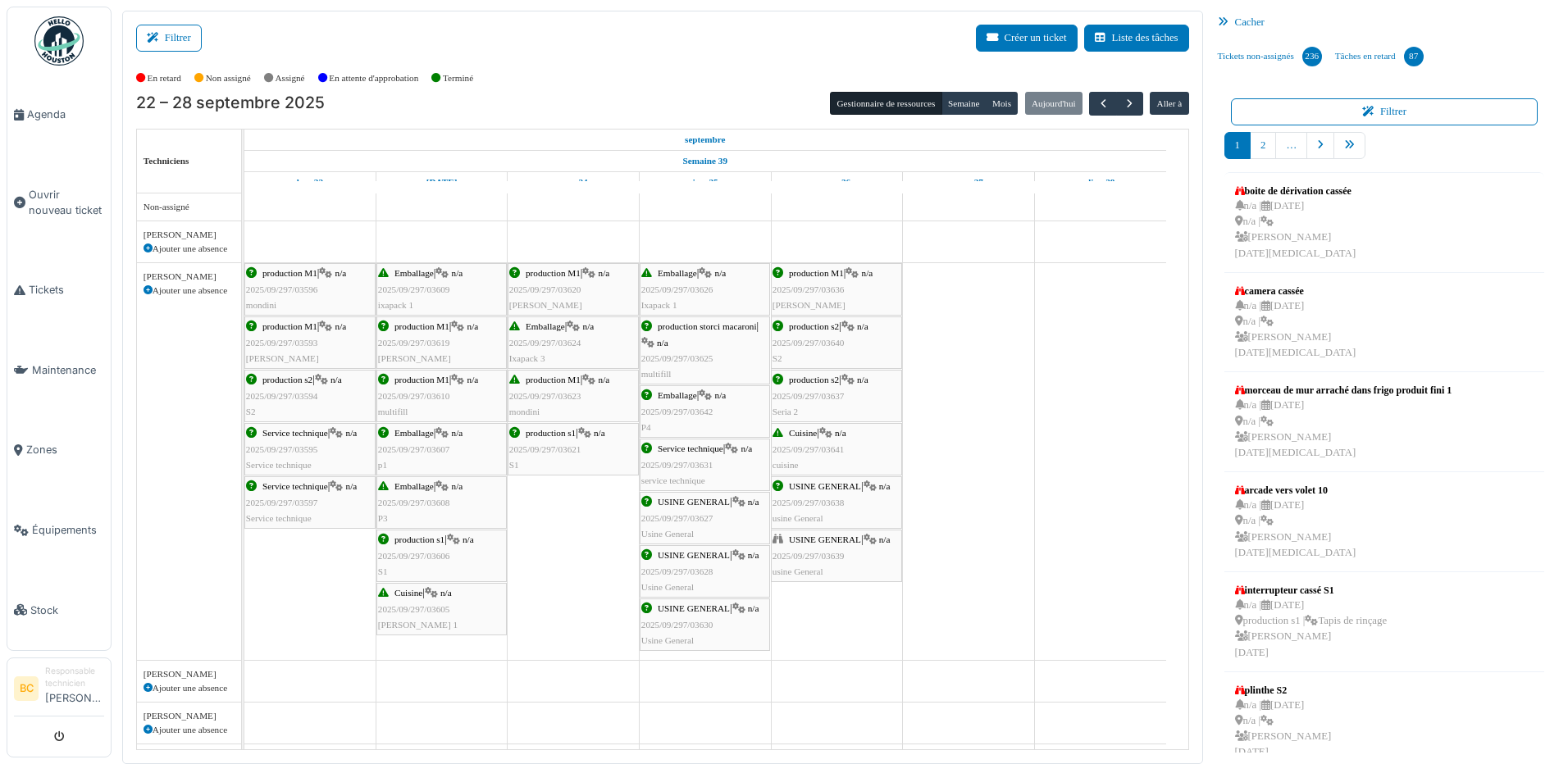
click at [804, 549] on div "USINE GENERAL | n/a 2025/09/297/03639 usine General" at bounding box center [837, 556] width 128 height 48
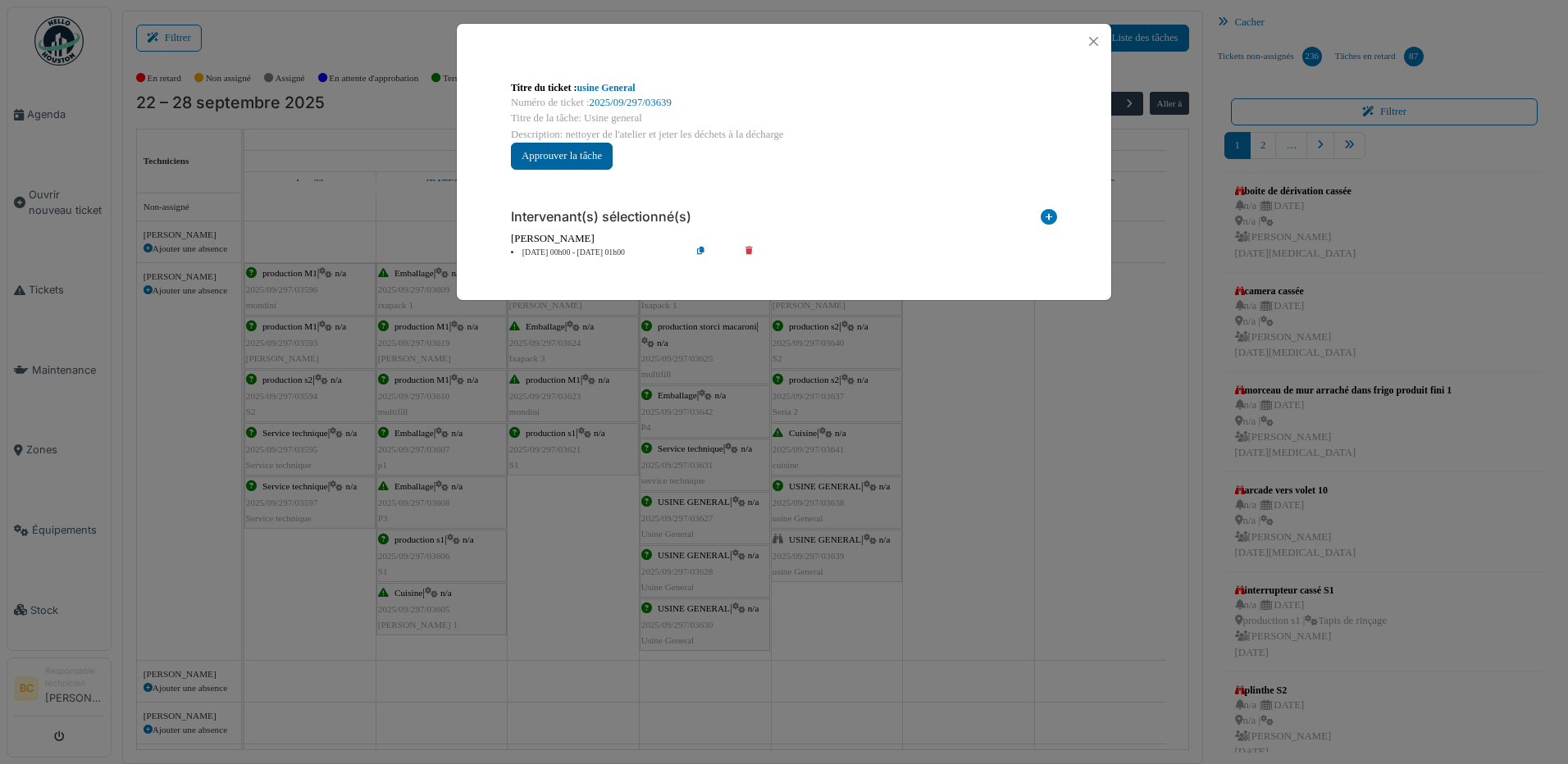
click at [576, 159] on button "Approuver la tâche" at bounding box center [561, 157] width 102 height 27
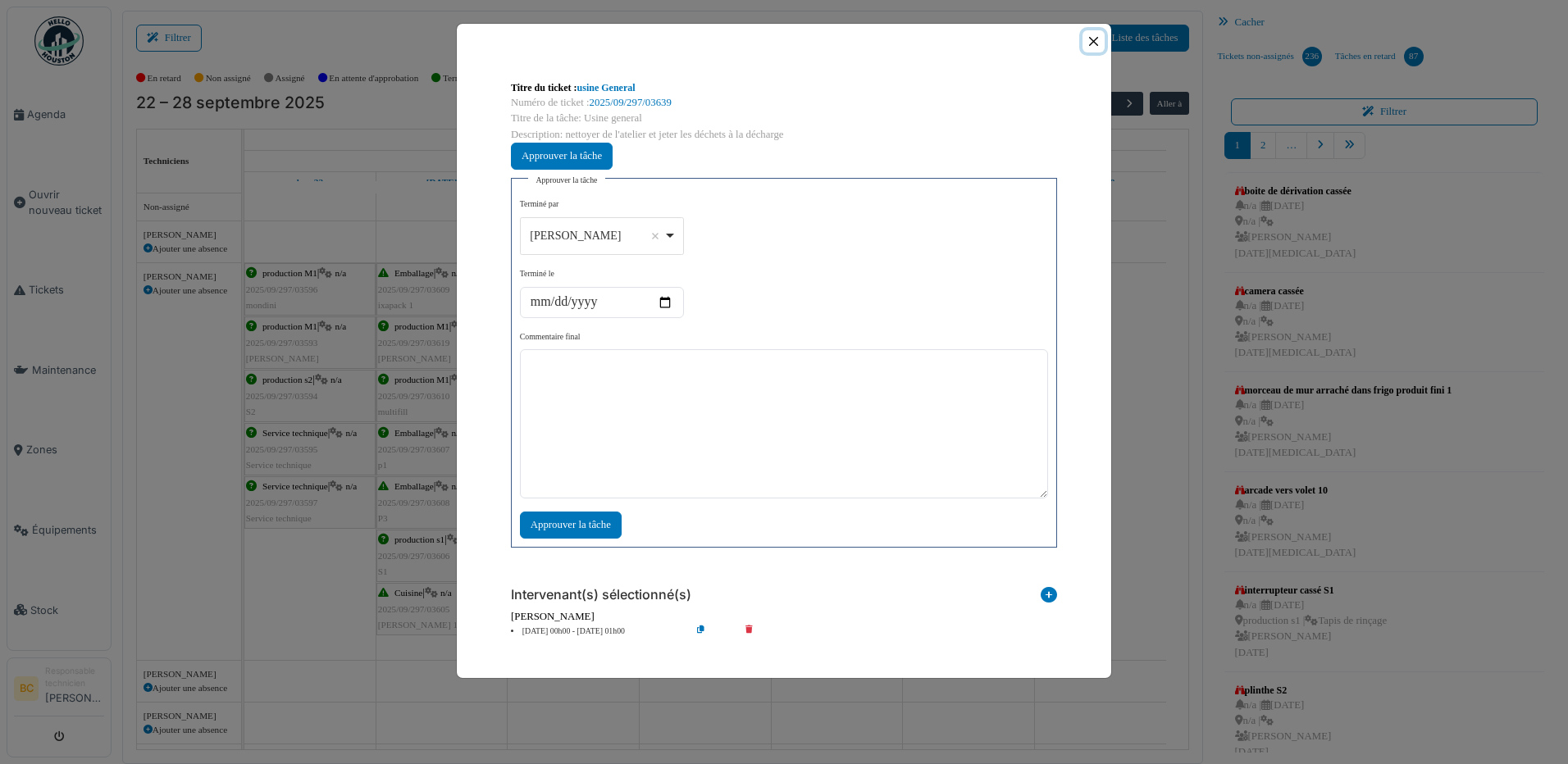
click at [1091, 42] on button "Close" at bounding box center [1093, 41] width 22 height 22
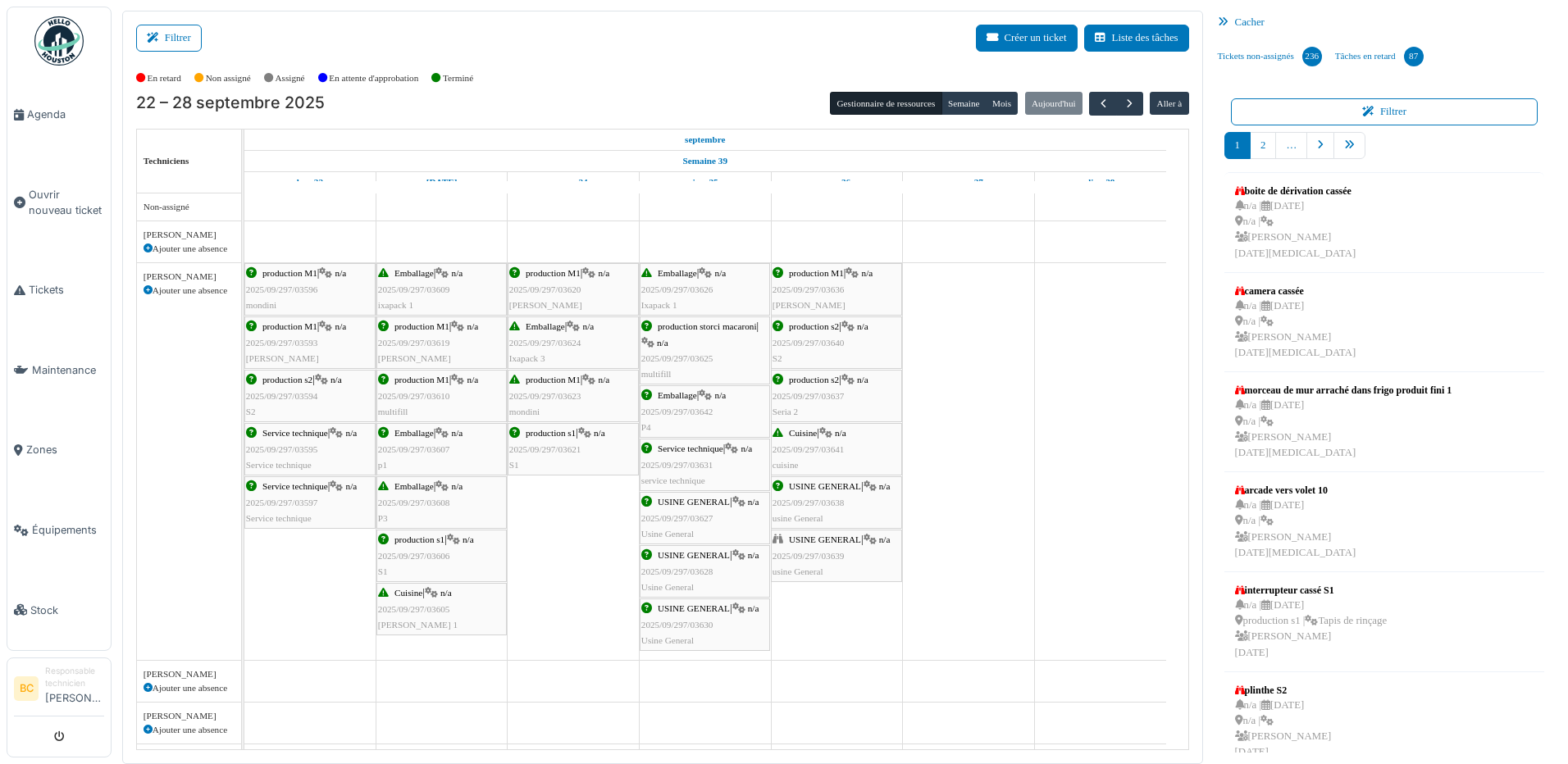
click at [808, 539] on span "USINE GENERAL" at bounding box center [825, 539] width 72 height 10
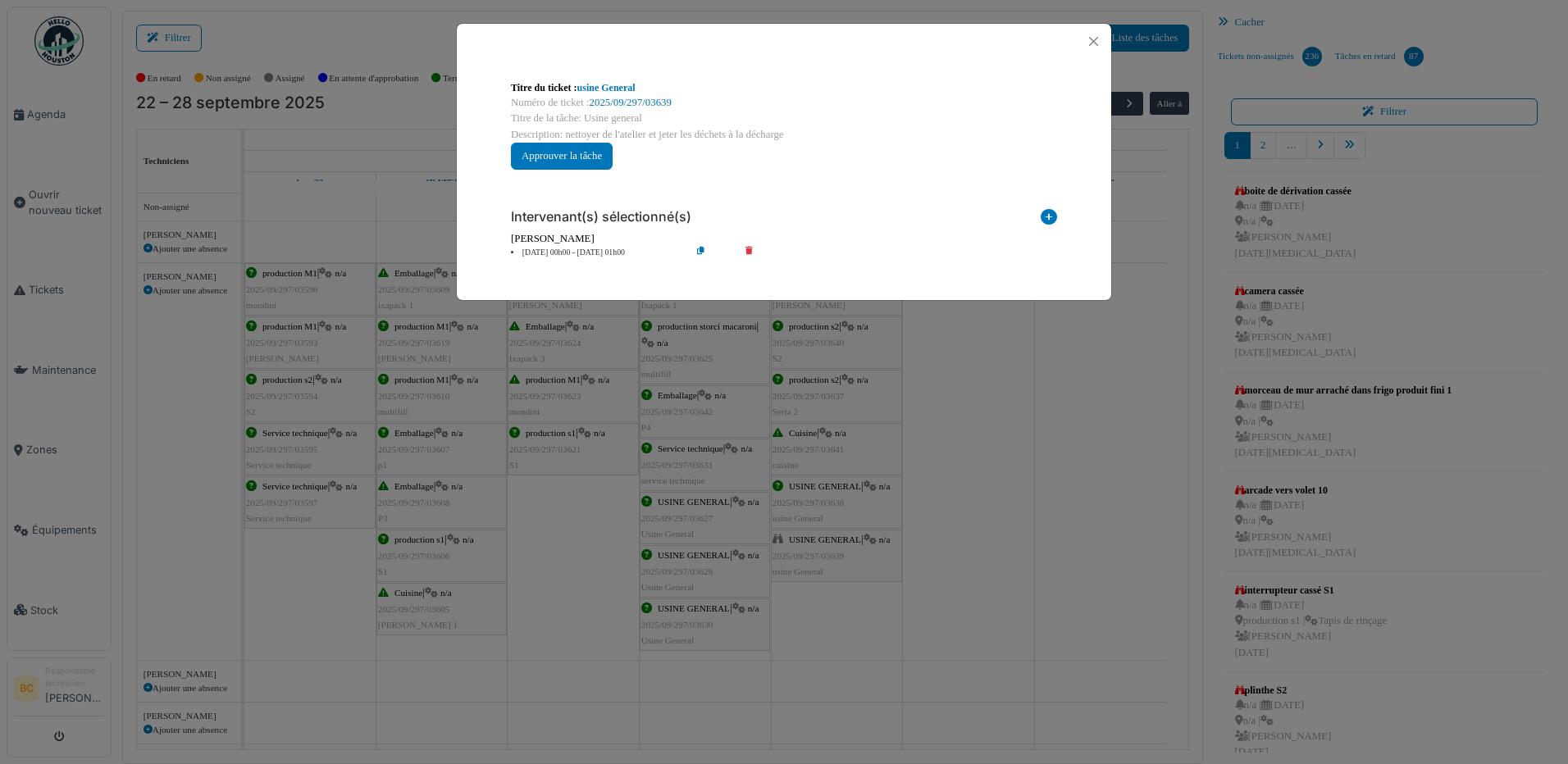
drag, startPoint x: 786, startPoint y: 134, endPoint x: 565, endPoint y: 136, distance: 221.0
click at [565, 136] on div "Description: nettoyer de l'atelier et jeter les déchets à la décharge" at bounding box center [784, 135] width 546 height 16
copy div "nettoyer de l'atelier et jeter les déchets à la décharge"
click at [829, 208] on div "Intervenant(s) sélectionné(s)" at bounding box center [784, 213] width 546 height 35
click at [751, 248] on icon at bounding box center [760, 252] width 47 height 12
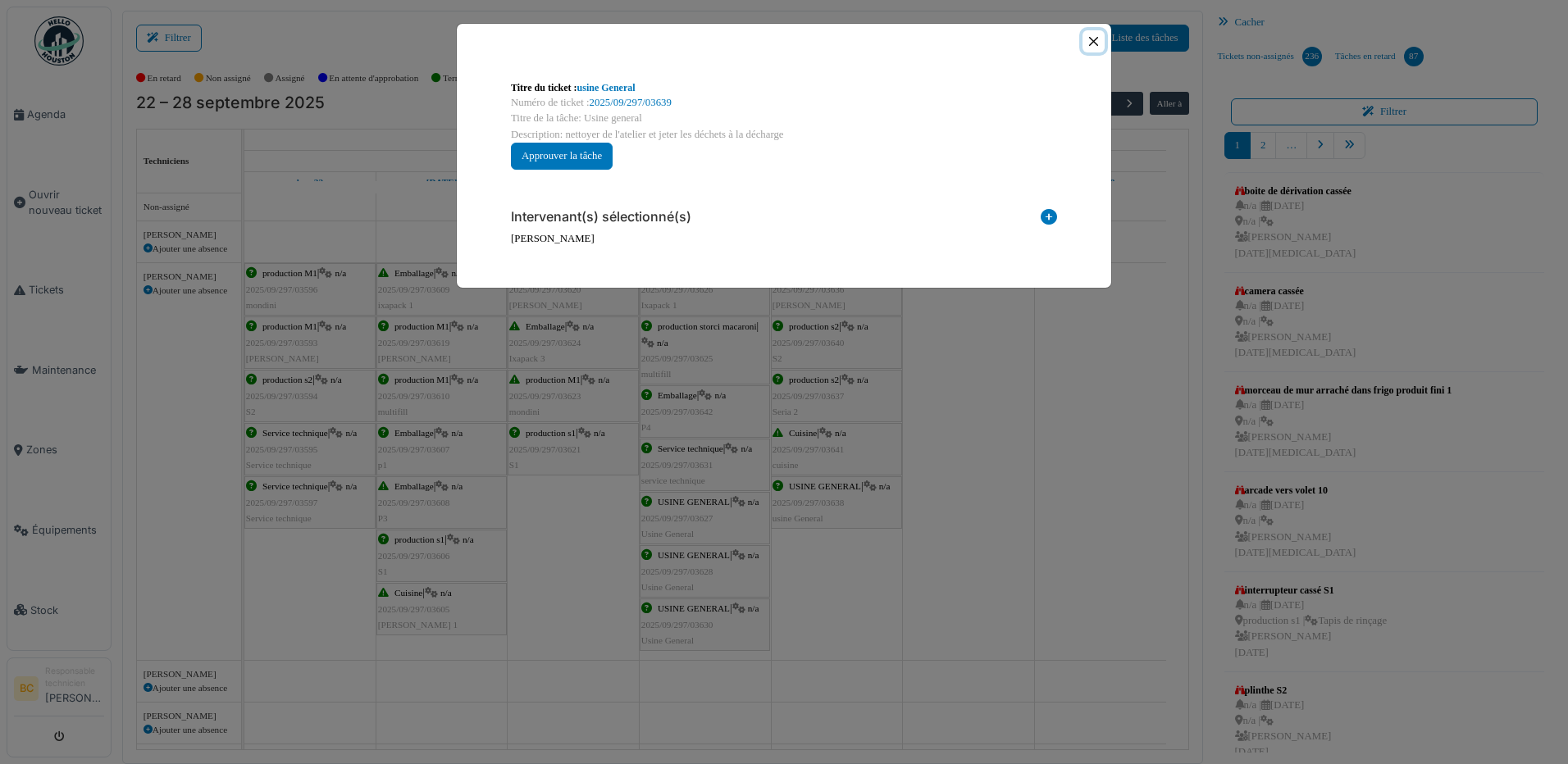
click at [1092, 44] on button "Close" at bounding box center [1093, 41] width 22 height 22
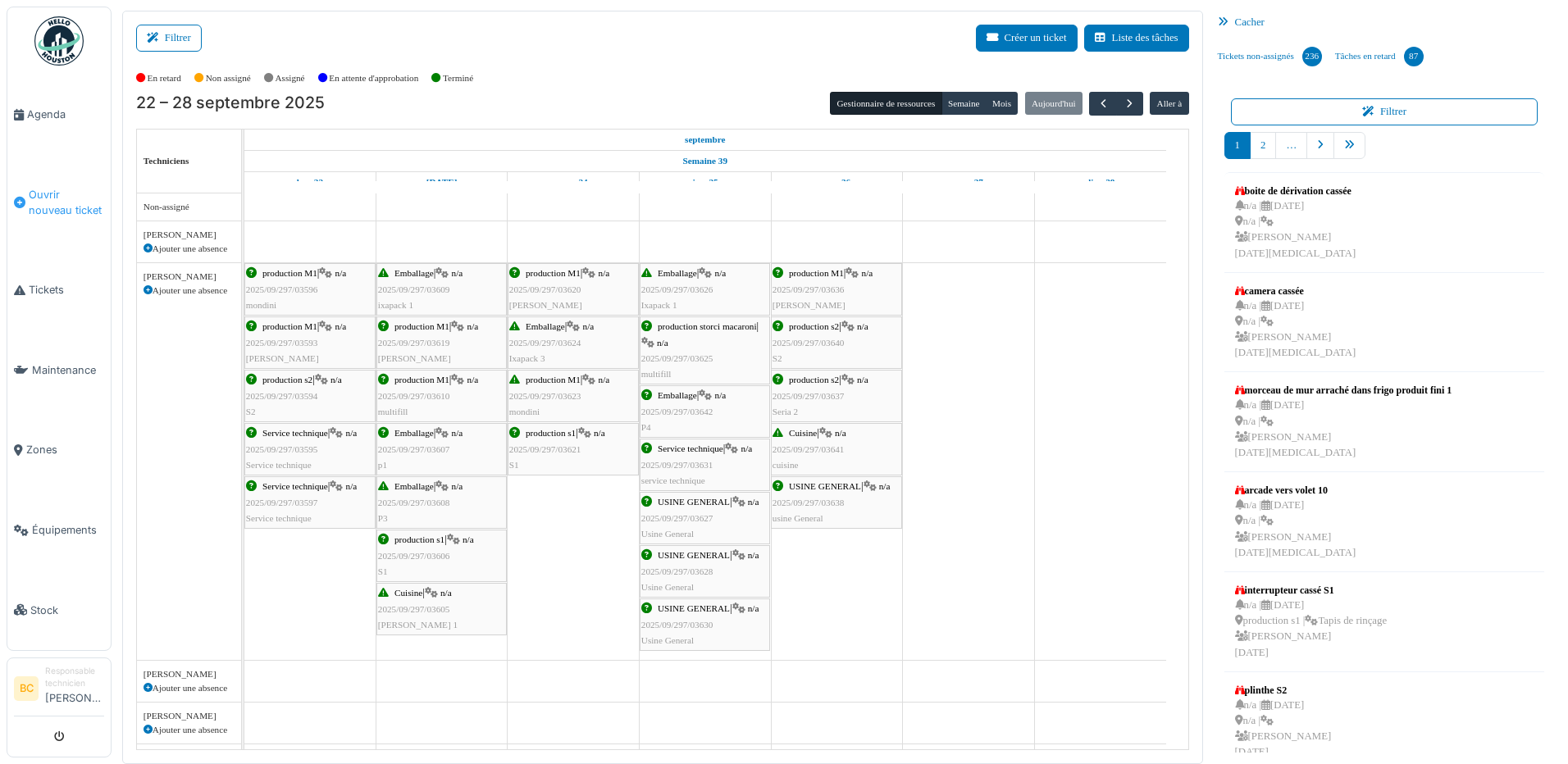
click at [53, 195] on span "Ouvrir nouveau ticket" at bounding box center [66, 202] width 75 height 31
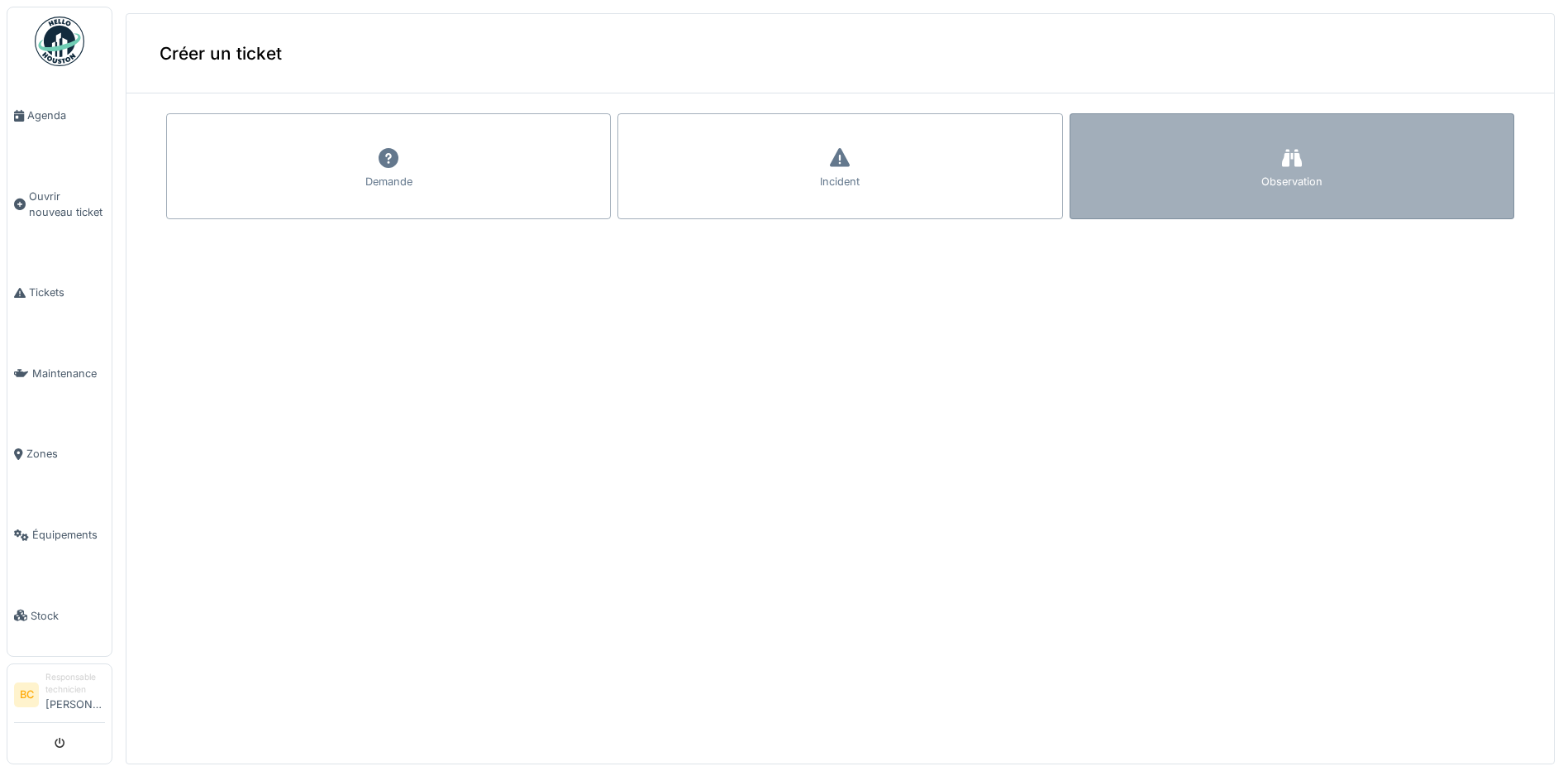
click at [1147, 149] on div "Observation" at bounding box center [1292, 166] width 444 height 106
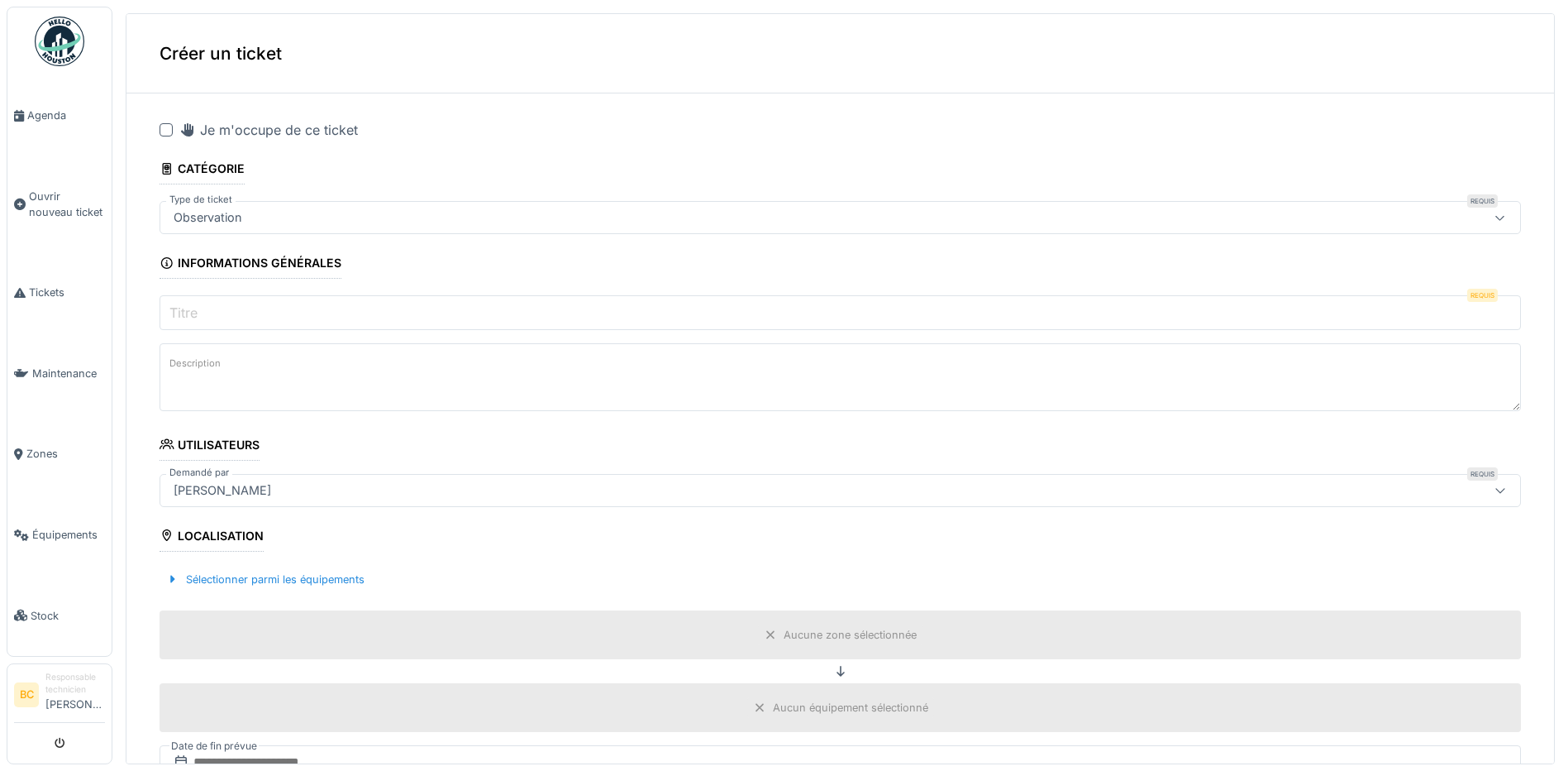
click at [164, 129] on div at bounding box center [166, 129] width 13 height 13
click at [197, 311] on label "Titre" at bounding box center [184, 312] width 35 height 19
click at [197, 311] on input "Titre" at bounding box center [841, 312] width 1362 height 35
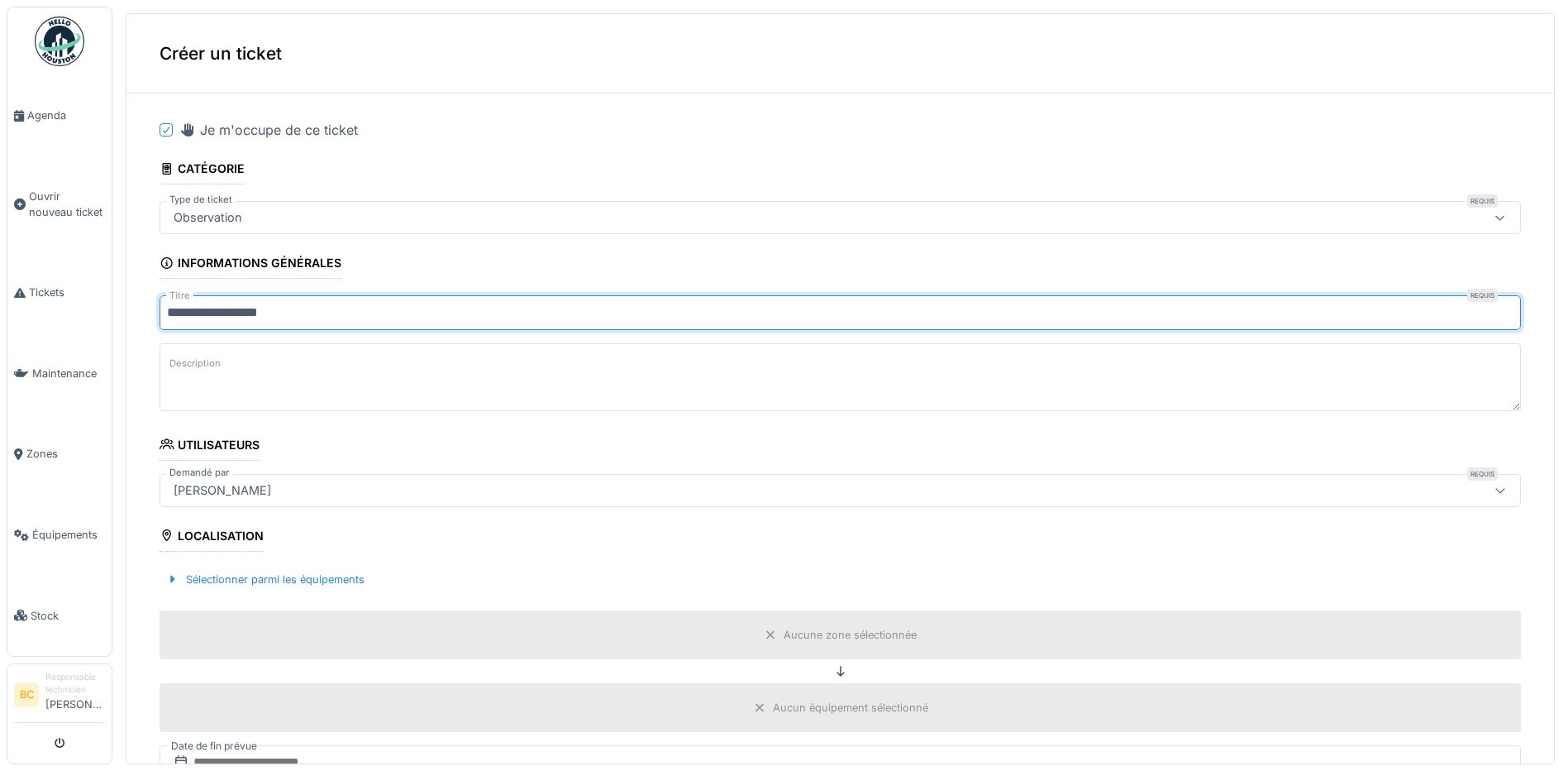
type input "**********"
click at [255, 372] on textarea "Description" at bounding box center [841, 376] width 1362 height 67
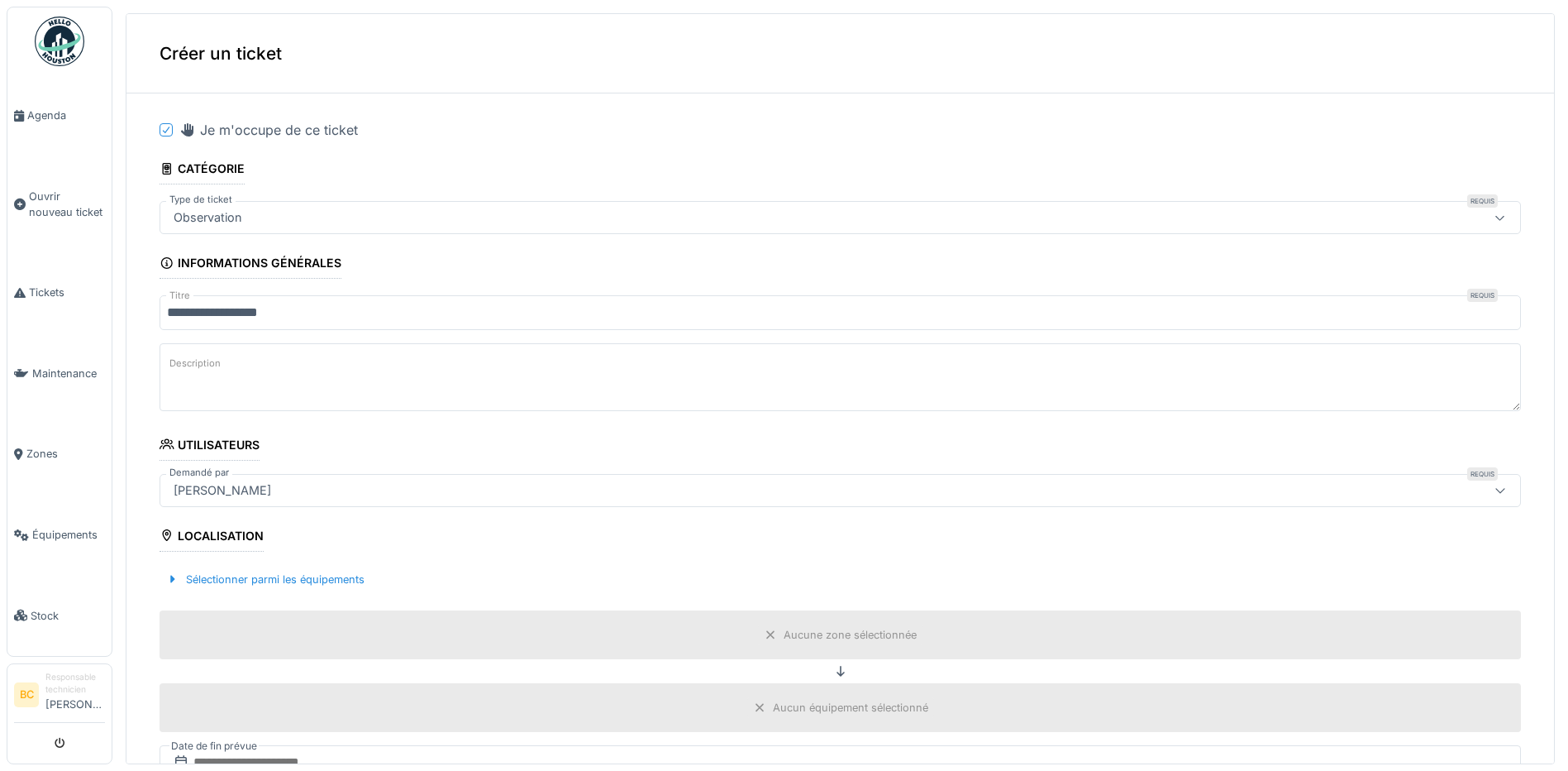
paste textarea "**********"
click at [238, 367] on textarea "**********" at bounding box center [841, 376] width 1362 height 67
type textarea "**********"
click at [799, 629] on div "Aucune zone sélectionnée" at bounding box center [850, 634] width 133 height 16
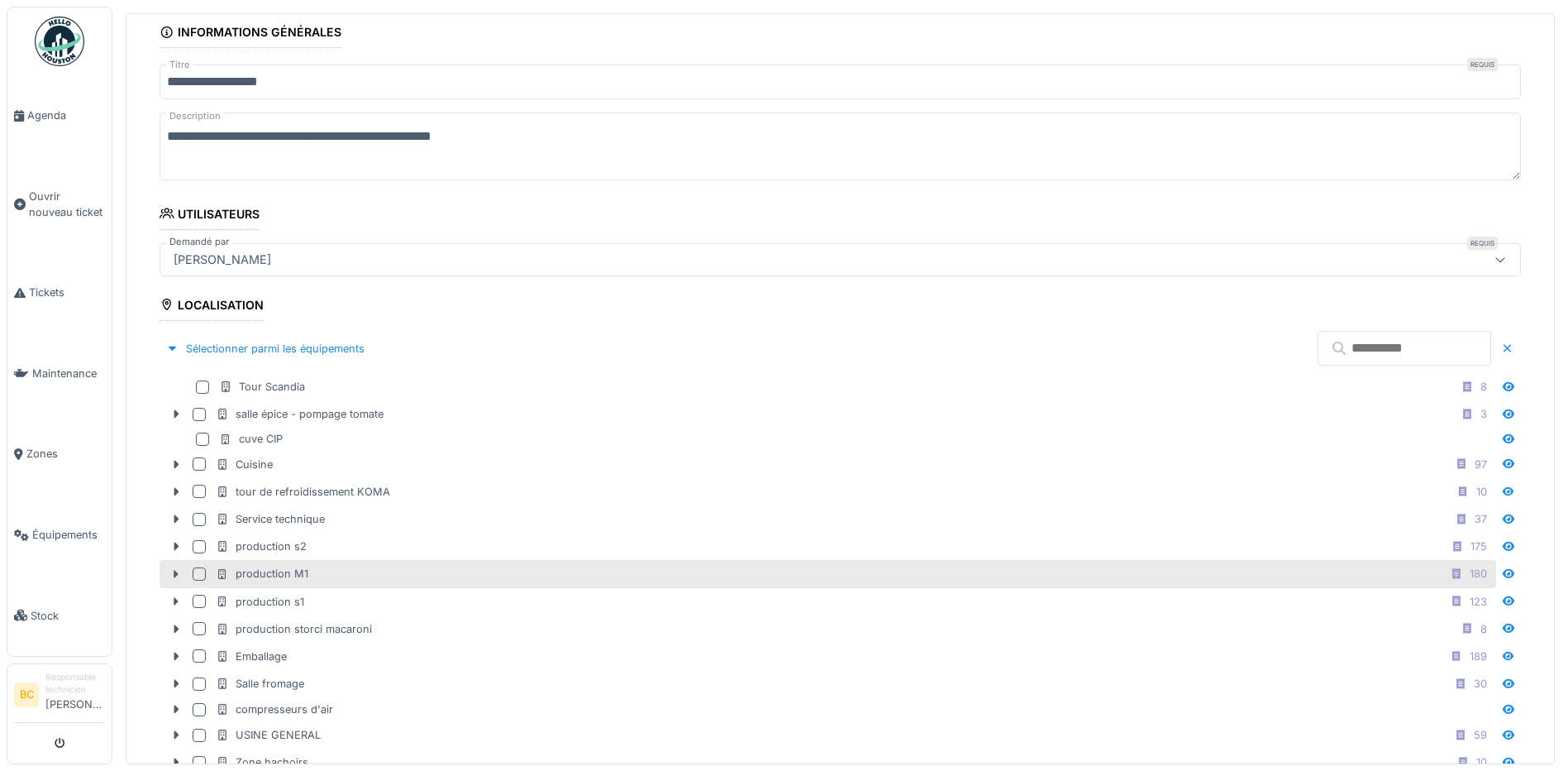
scroll to position [248, 0]
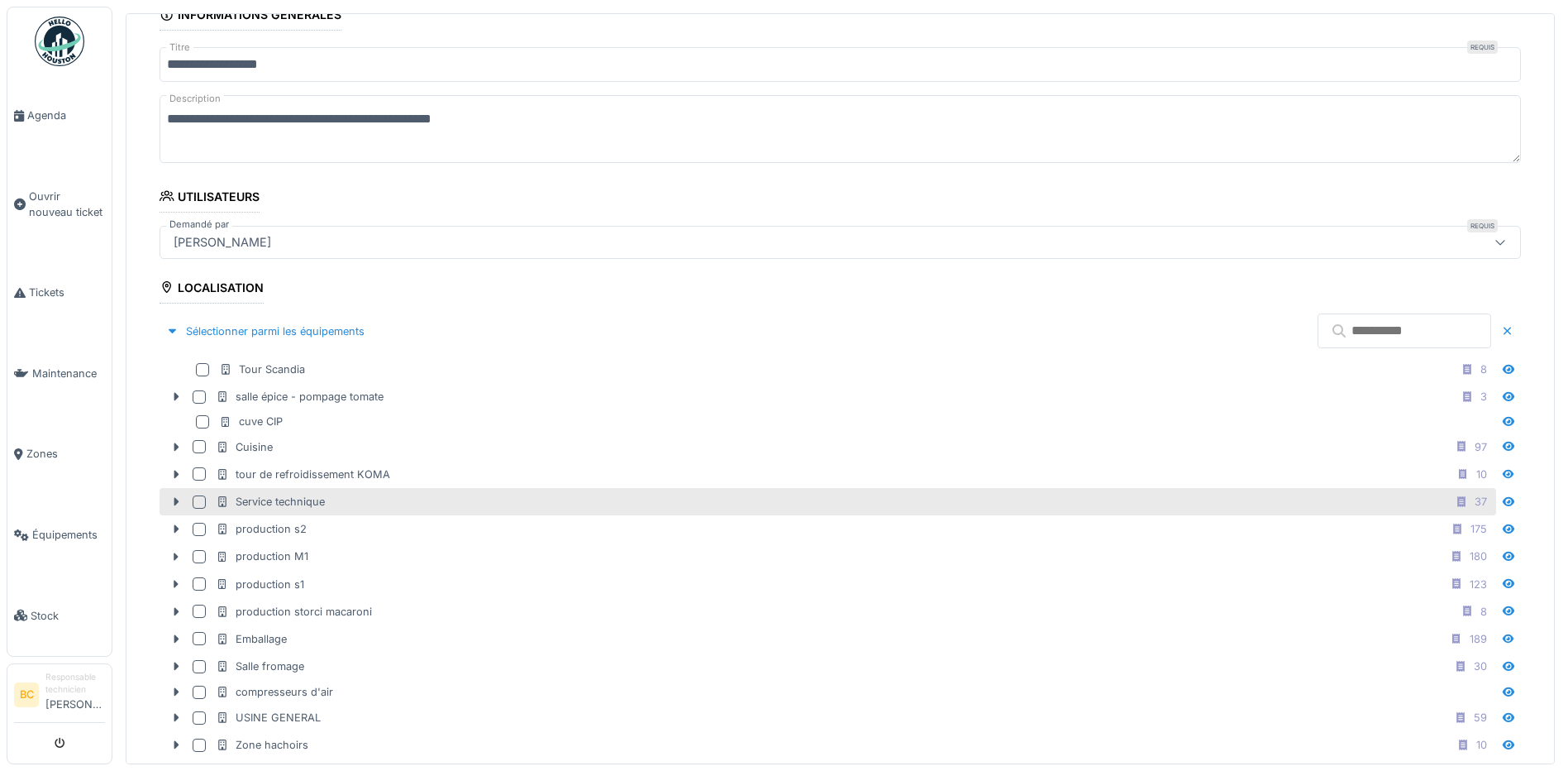
click at [324, 501] on div "Service technique" at bounding box center [271, 501] width 109 height 16
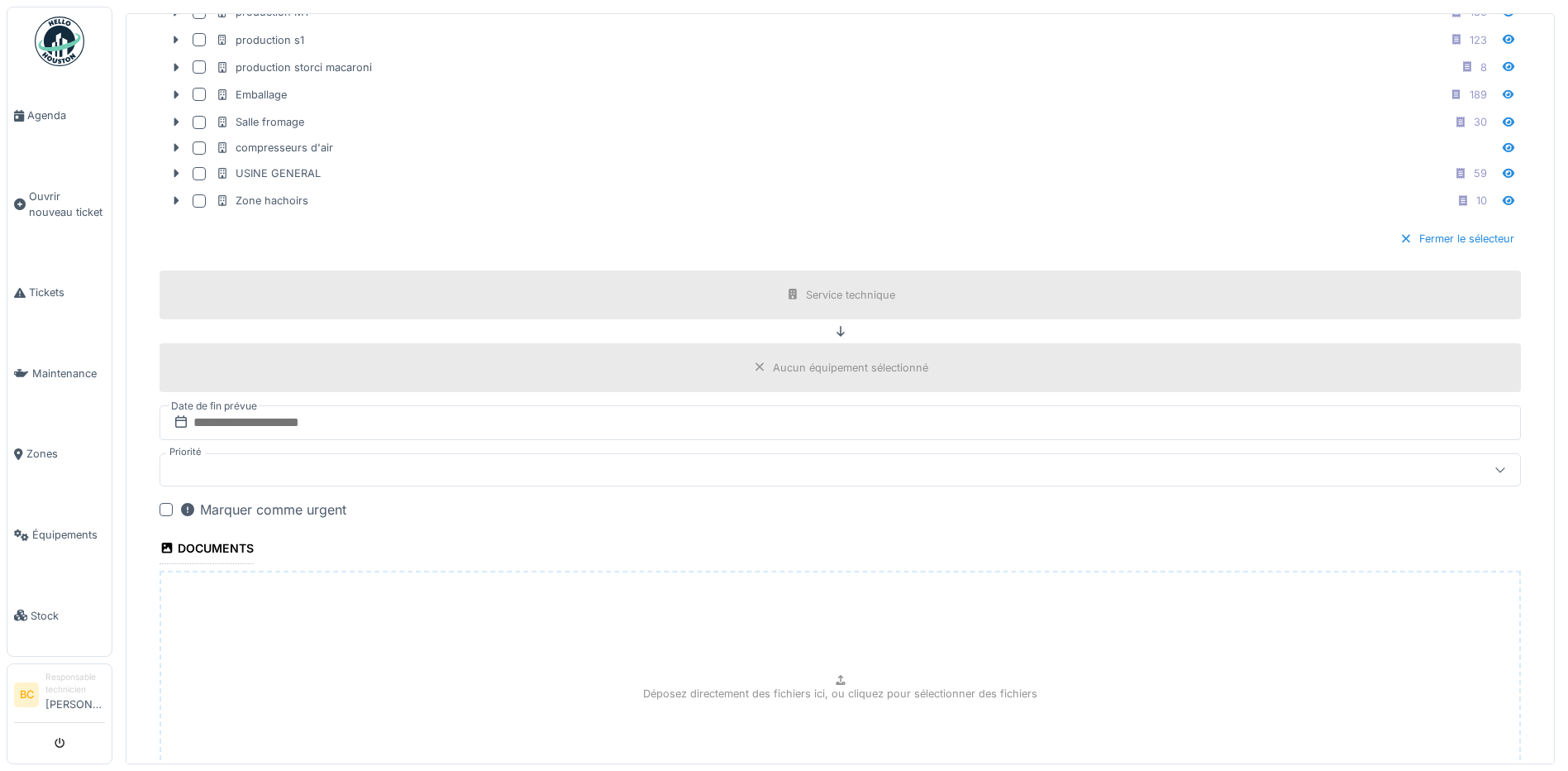
scroll to position [955, 0]
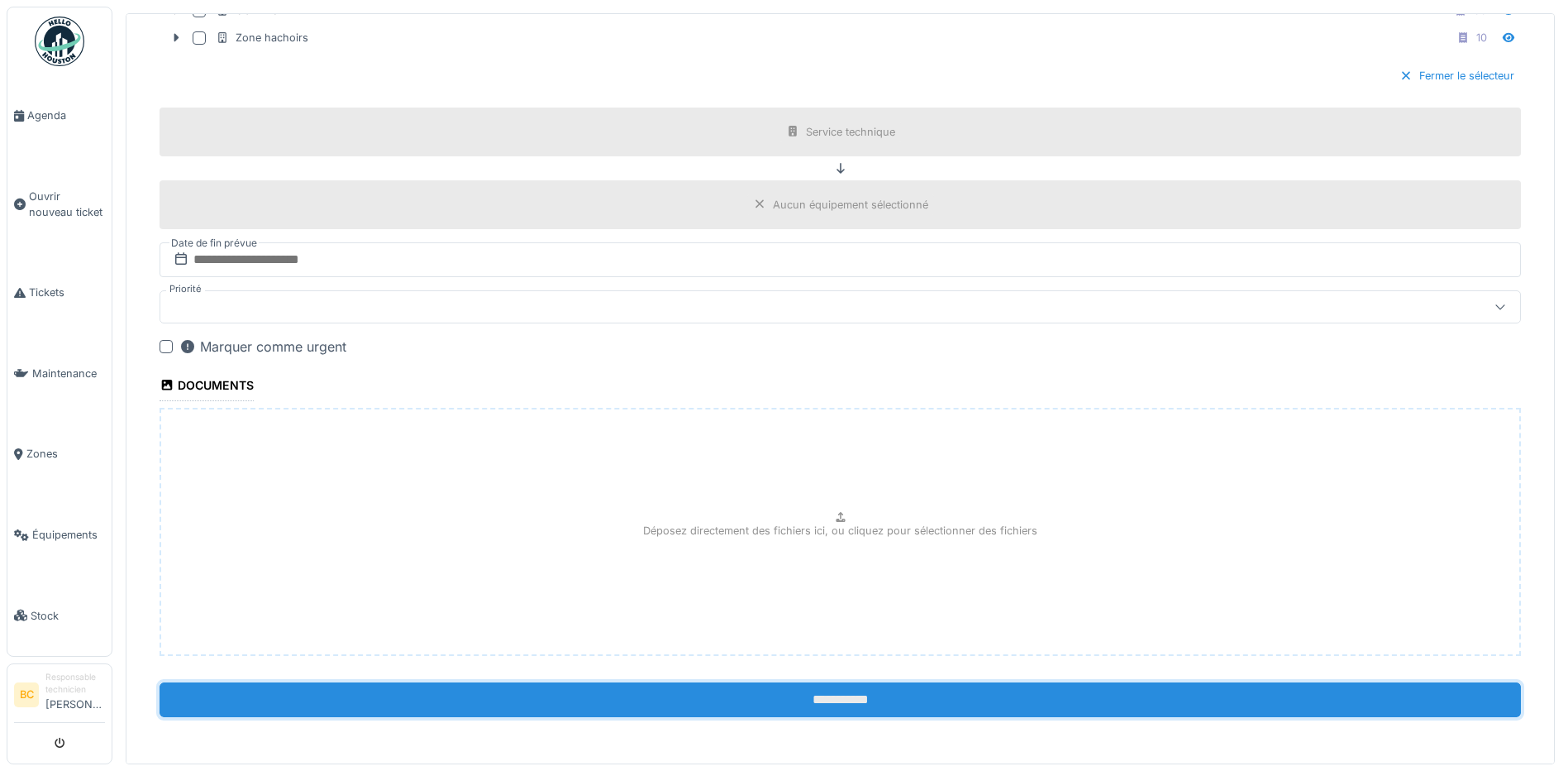
click at [800, 703] on input "**********" at bounding box center [841, 700] width 1362 height 35
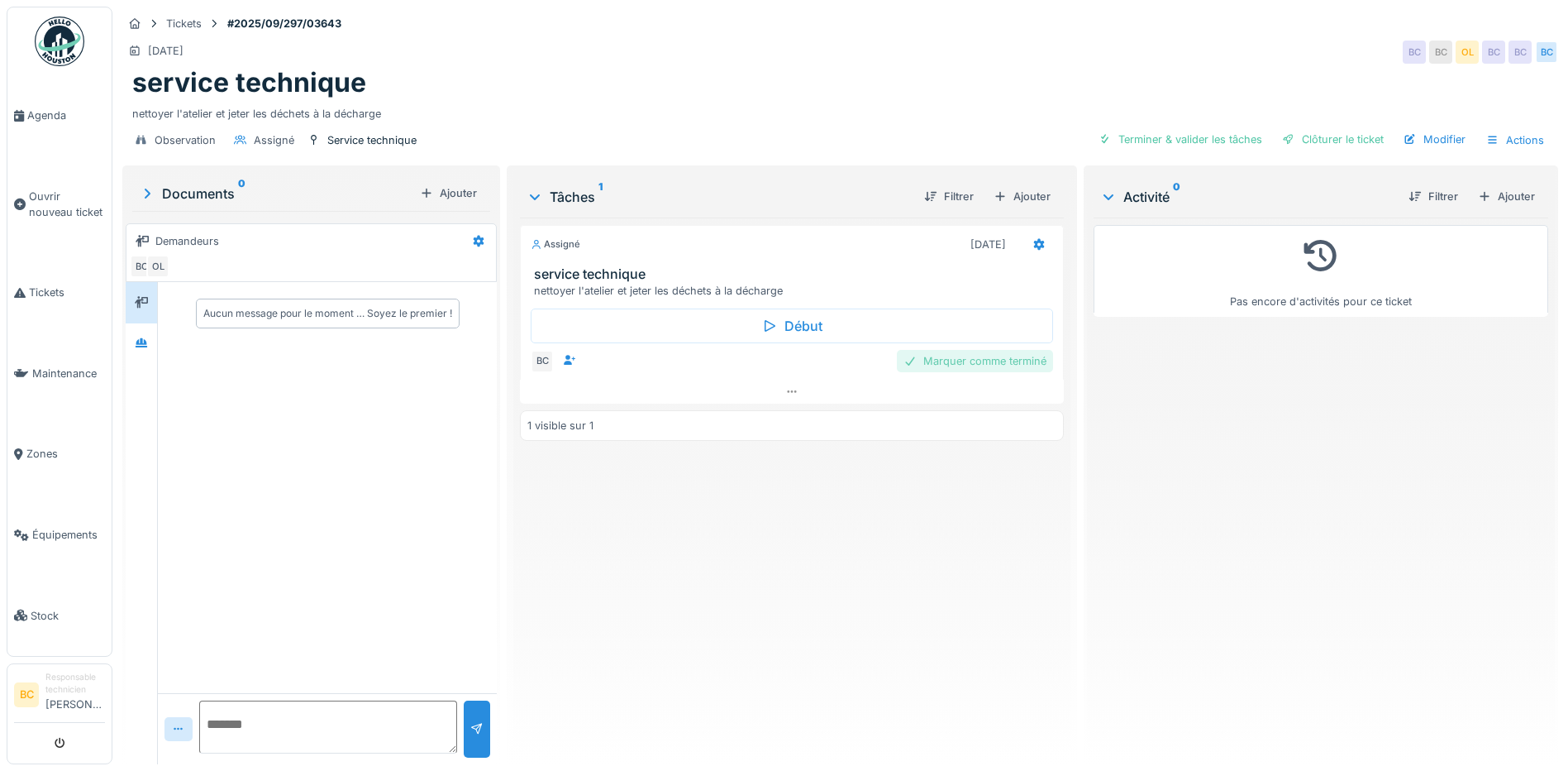
click at [953, 366] on div "Marquer comme terminé" at bounding box center [975, 361] width 156 height 22
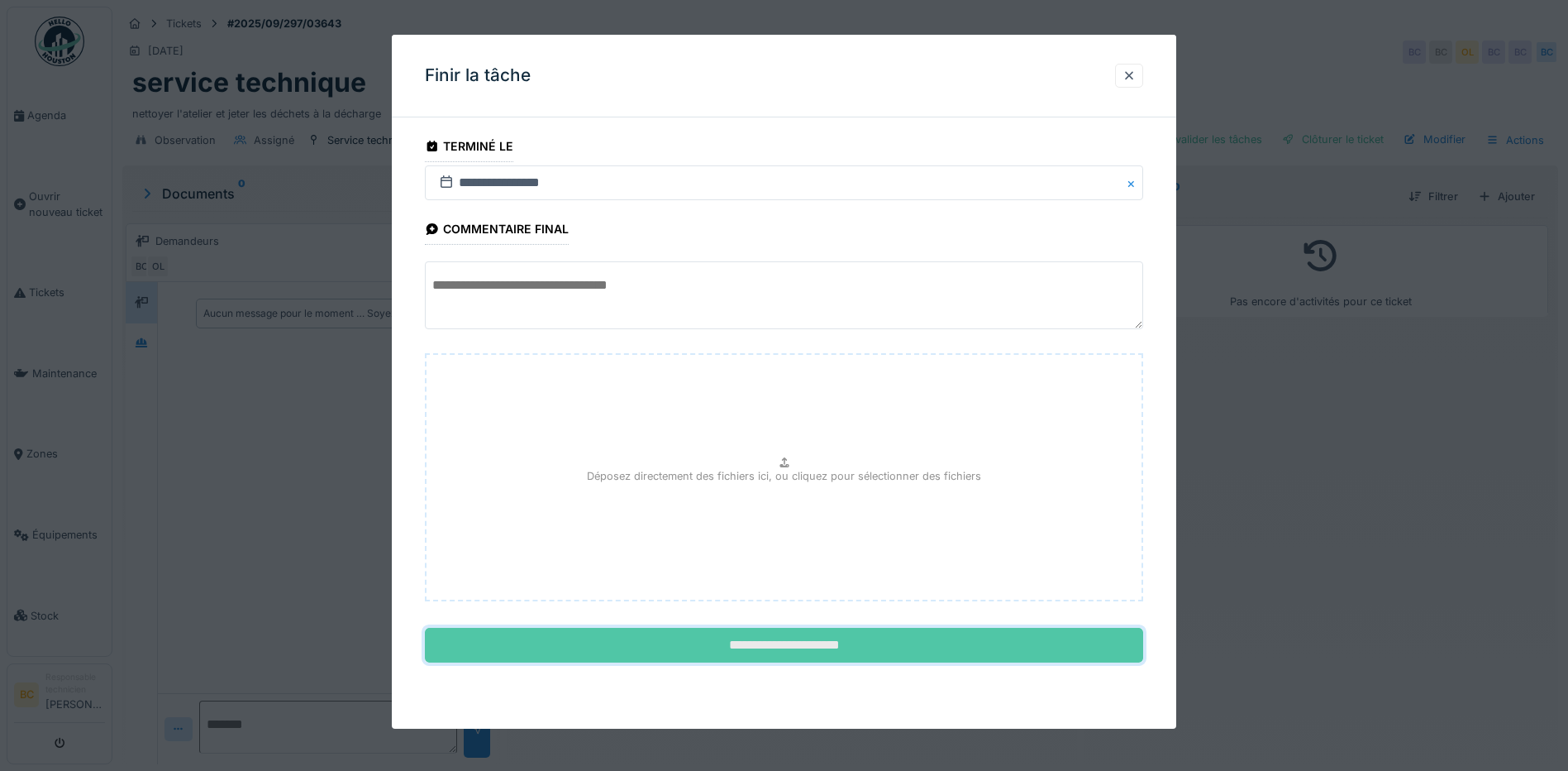
click at [771, 649] on input "**********" at bounding box center [784, 645] width 719 height 35
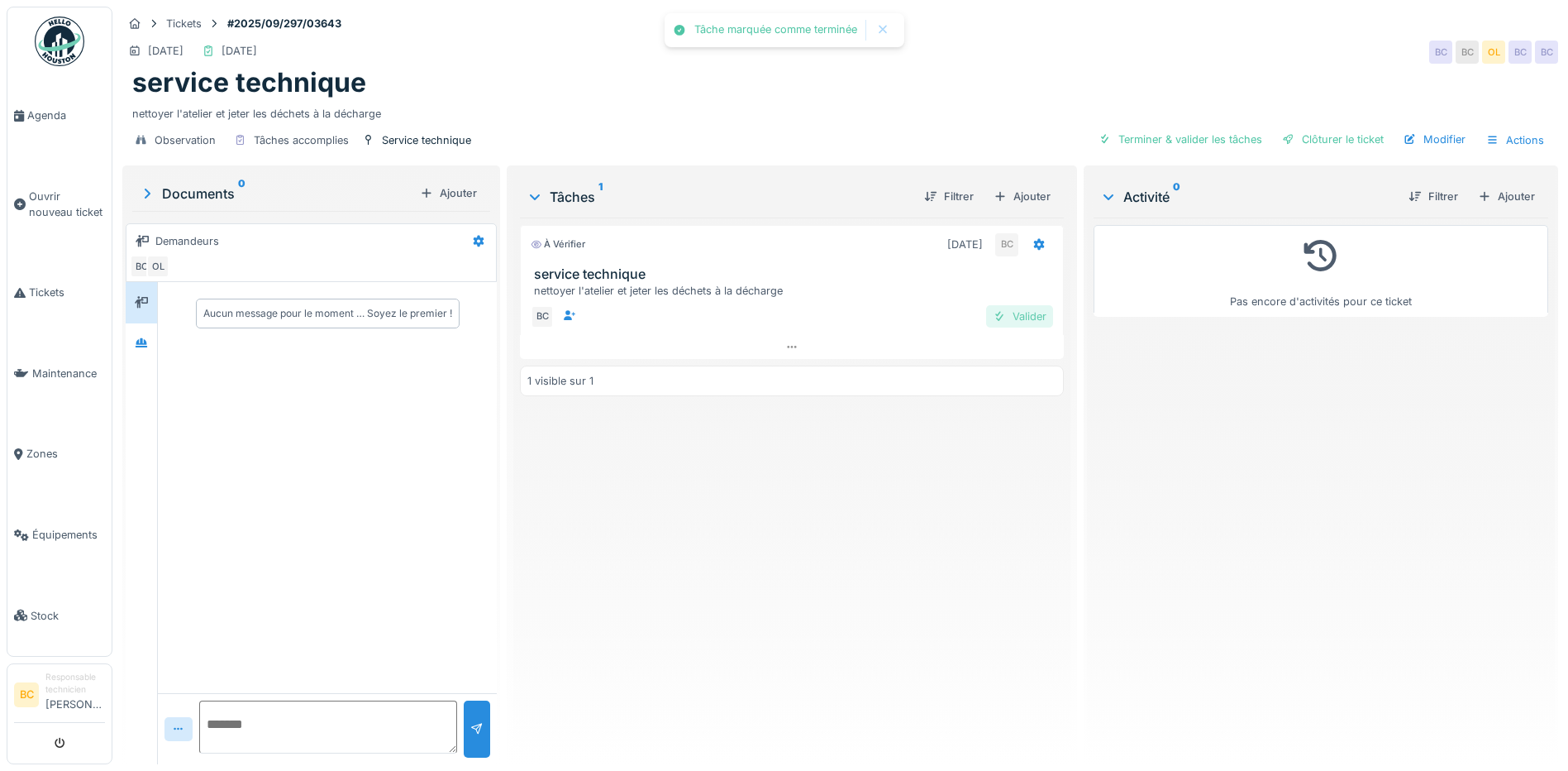
click at [1023, 312] on div "Valider" at bounding box center [1019, 316] width 67 height 22
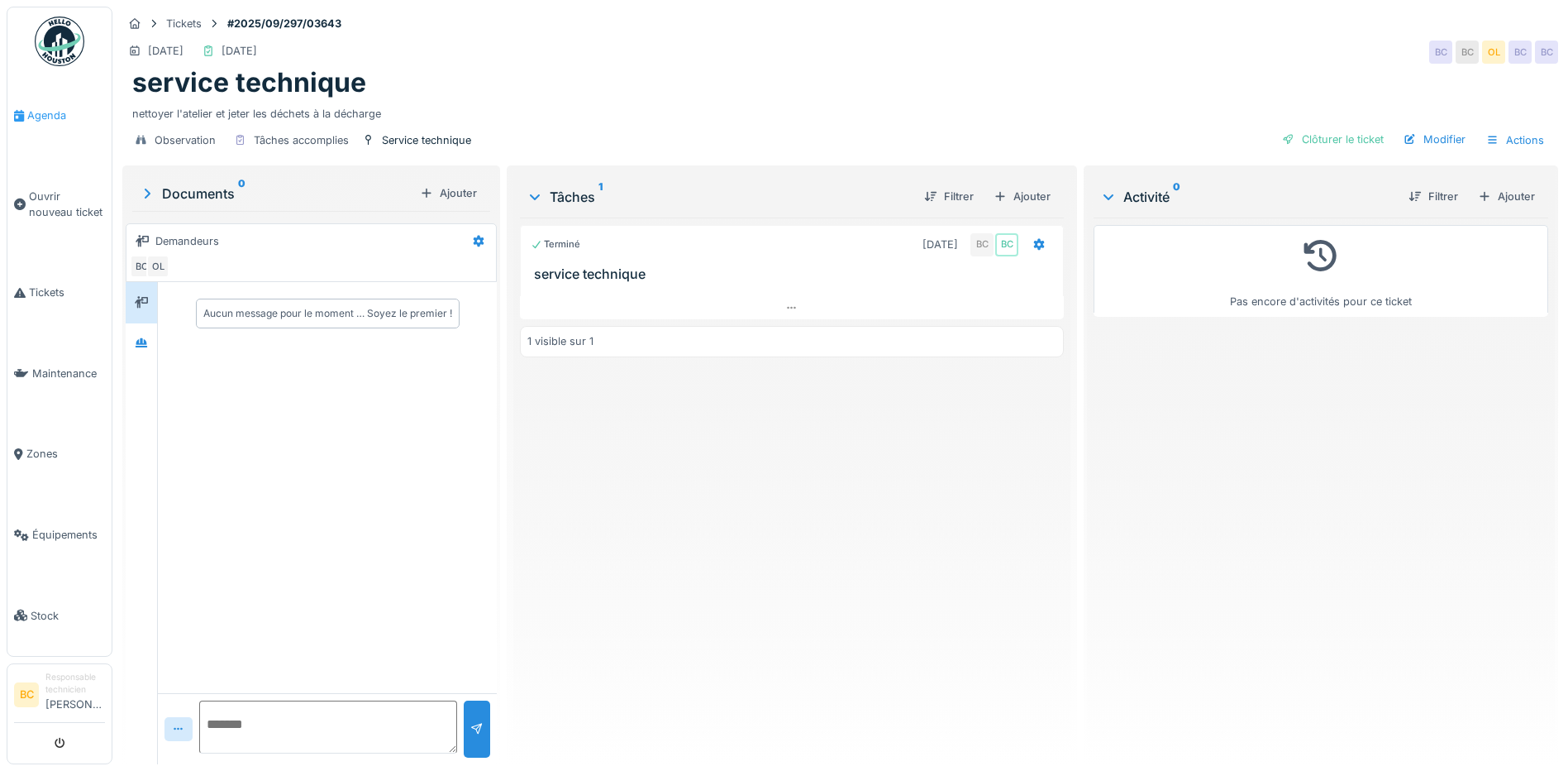
click at [51, 116] on span "Agenda" at bounding box center [67, 115] width 78 height 16
